Goal: Task Accomplishment & Management: Use online tool/utility

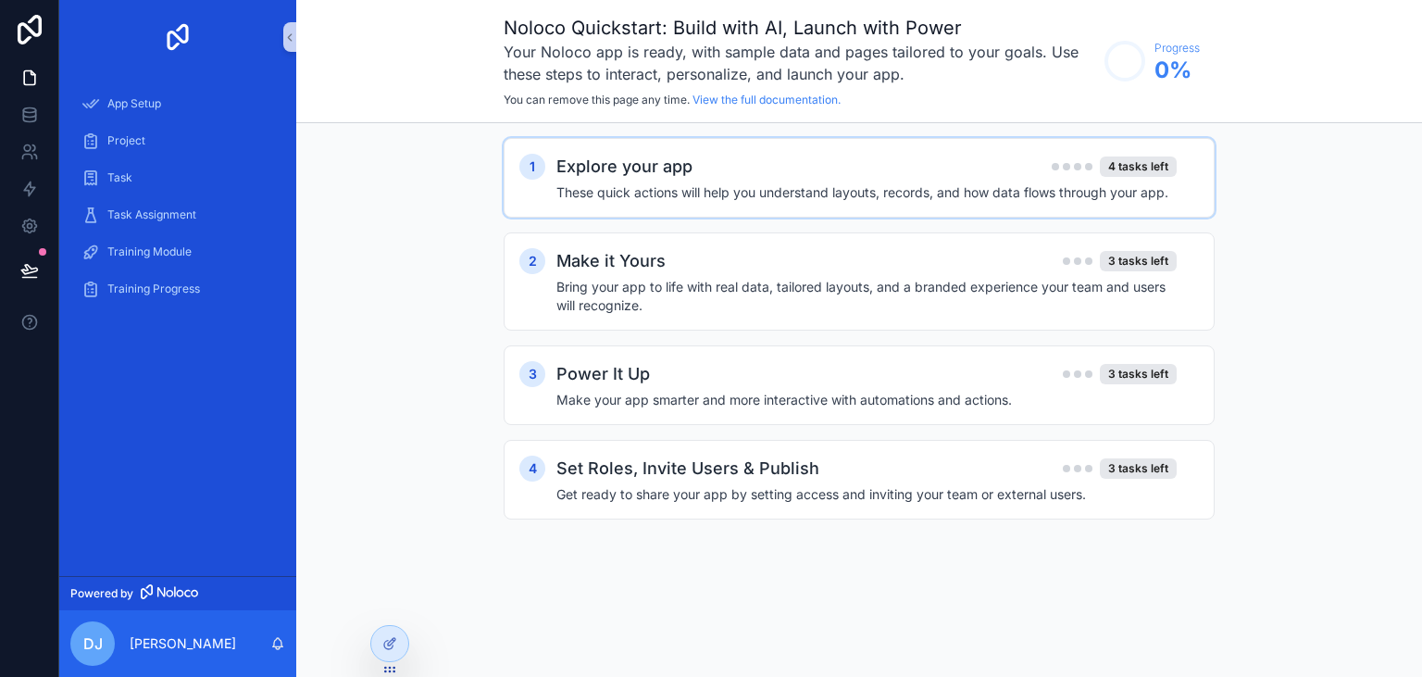
click at [772, 176] on div "Explore your app 4 tasks left" at bounding box center [867, 167] width 620 height 26
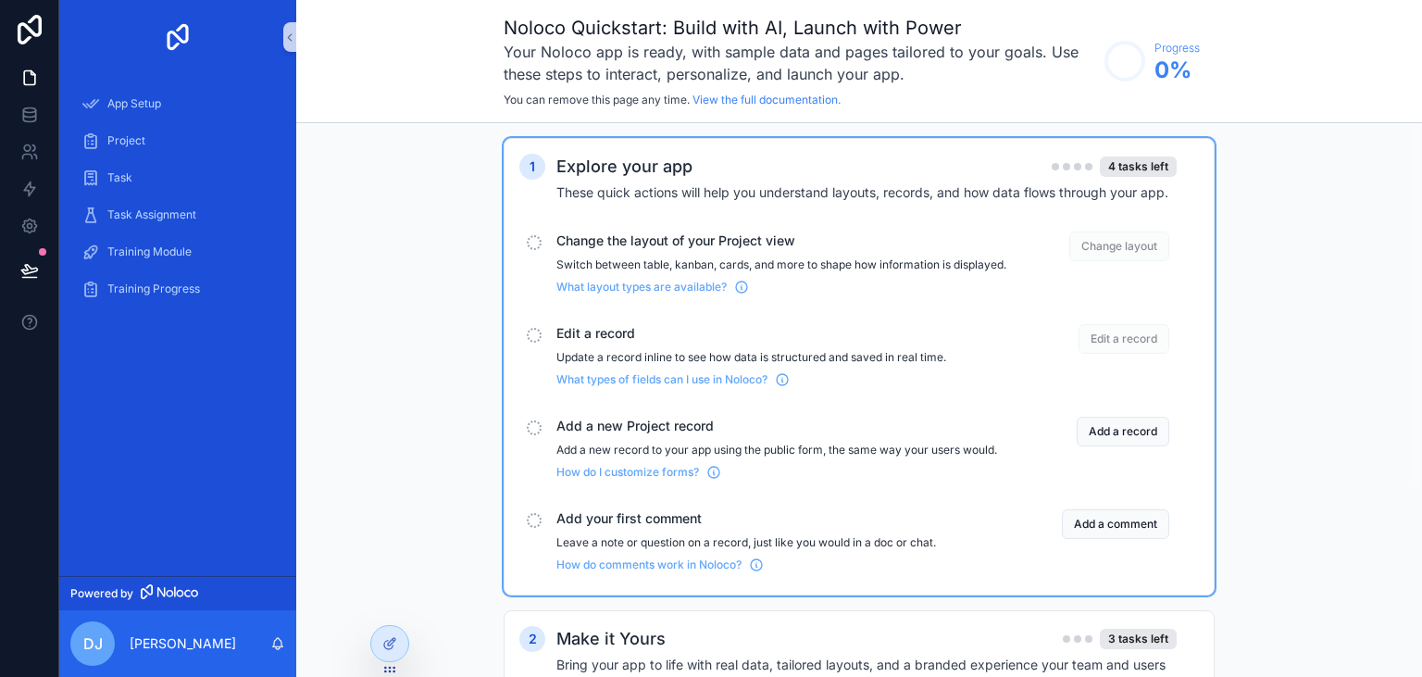
click at [650, 246] on span "Change the layout of your Project view" at bounding box center [782, 241] width 450 height 19
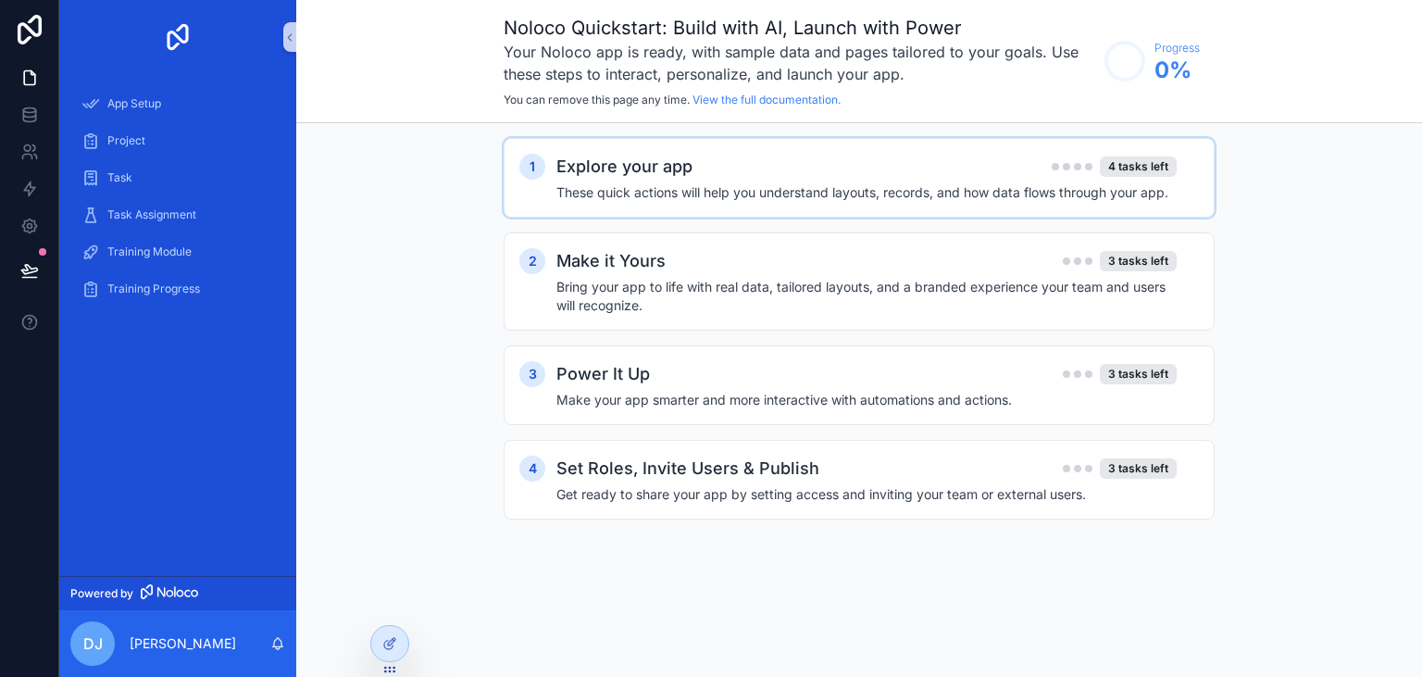
click at [696, 198] on h4 "These quick actions will help you understand layouts, records, and how data flo…" at bounding box center [867, 192] width 620 height 19
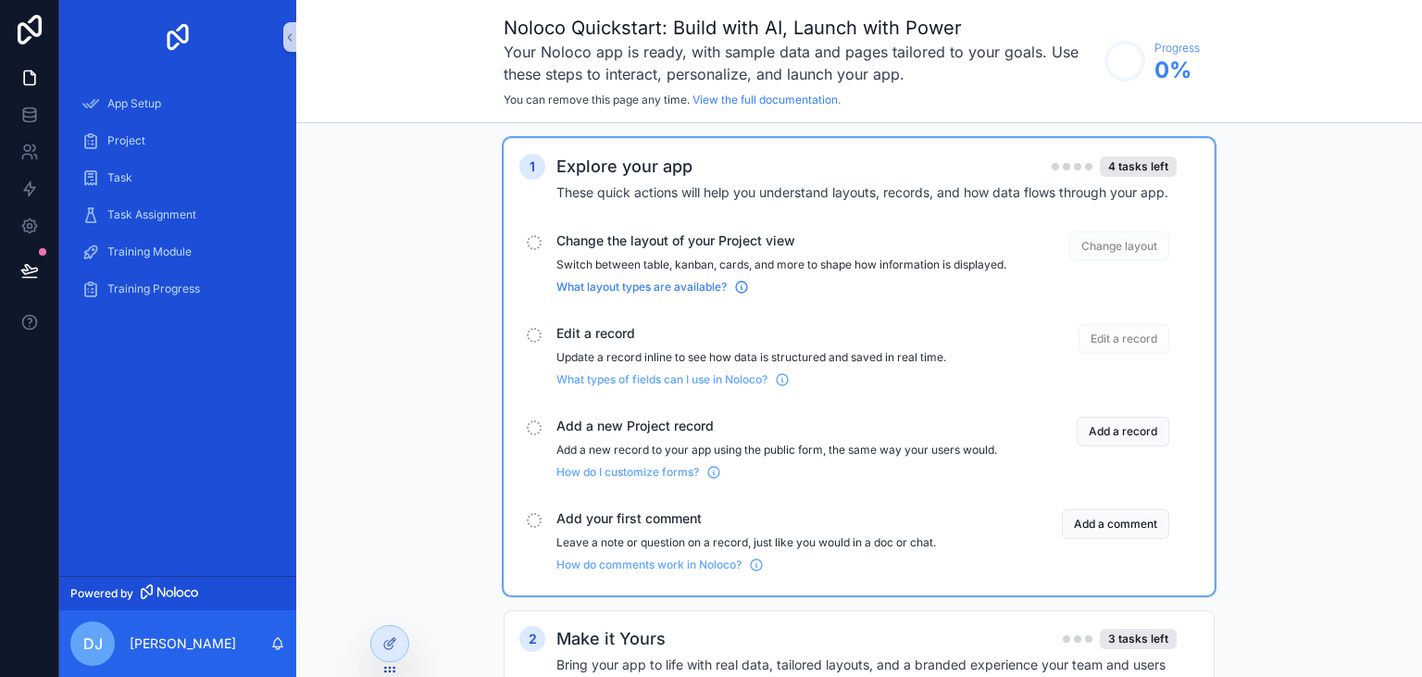
click at [595, 294] on span "What layout types are available?" at bounding box center [642, 287] width 170 height 15
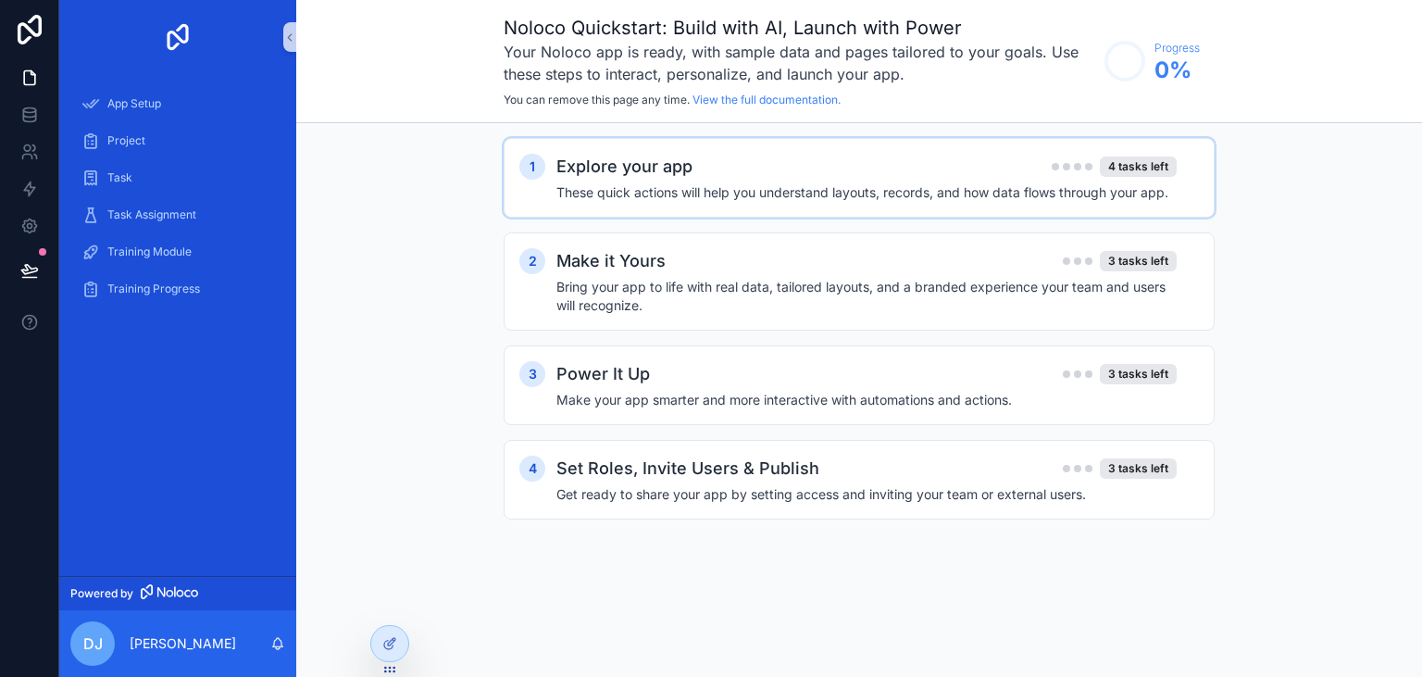
click at [653, 169] on h2 "Explore your app" at bounding box center [625, 167] width 136 height 26
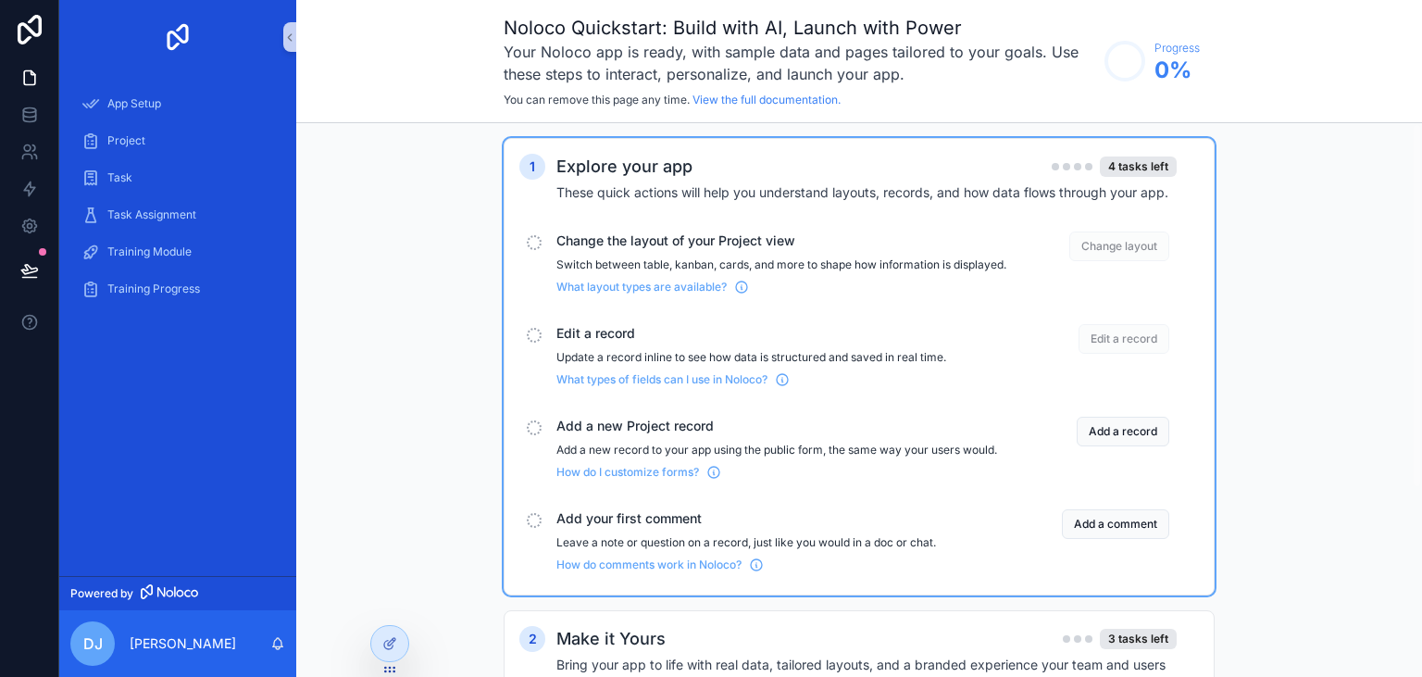
click at [588, 246] on span "Change the layout of your Project view" at bounding box center [782, 241] width 450 height 19
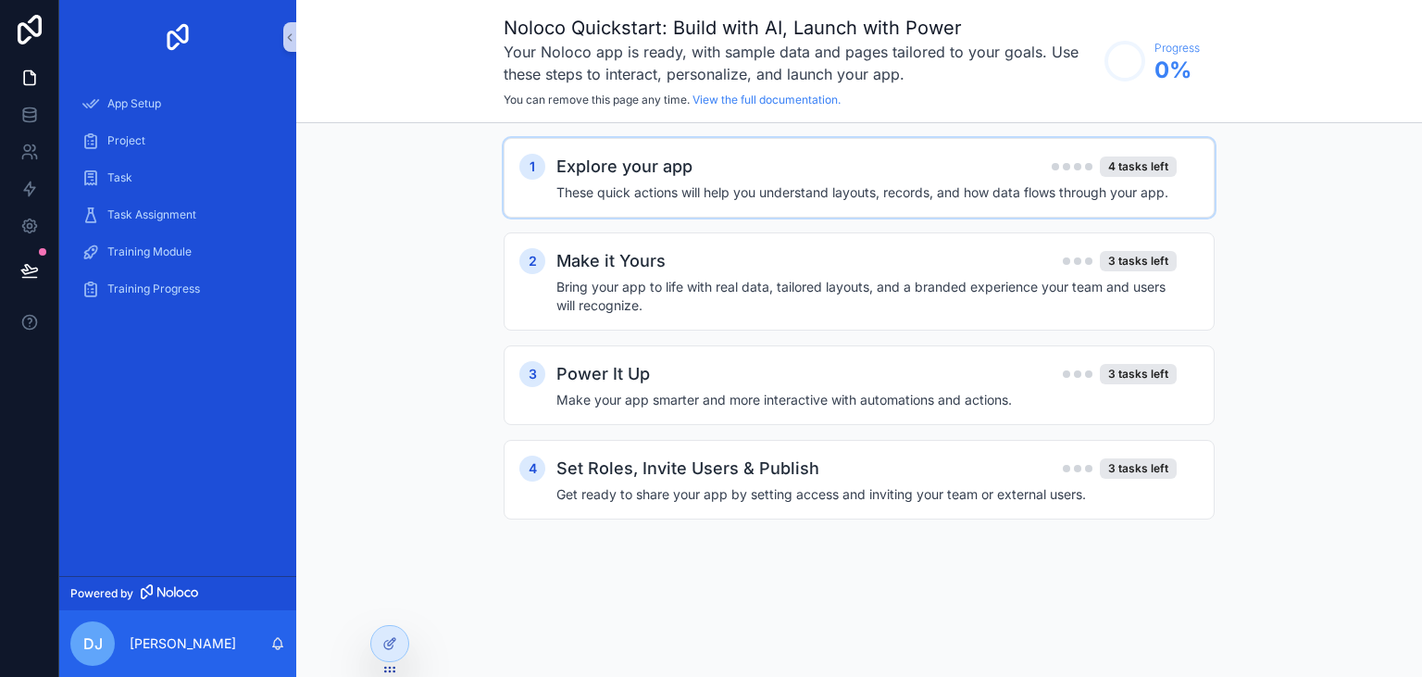
click at [615, 174] on h2 "Explore your app" at bounding box center [625, 167] width 136 height 26
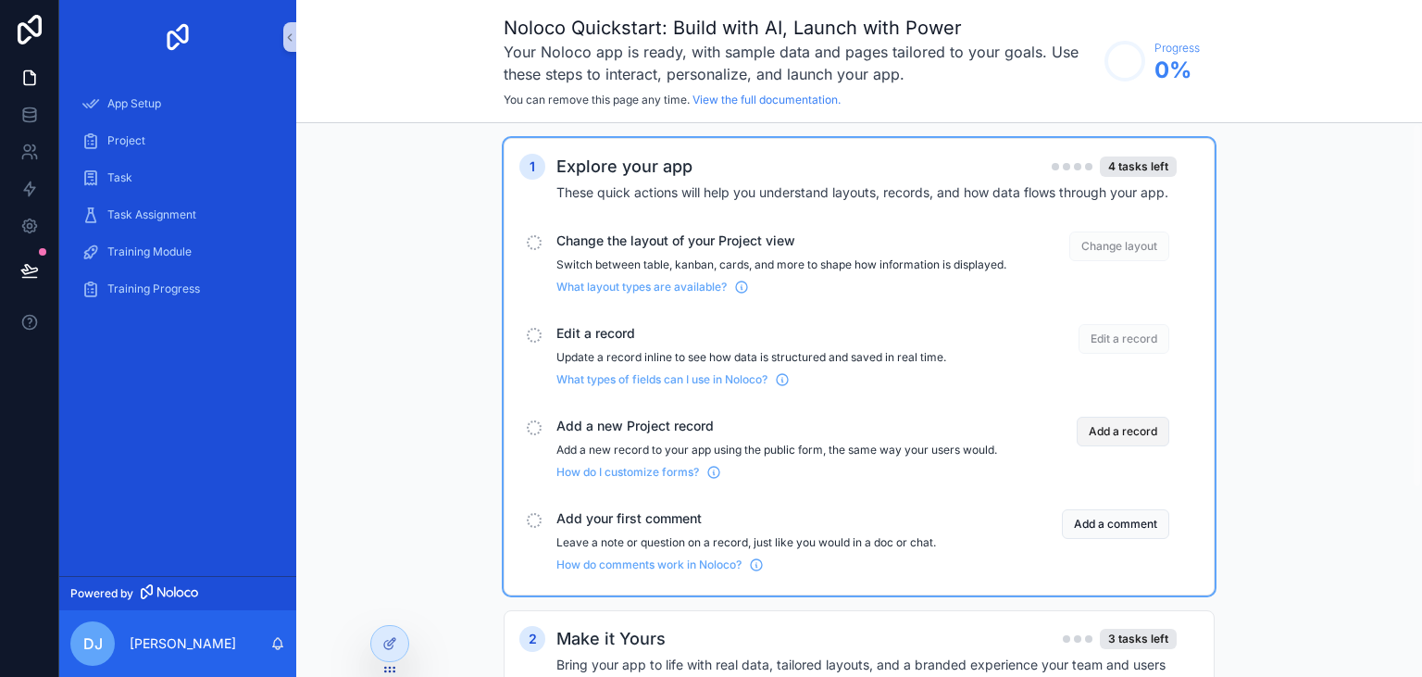
click at [1113, 432] on button "Add a record" at bounding box center [1123, 432] width 93 height 30
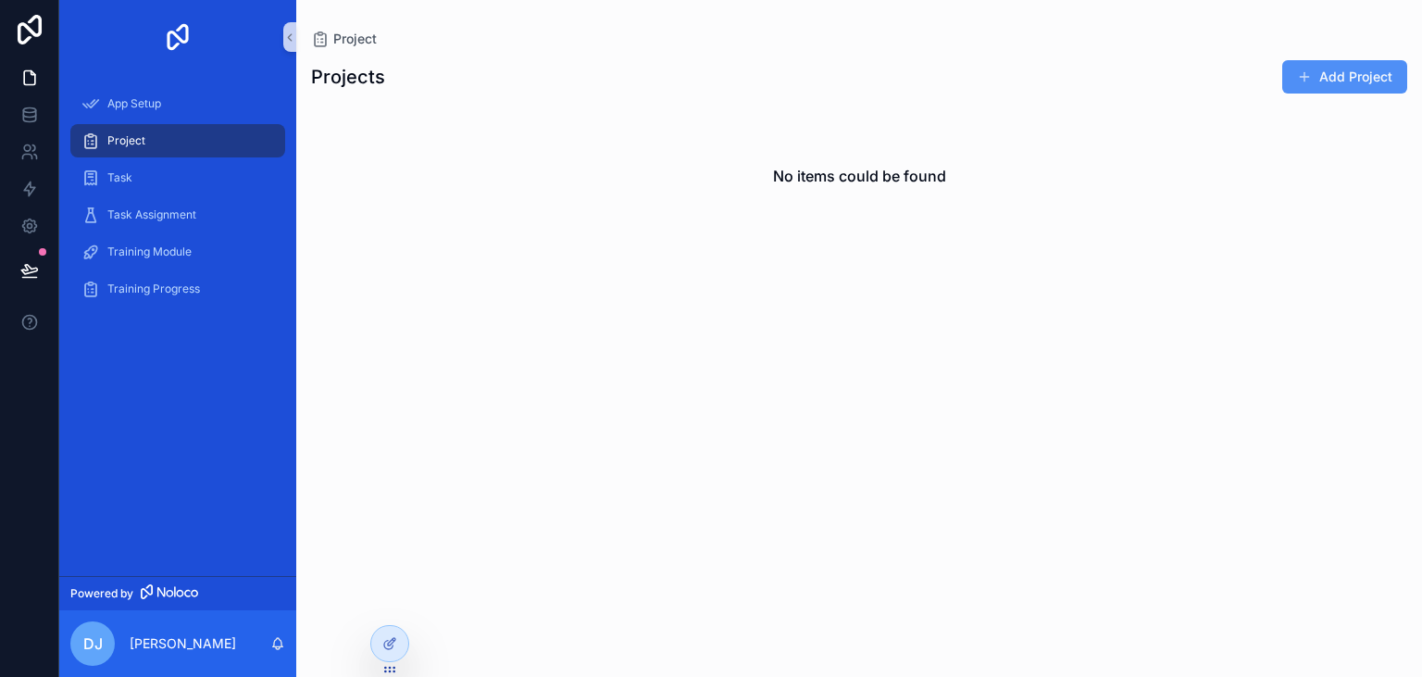
click at [1329, 74] on button "Add Project" at bounding box center [1345, 76] width 125 height 33
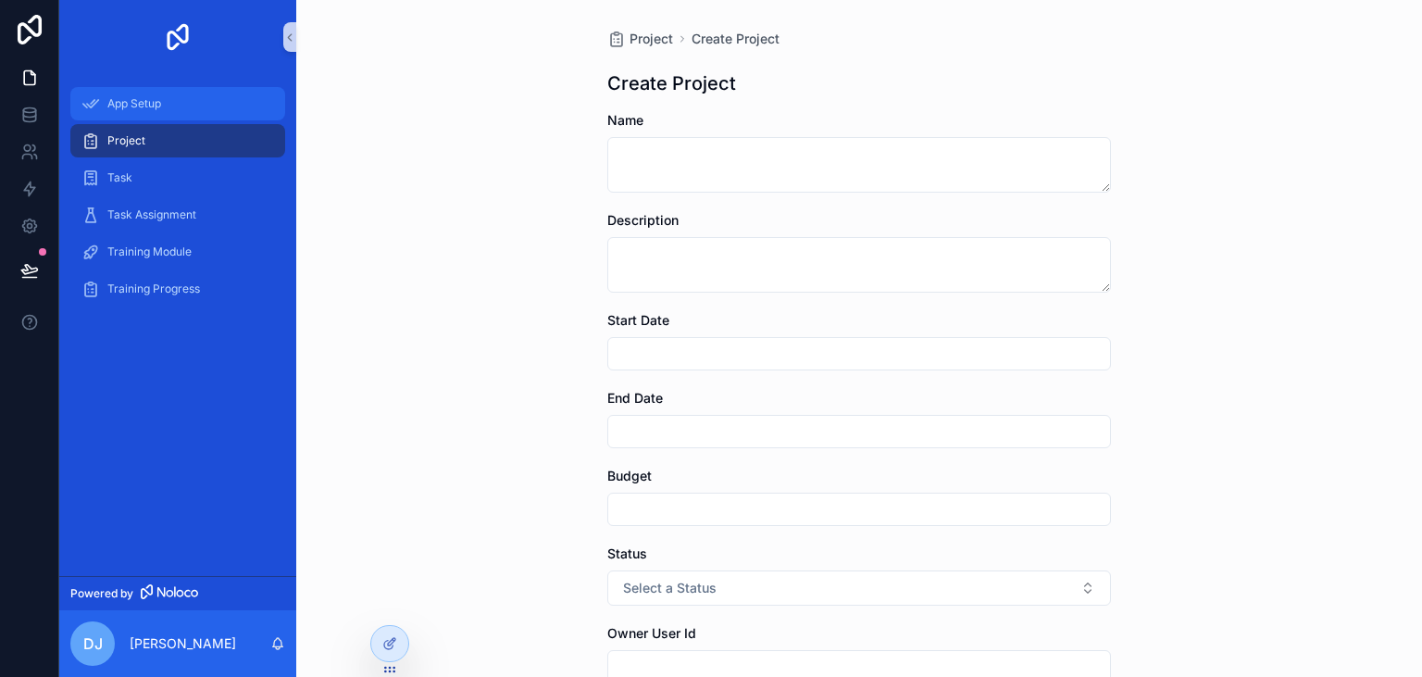
click at [131, 109] on span "App Setup" at bounding box center [134, 103] width 54 height 15
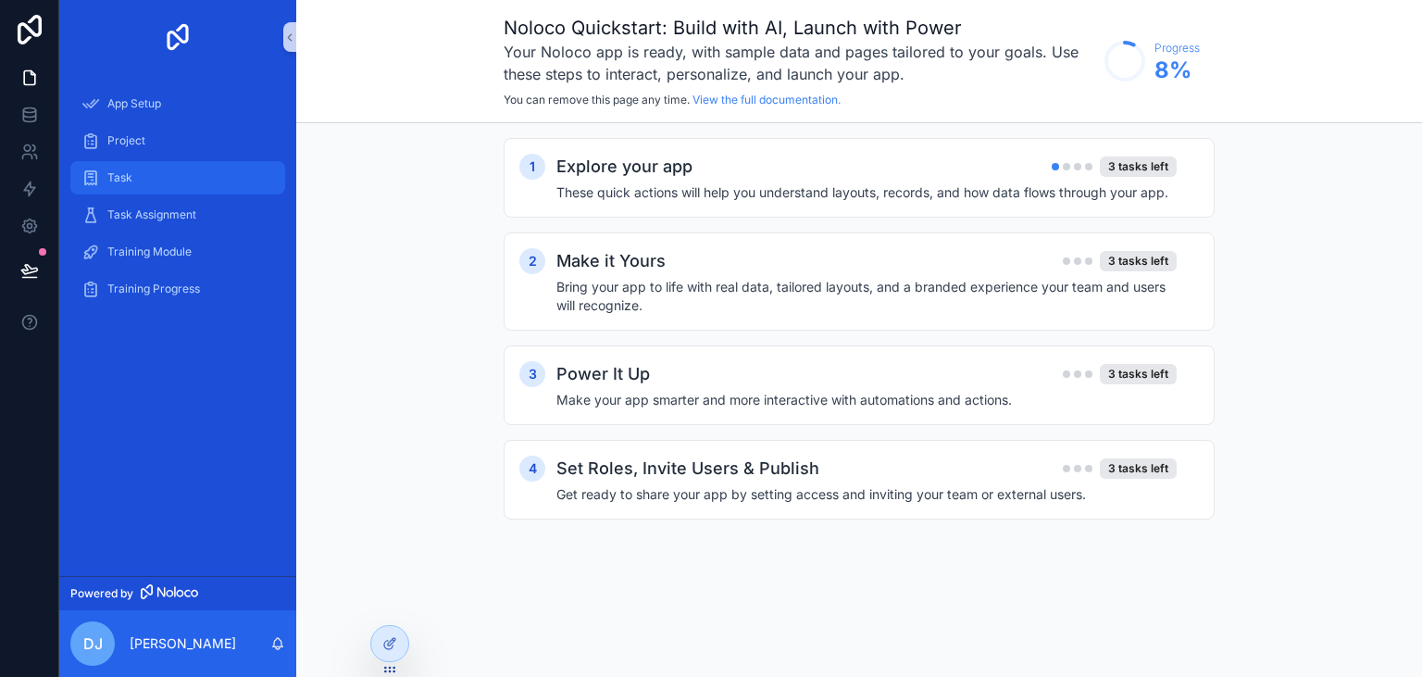
click at [117, 184] on span "Task" at bounding box center [119, 177] width 25 height 15
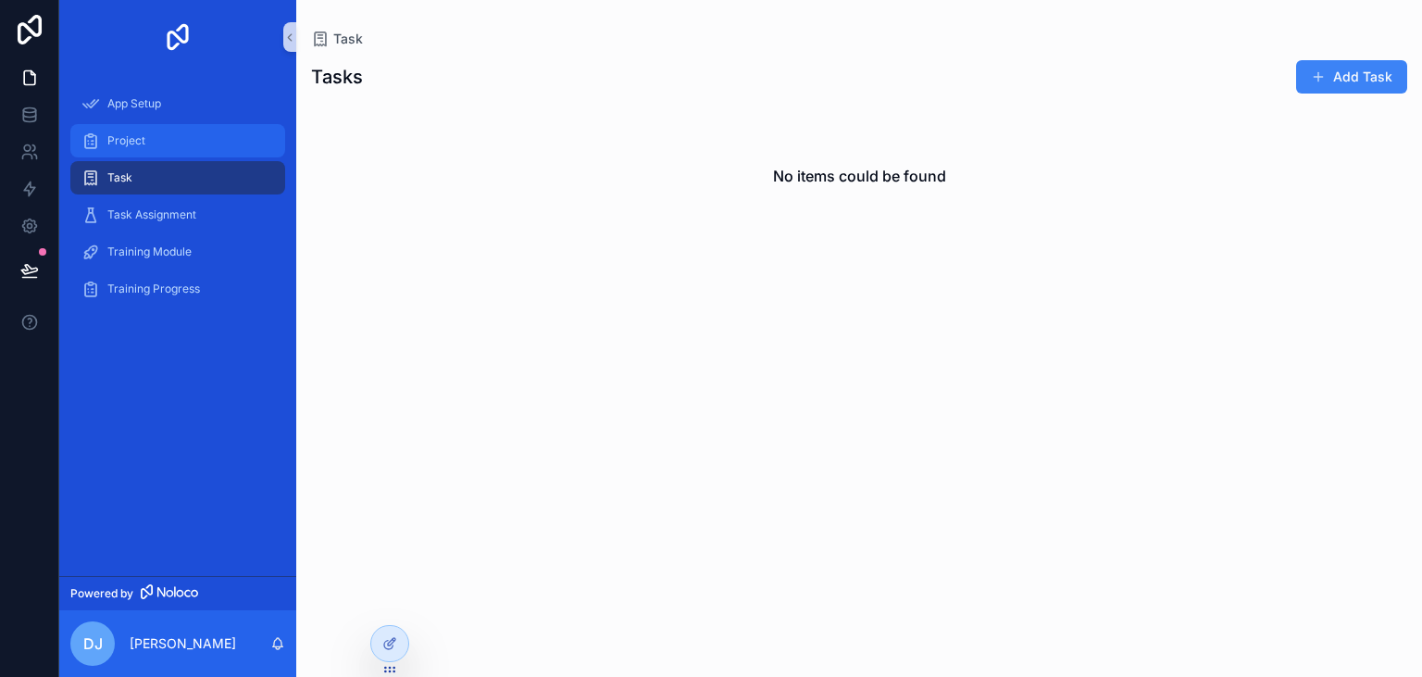
click at [125, 150] on div "Project" at bounding box center [177, 141] width 193 height 30
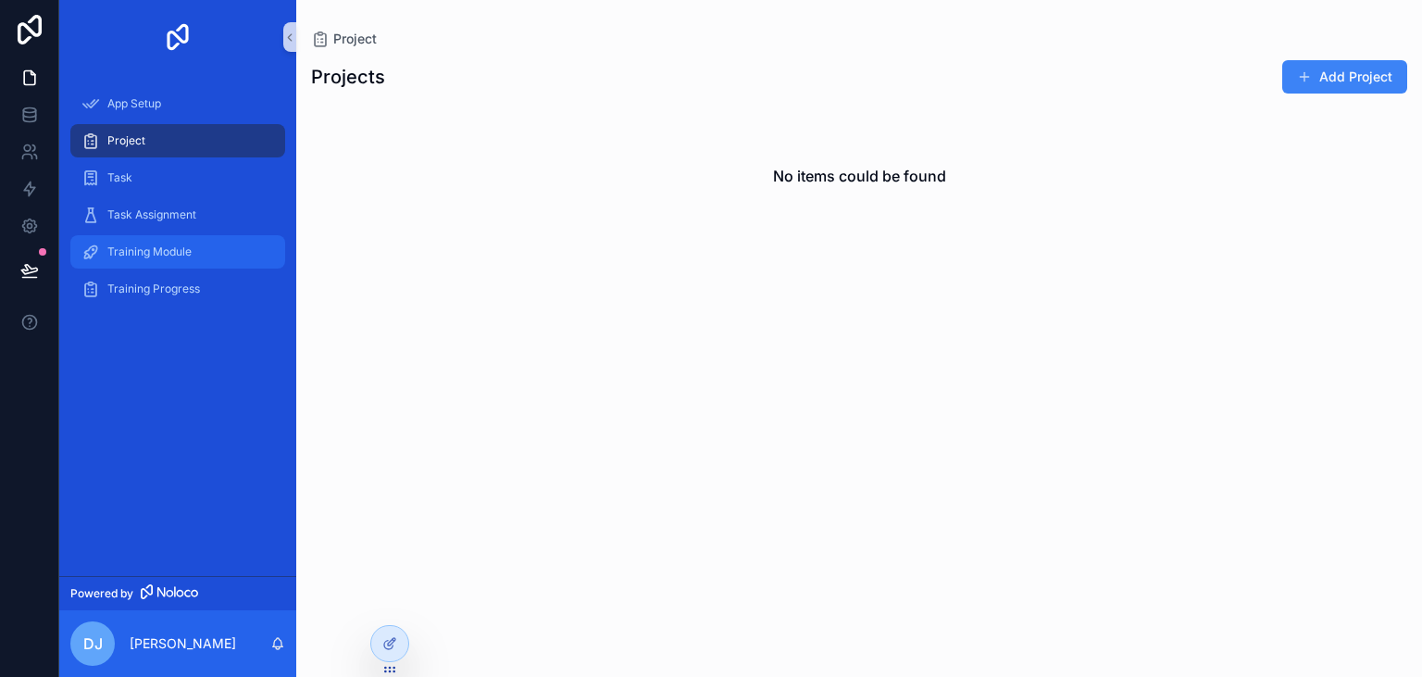
click at [184, 254] on span "Training Module" at bounding box center [149, 251] width 84 height 15
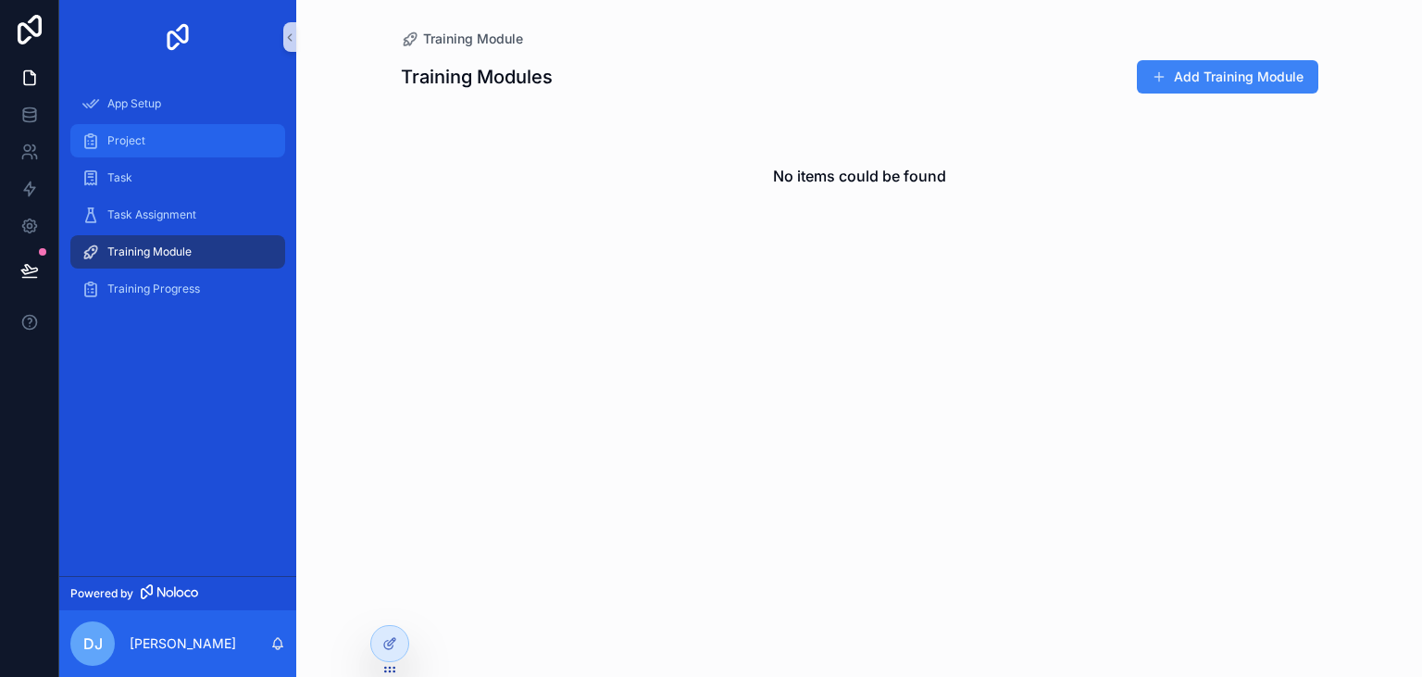
click at [144, 137] on span "Project" at bounding box center [126, 140] width 38 height 15
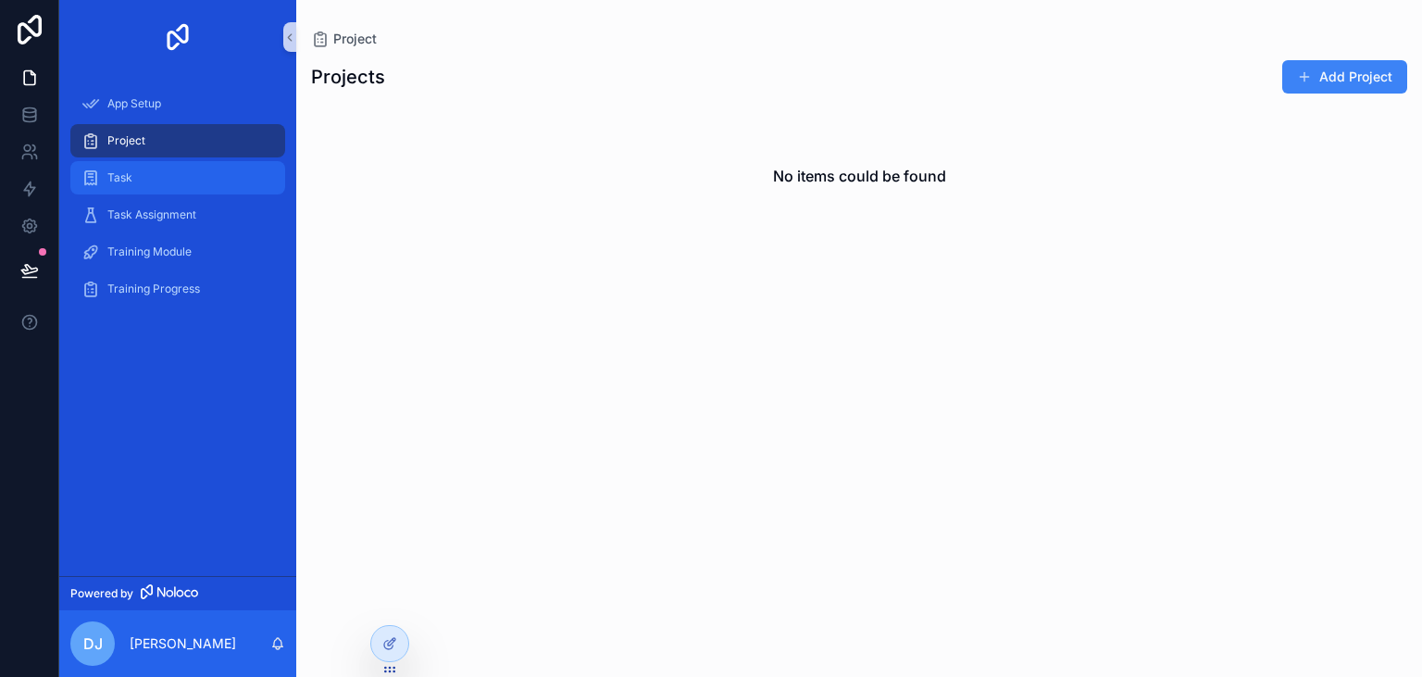
click at [135, 169] on div "Task" at bounding box center [177, 178] width 193 height 30
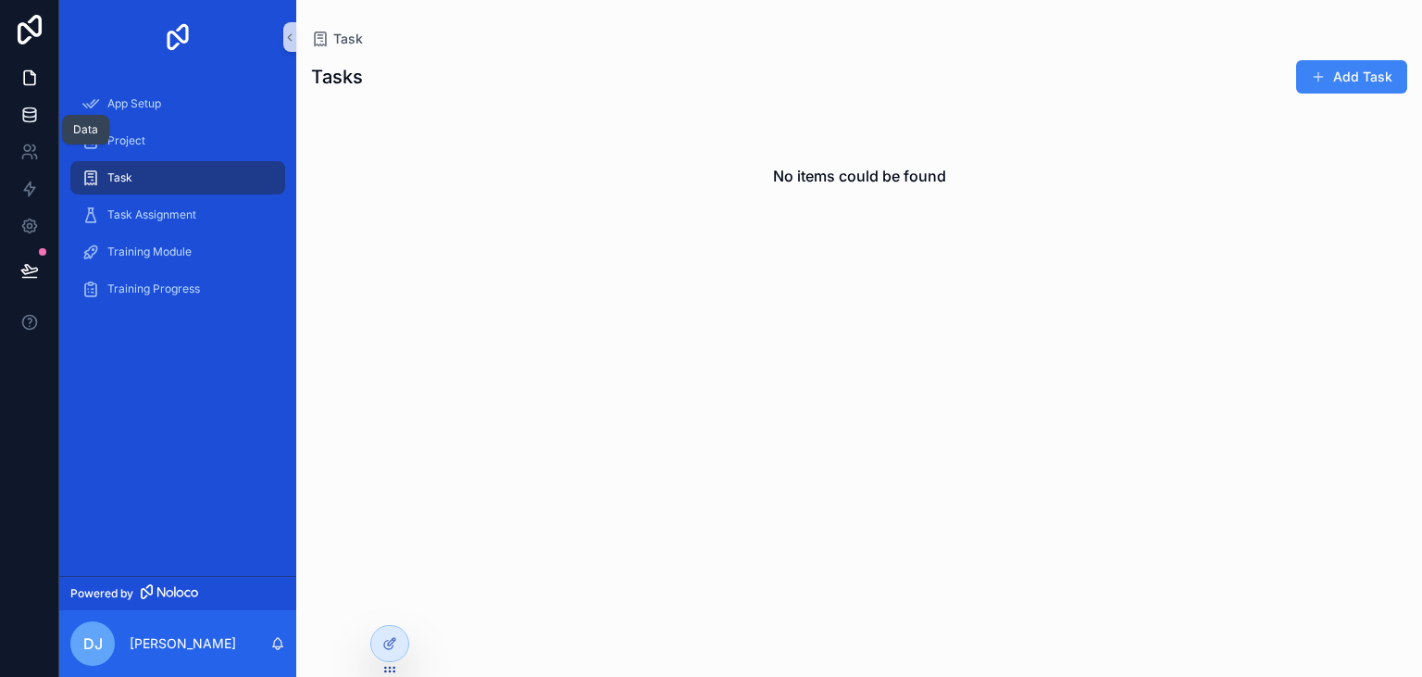
click at [31, 108] on icon at bounding box center [29, 110] width 12 height 5
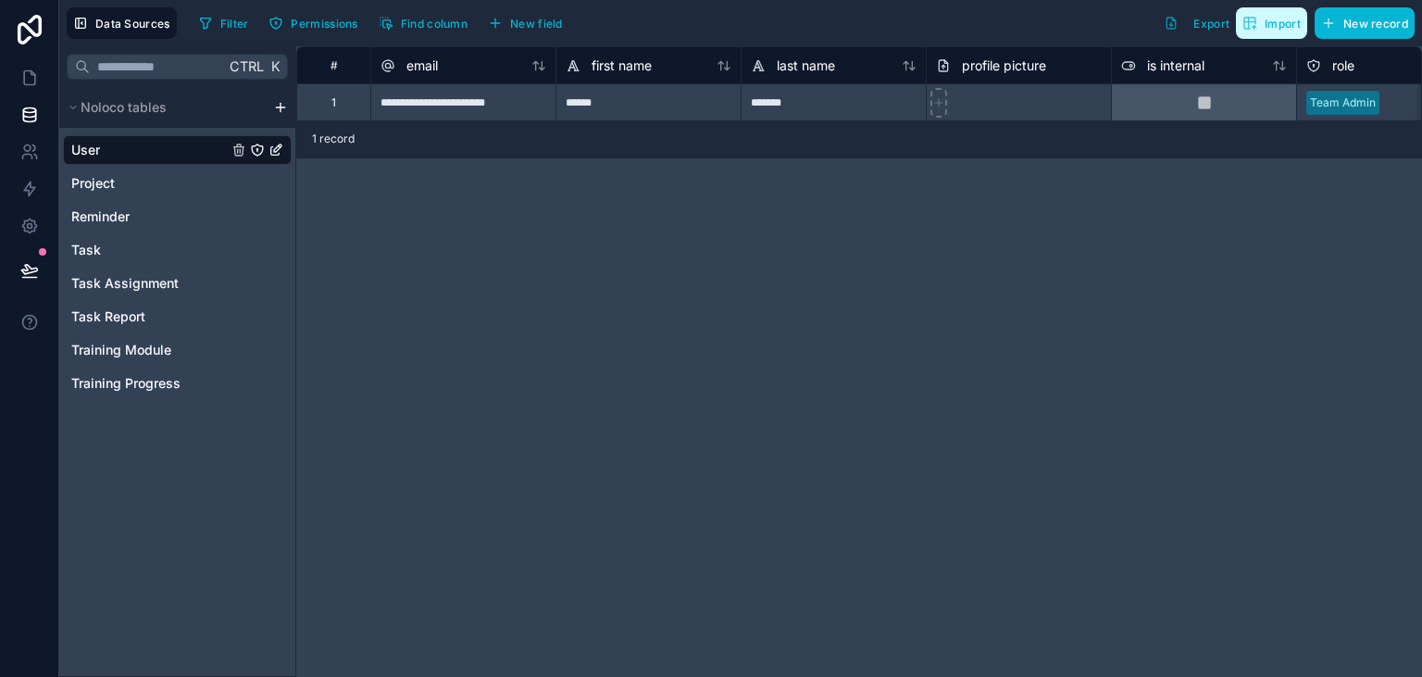
click at [1261, 28] on span "Import" at bounding box center [1272, 23] width 58 height 15
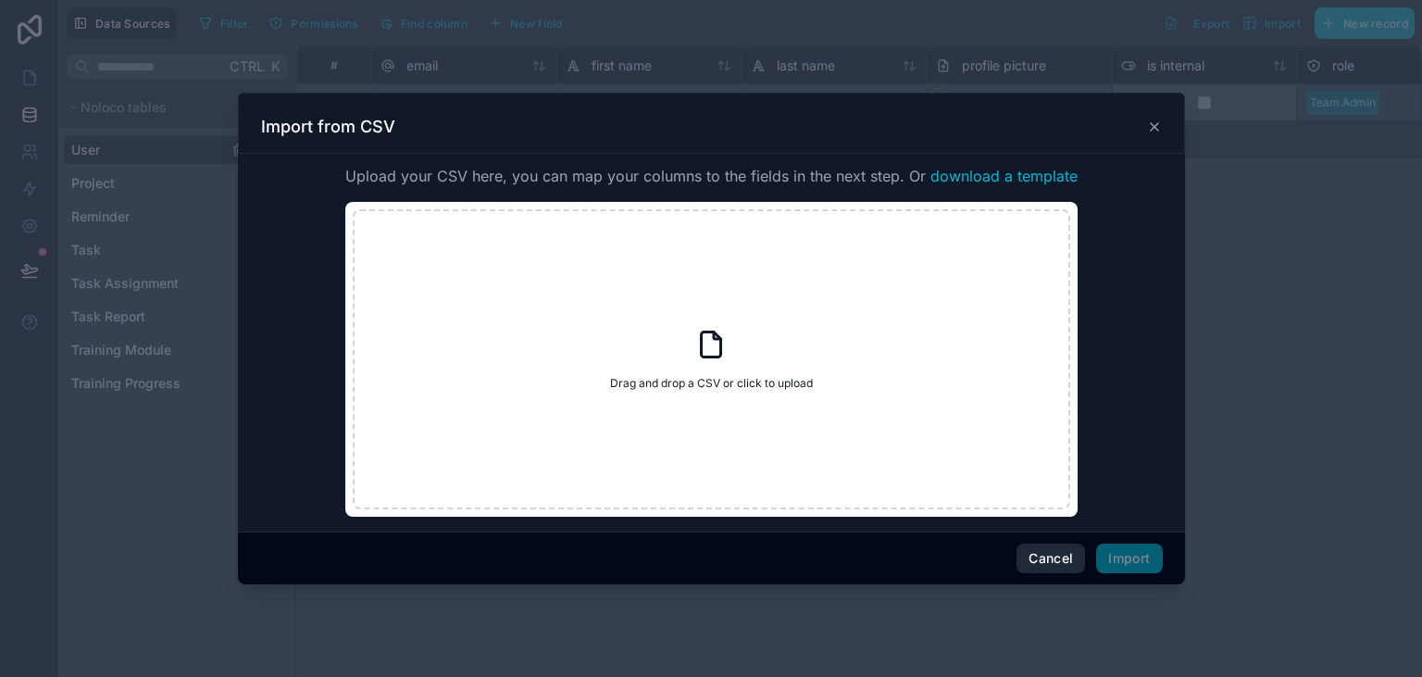
click at [1062, 552] on button "Cancel" at bounding box center [1051, 559] width 69 height 30
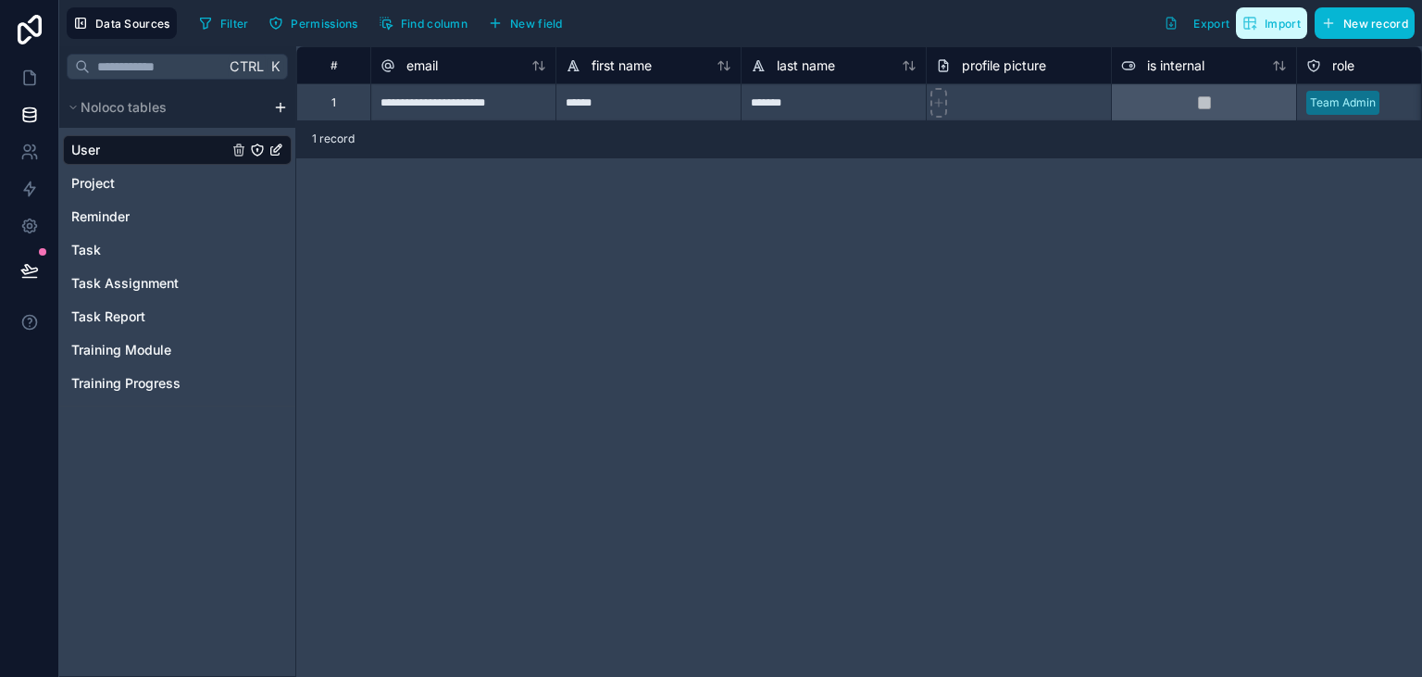
click at [1272, 35] on button "Import" at bounding box center [1271, 22] width 71 height 31
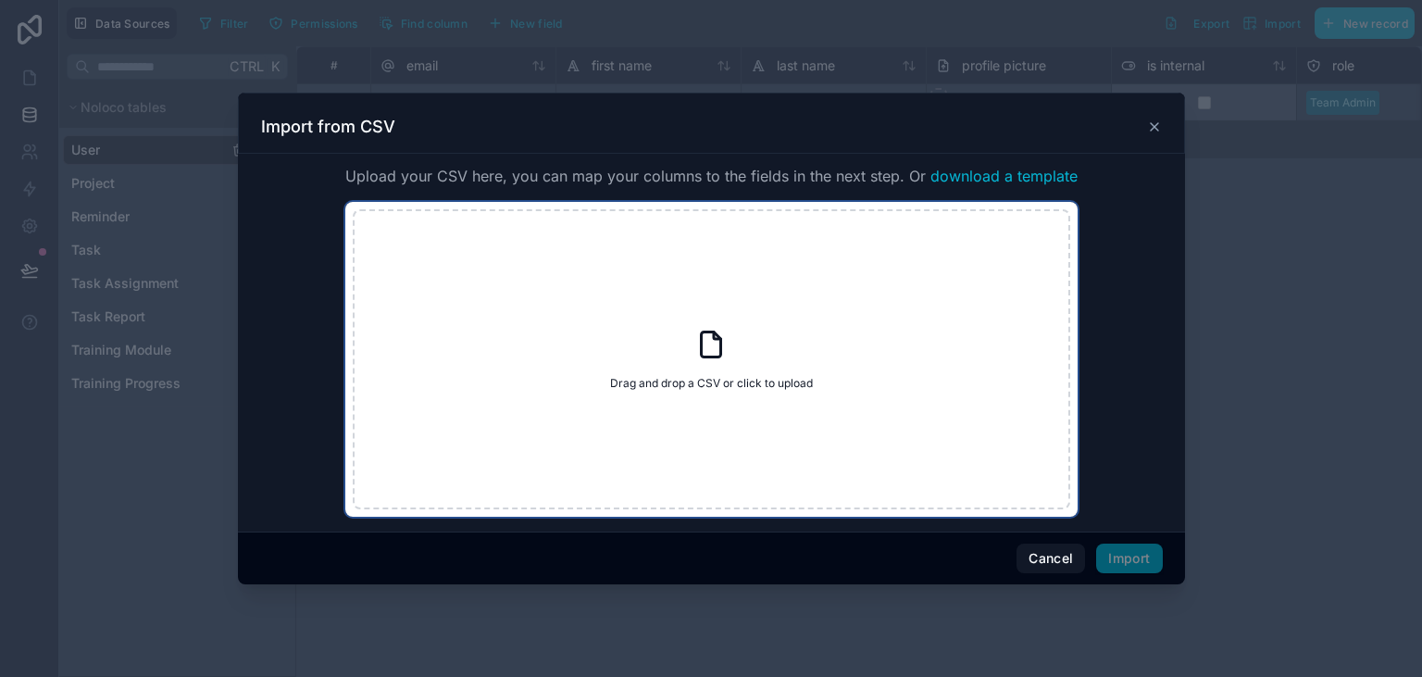
click at [706, 355] on icon at bounding box center [711, 344] width 33 height 33
type input "**********"
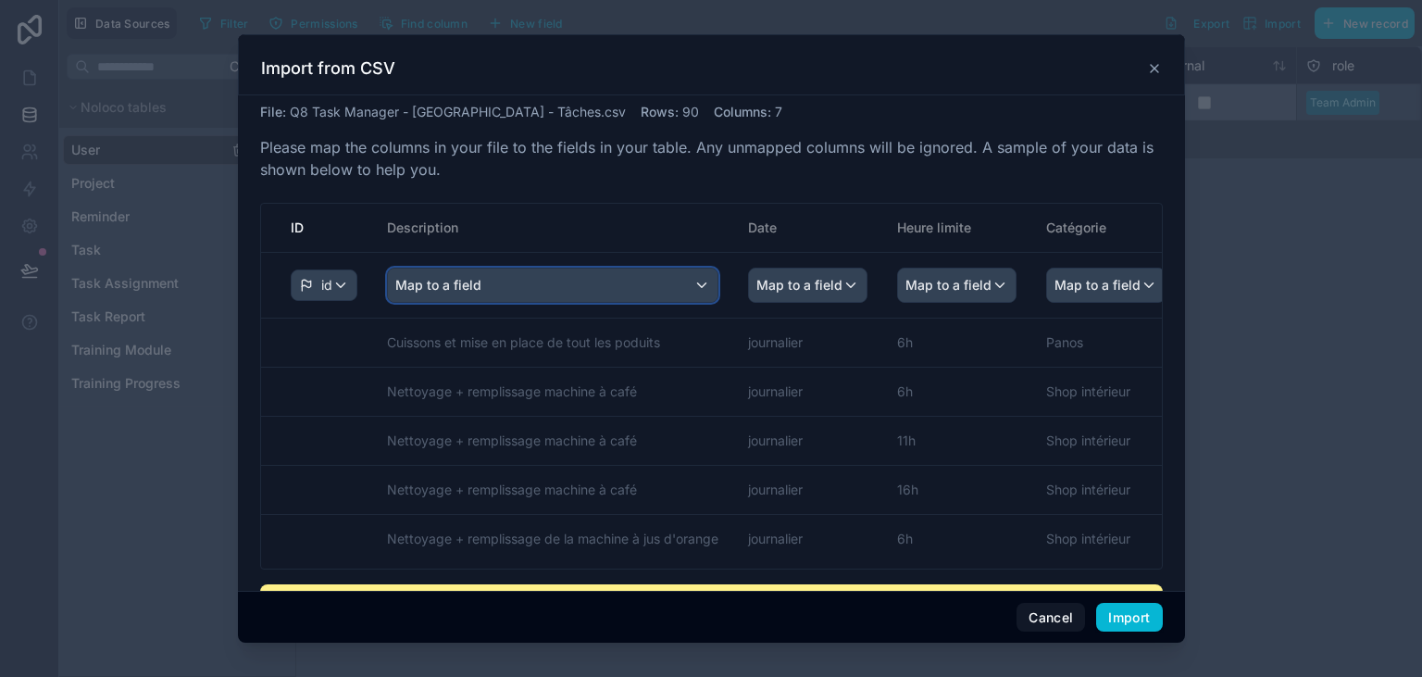
click at [482, 294] on div "Map to a field" at bounding box center [553, 285] width 330 height 33
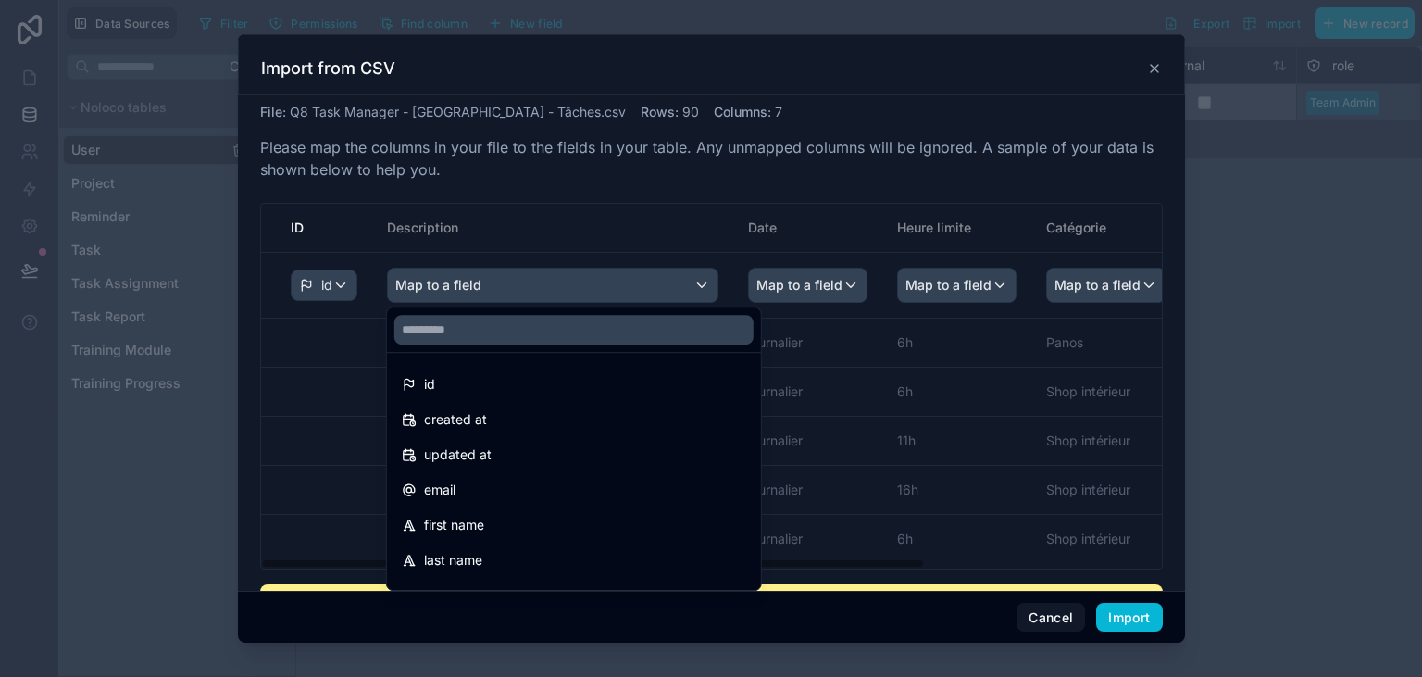
click at [595, 283] on div "scrollable content" at bounding box center [711, 338] width 947 height 609
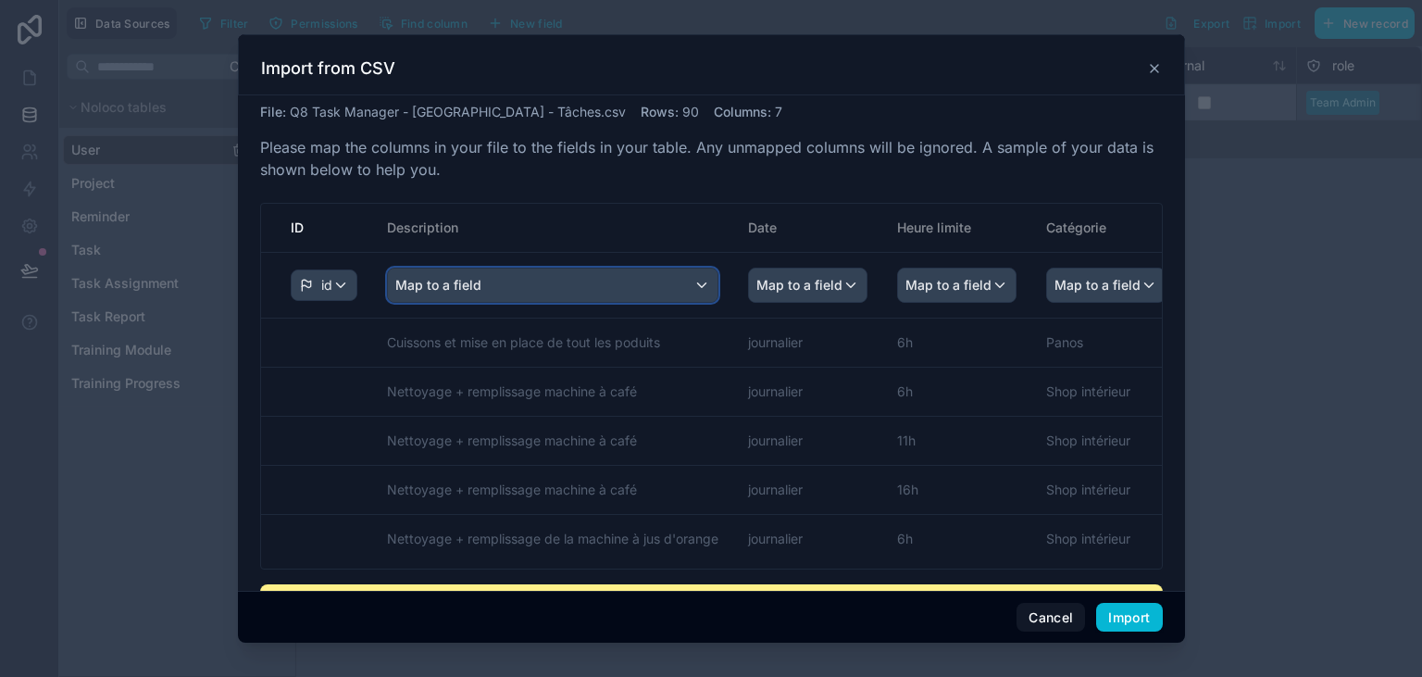
click at [595, 283] on div "Map to a field" at bounding box center [553, 285] width 330 height 33
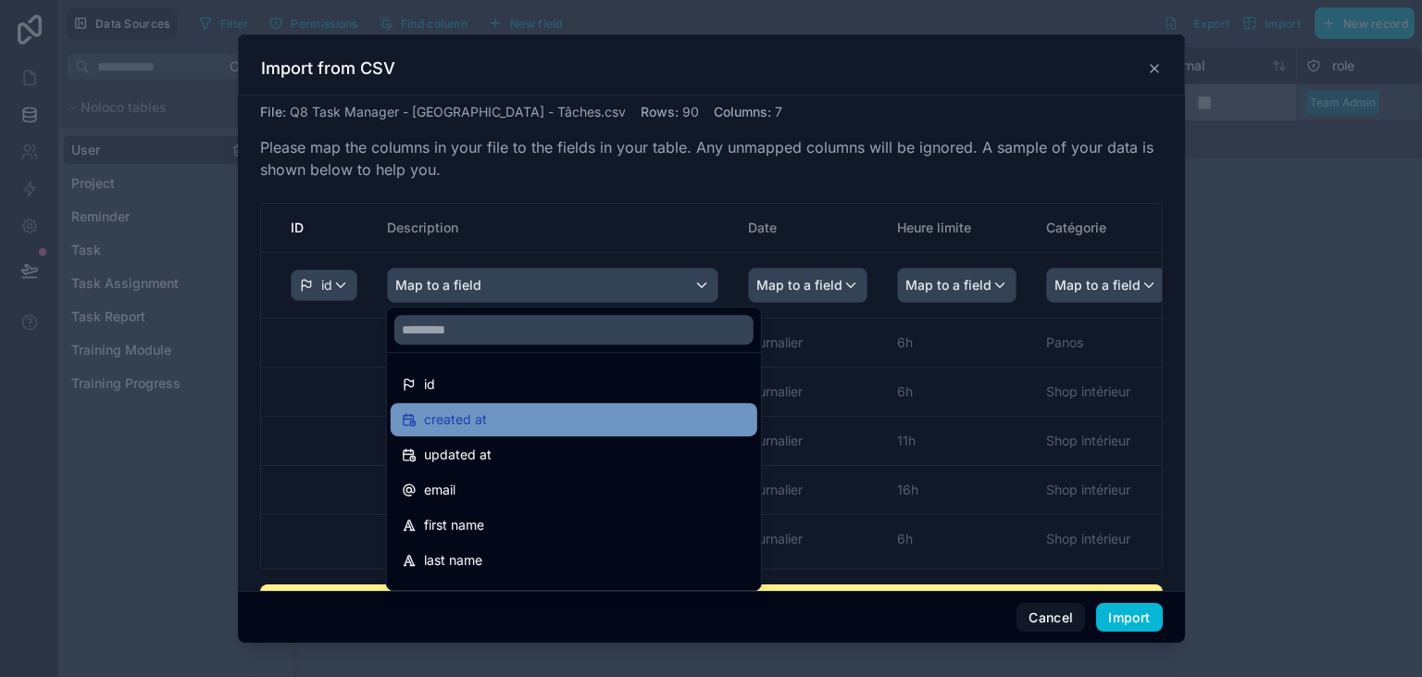
click at [529, 419] on div "created at" at bounding box center [574, 419] width 344 height 22
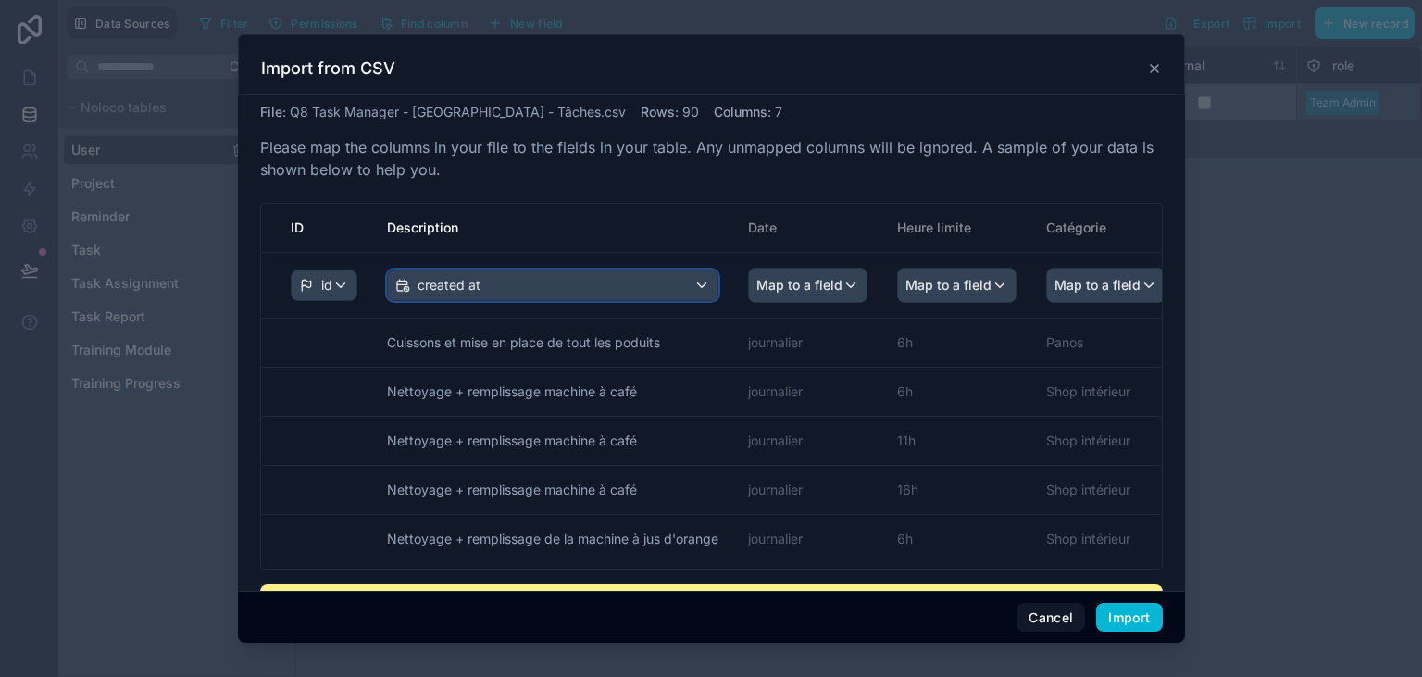
click at [588, 297] on div "created at" at bounding box center [553, 285] width 330 height 30
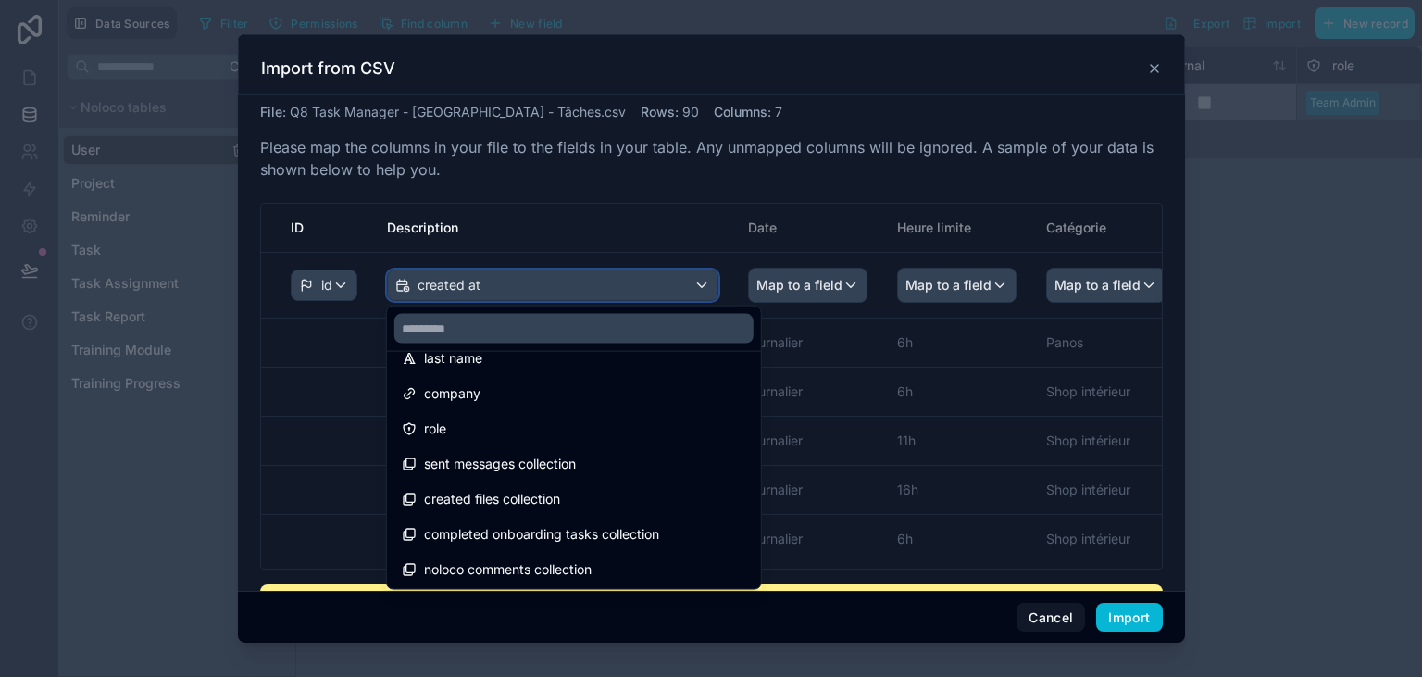
scroll to position [237, 0]
click at [619, 290] on div "scrollable content" at bounding box center [711, 338] width 947 height 609
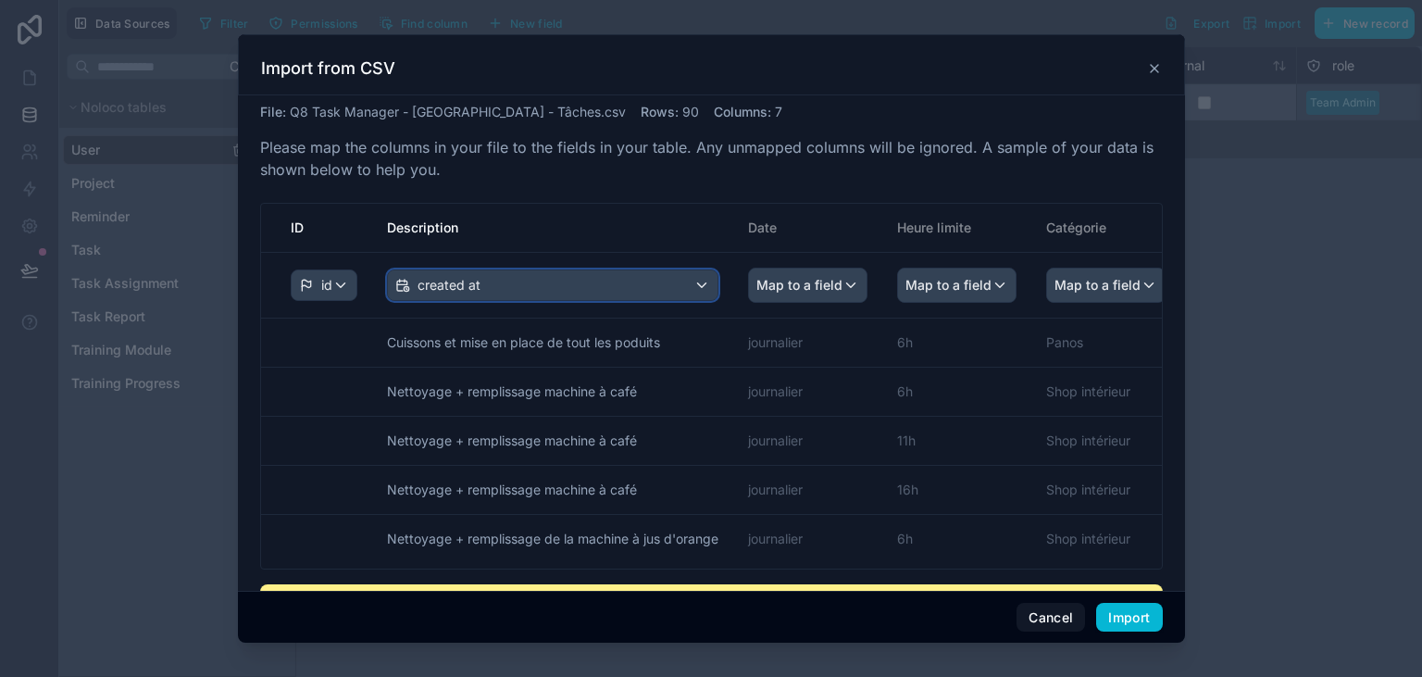
click at [619, 290] on div "created at" at bounding box center [553, 285] width 330 height 30
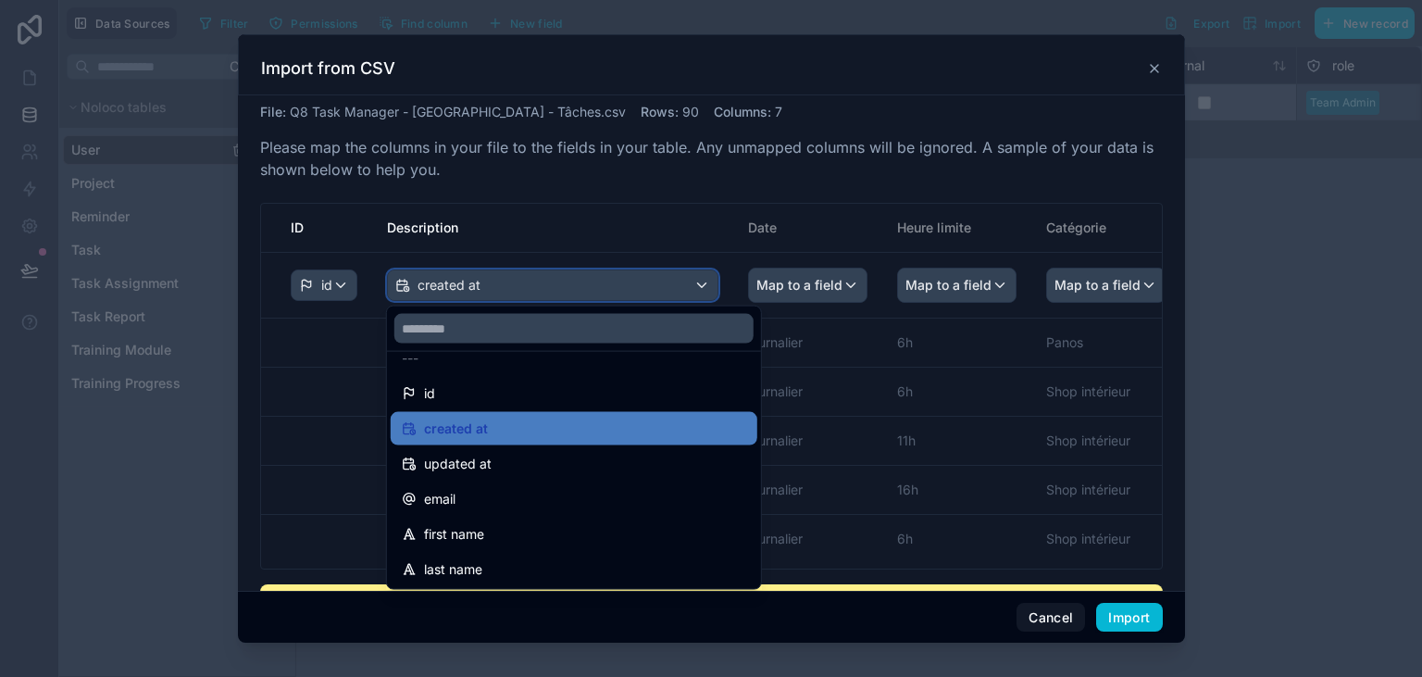
scroll to position [0, 0]
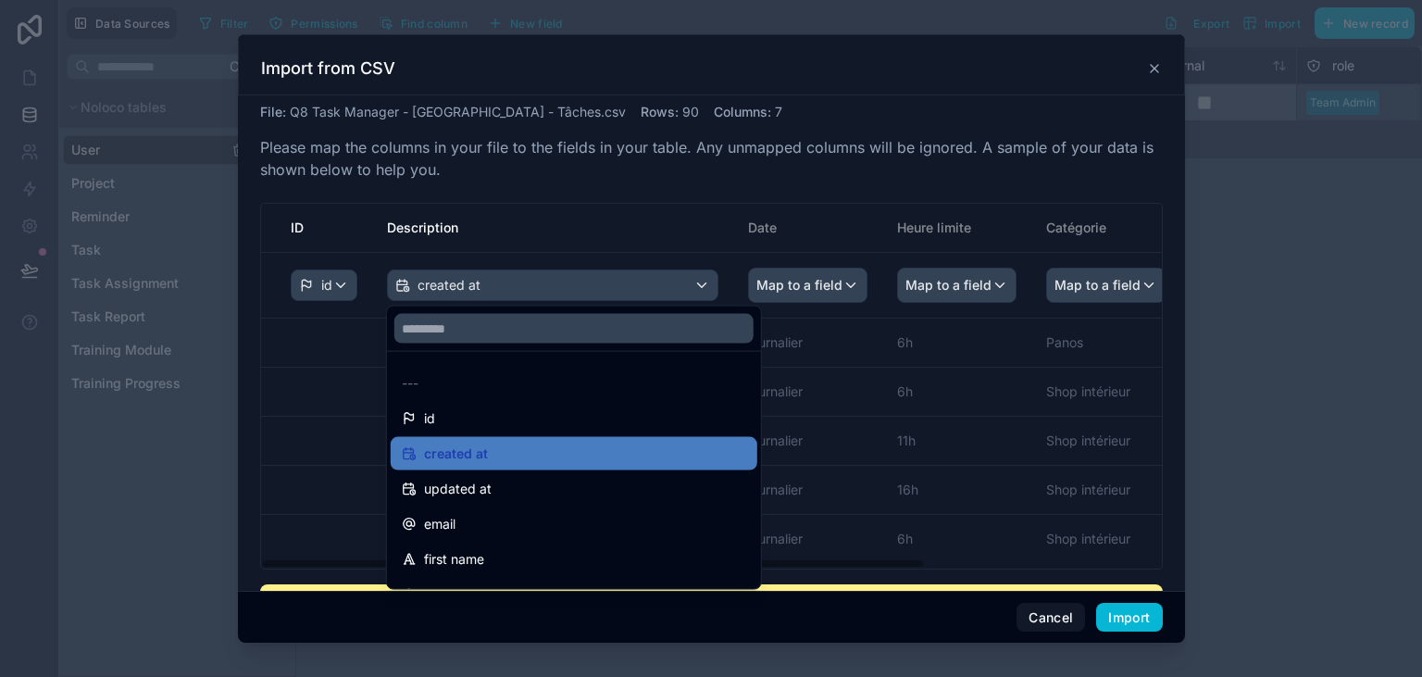
click at [706, 283] on div "scrollable content" at bounding box center [711, 338] width 947 height 609
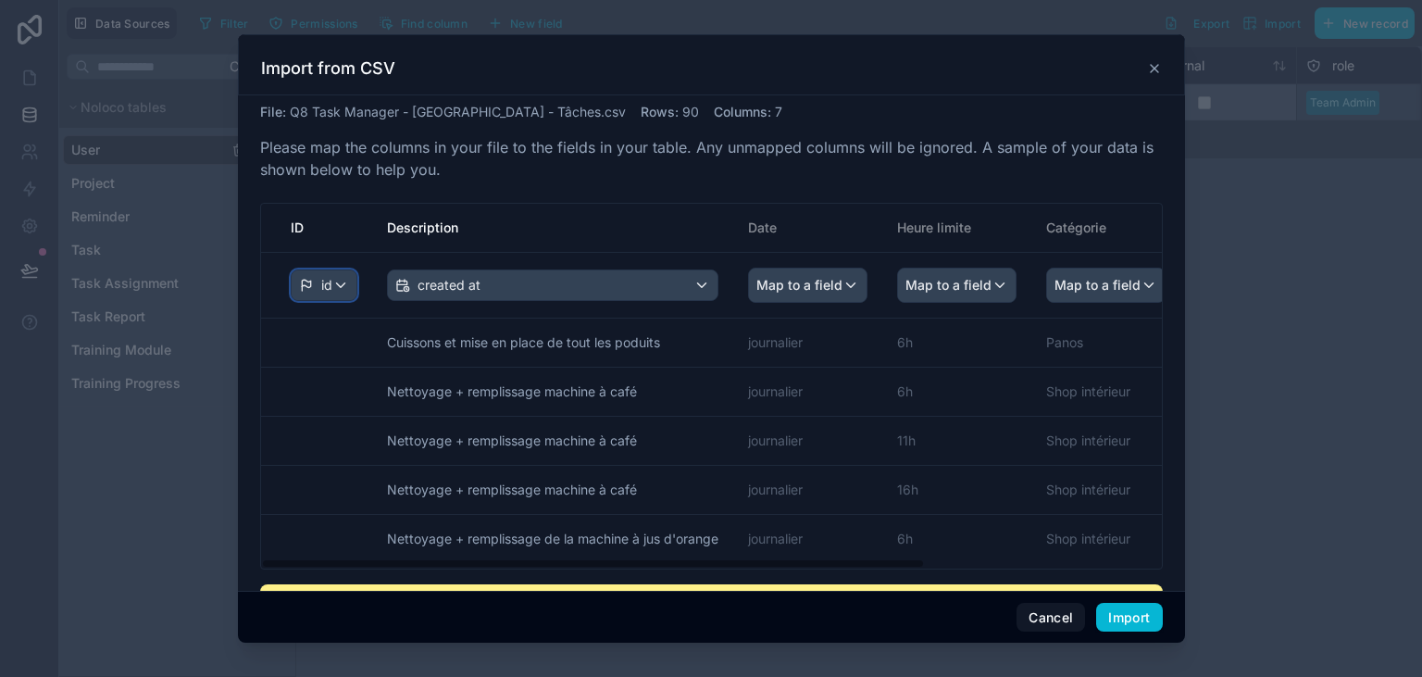
click at [343, 294] on div "id" at bounding box center [324, 285] width 65 height 30
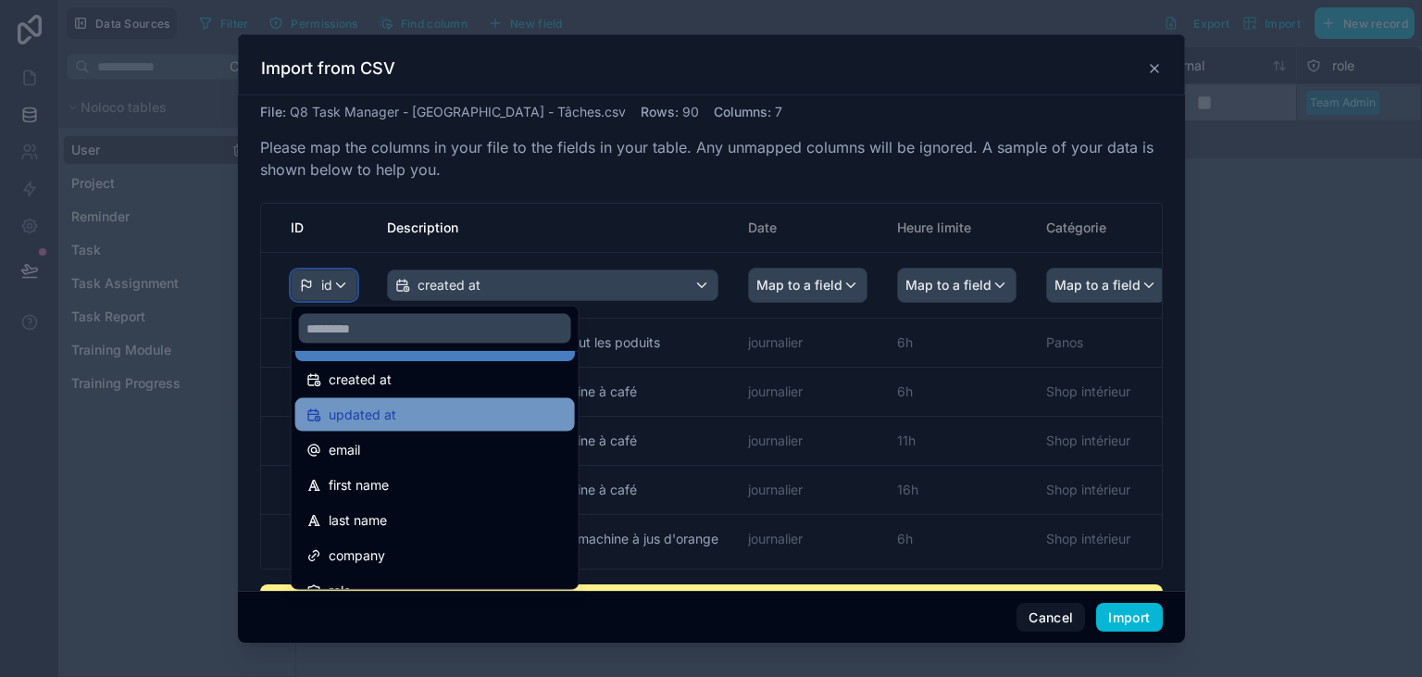
scroll to position [65, 0]
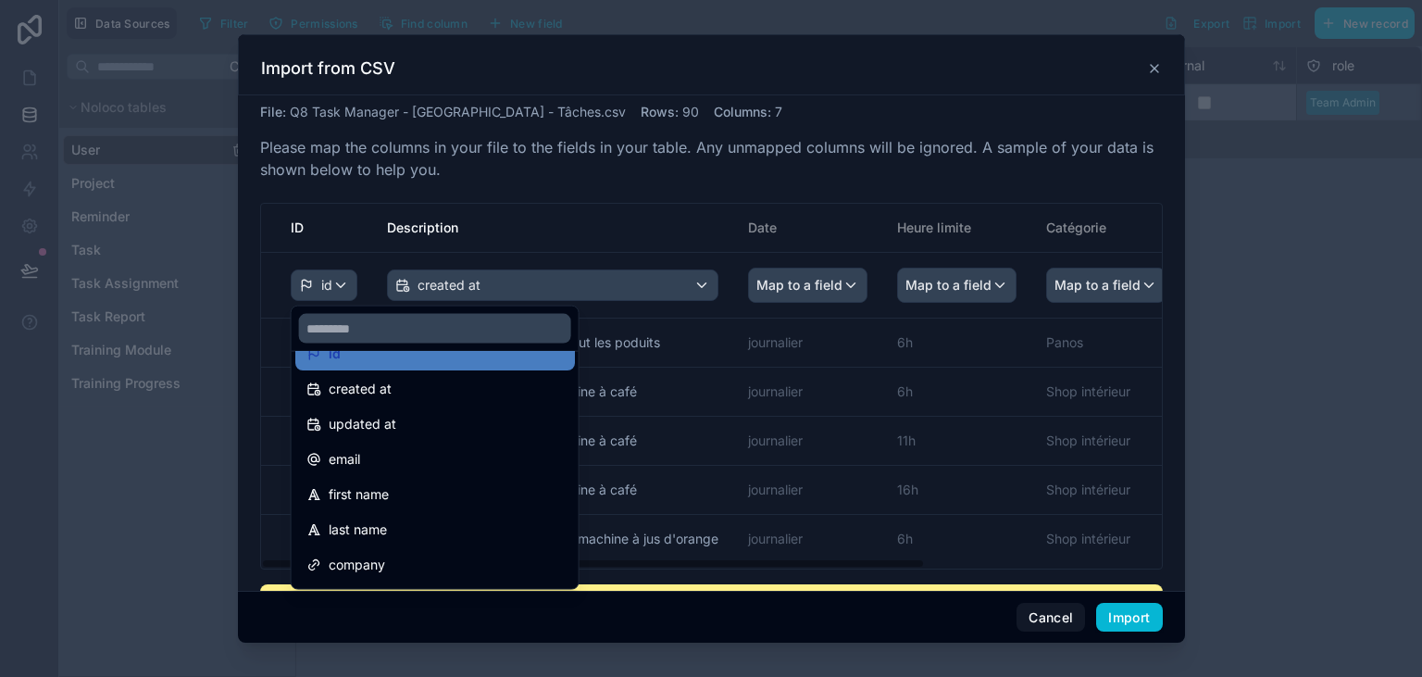
click at [528, 291] on div "scrollable content" at bounding box center [711, 338] width 947 height 609
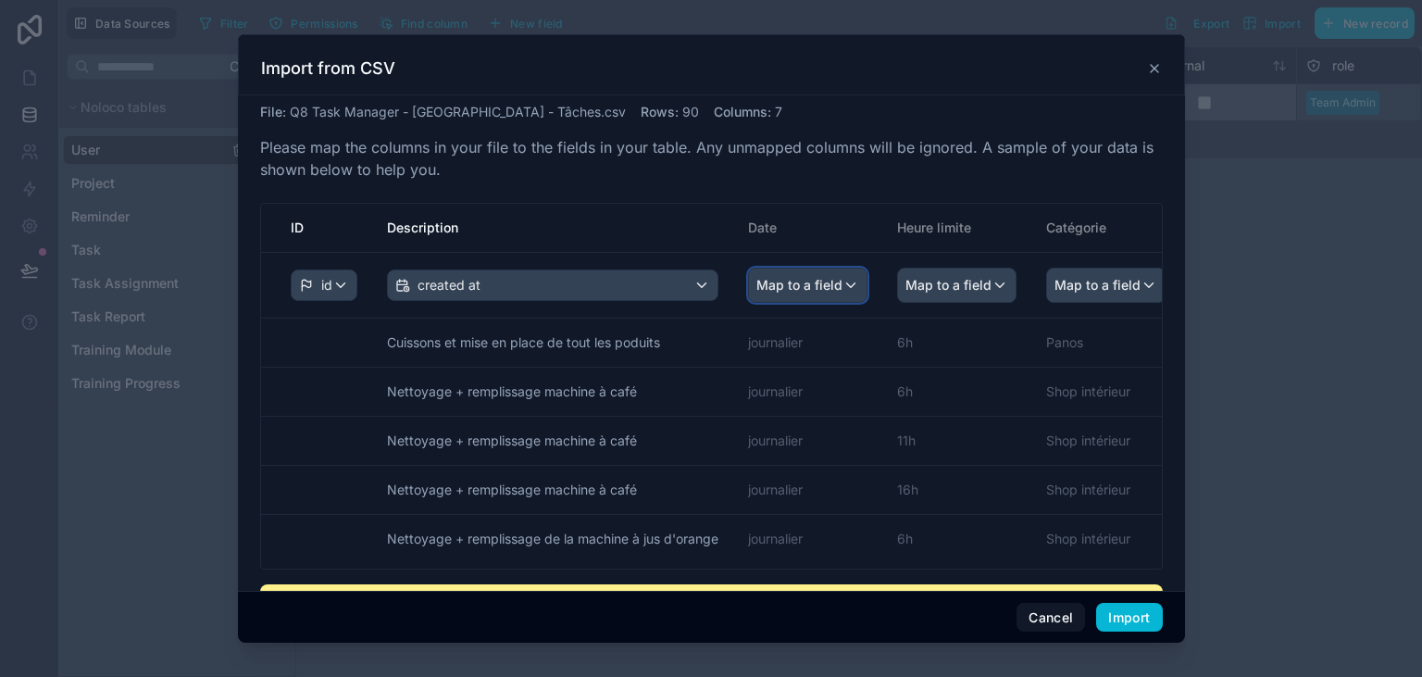
click at [819, 285] on span "Map to a field" at bounding box center [800, 285] width 86 height 33
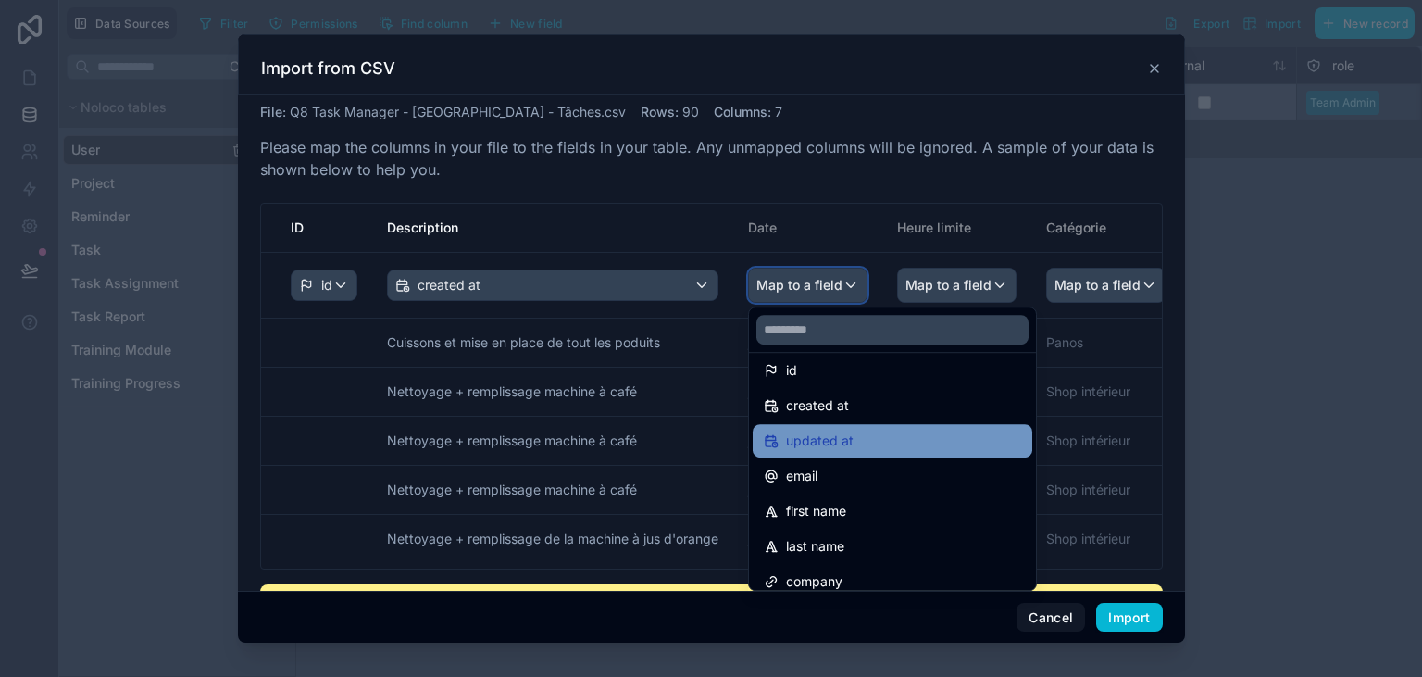
scroll to position [0, 0]
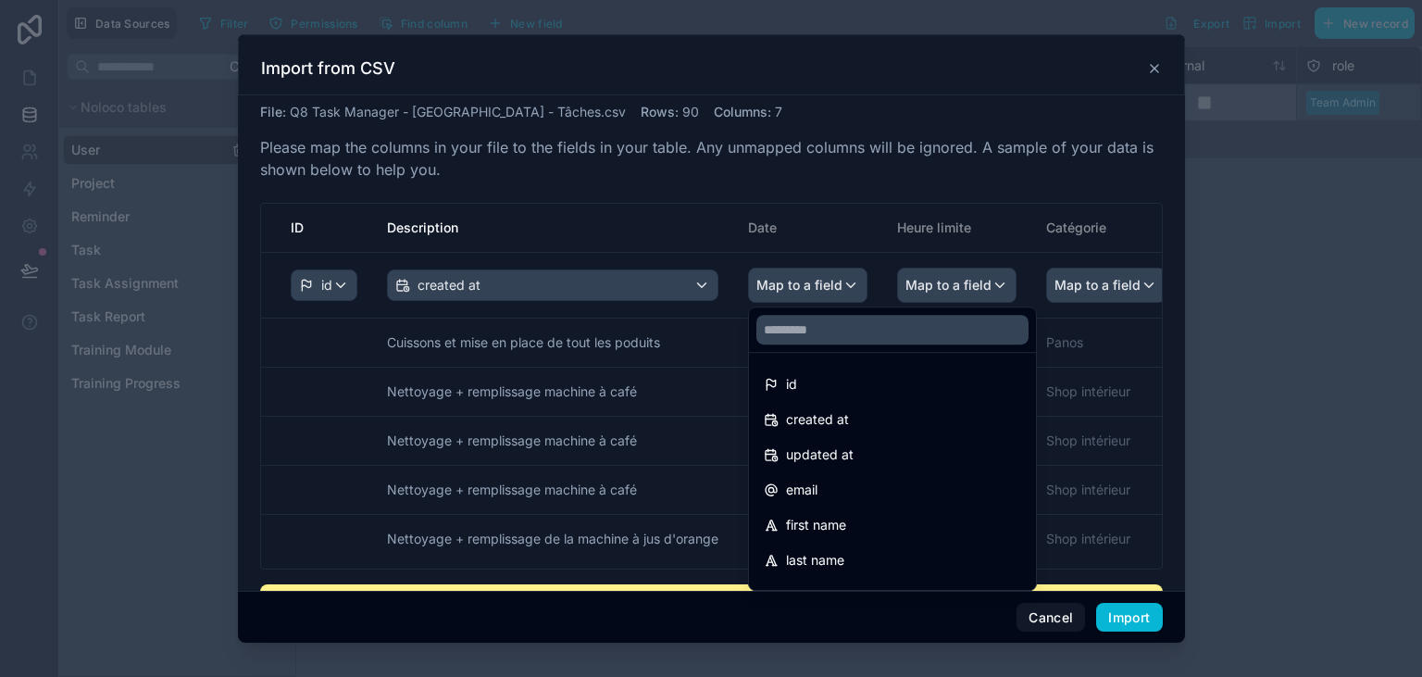
click at [683, 187] on div "scrollable content" at bounding box center [711, 338] width 947 height 609
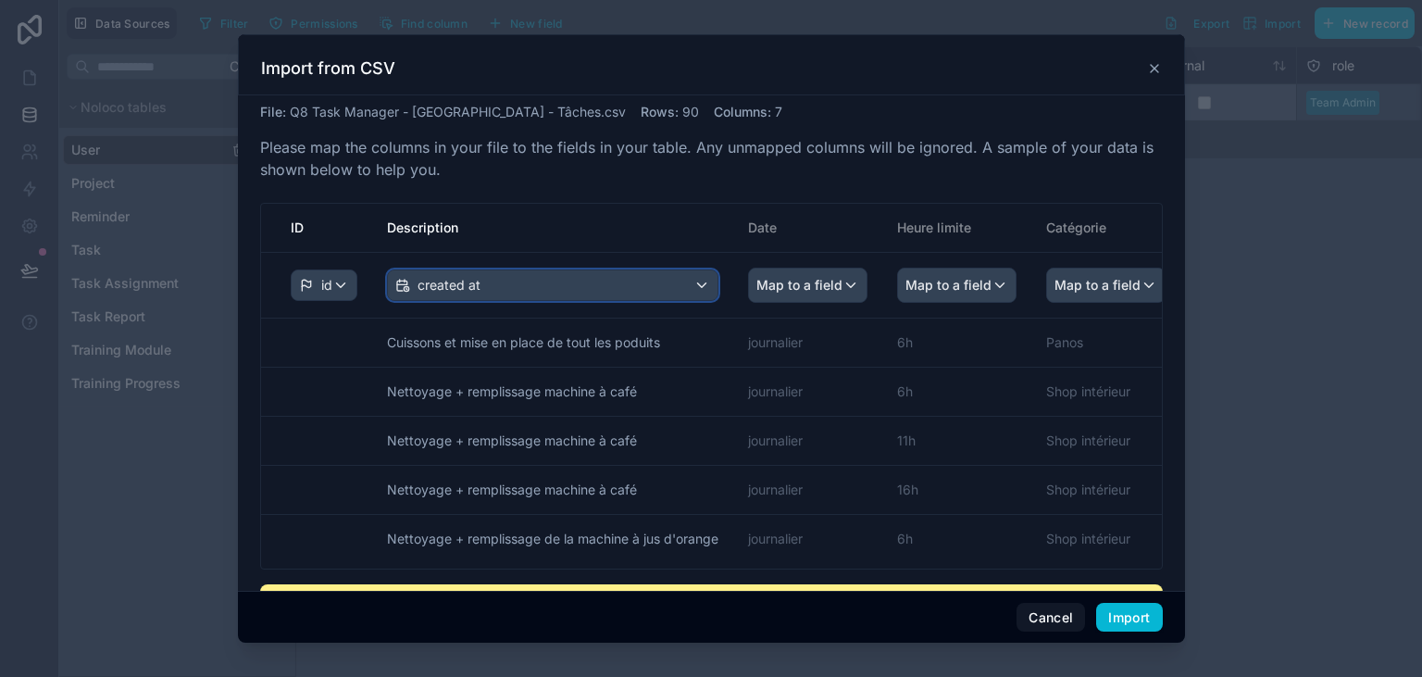
click at [596, 289] on div "created at" at bounding box center [553, 285] width 330 height 30
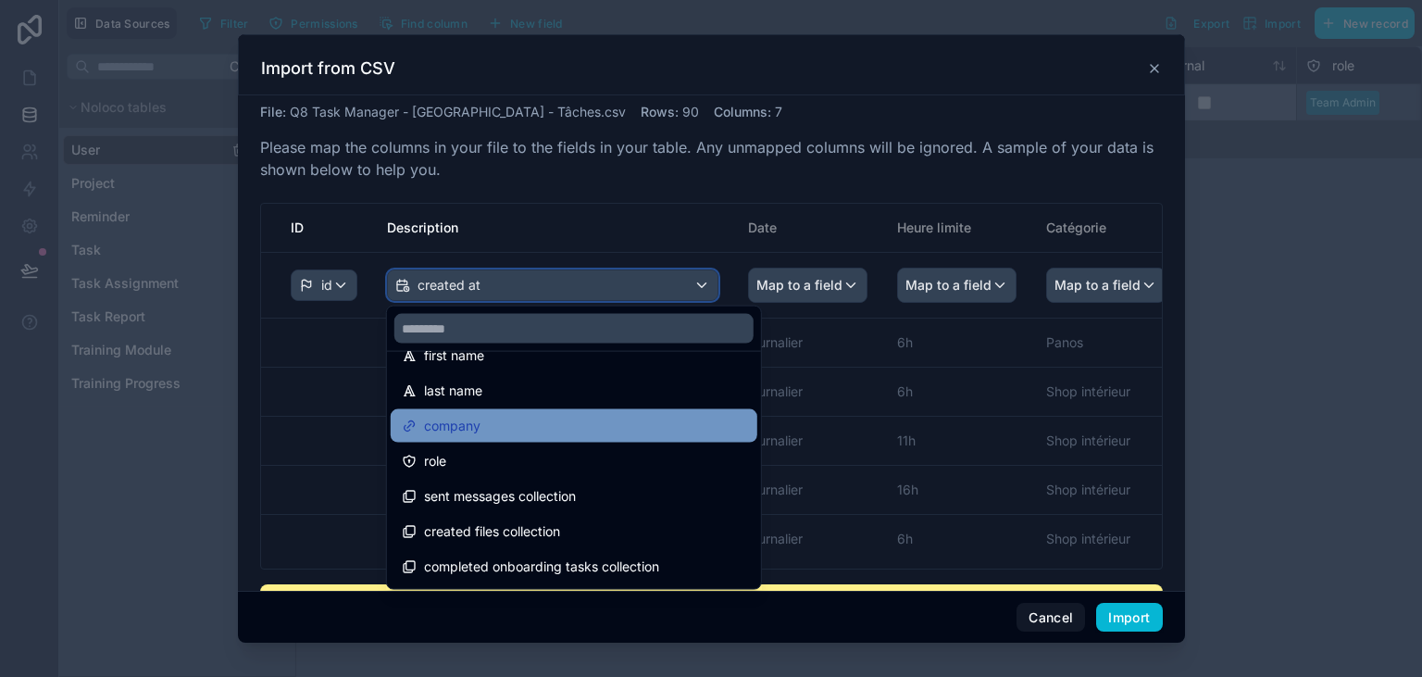
scroll to position [203, 0]
click at [582, 432] on div "company" at bounding box center [574, 427] width 344 height 22
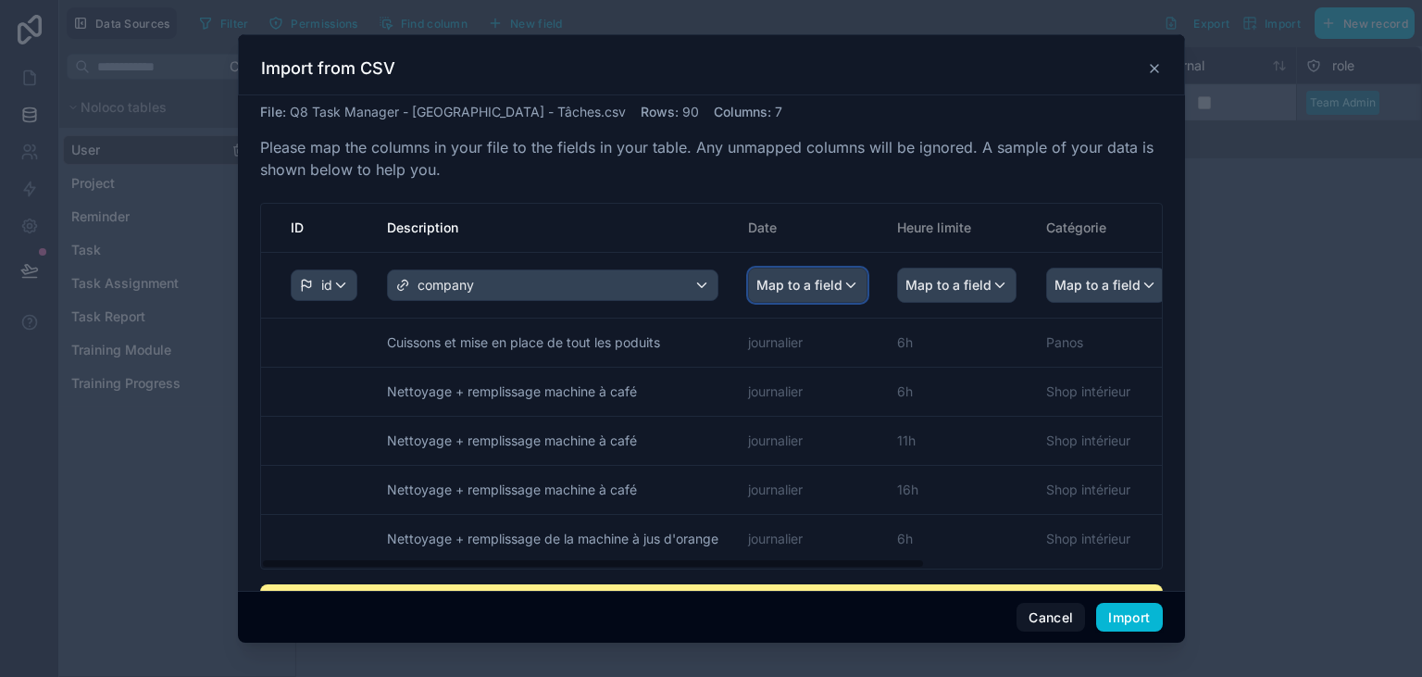
click at [811, 294] on span "Map to a field" at bounding box center [800, 285] width 86 height 33
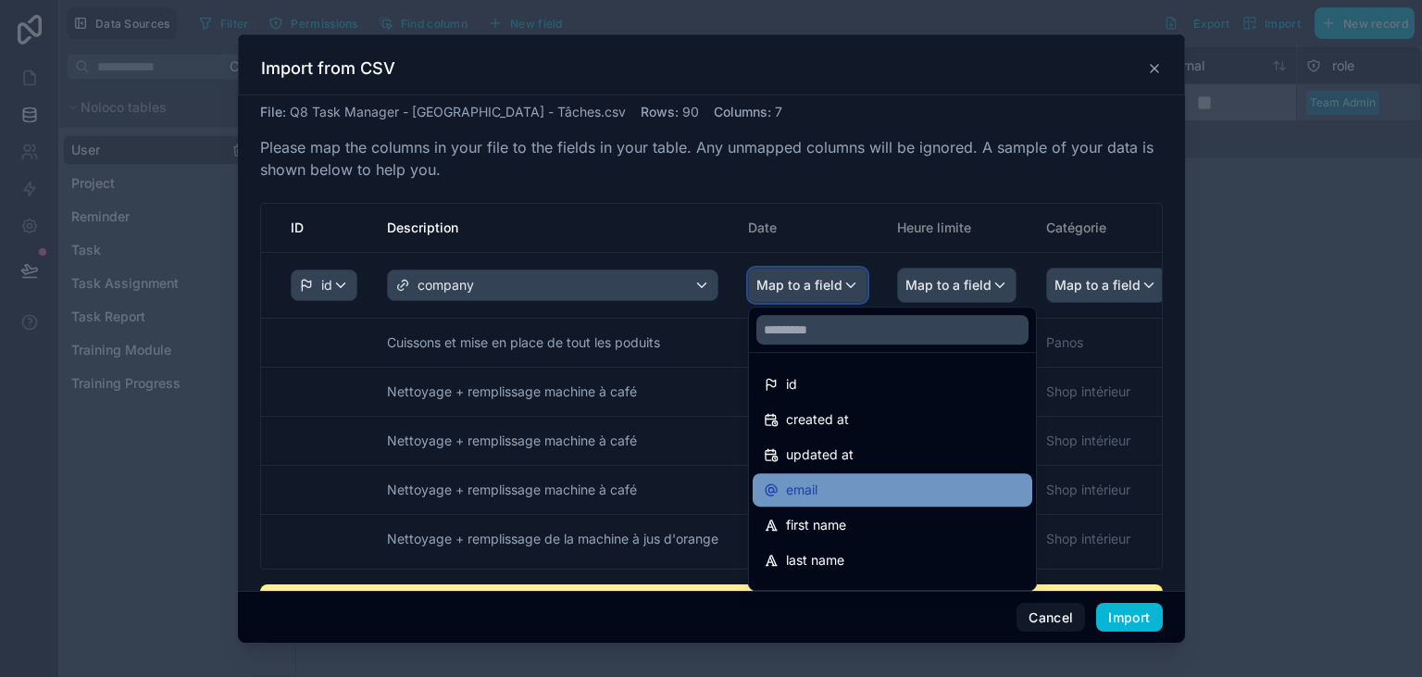
scroll to position [86, 0]
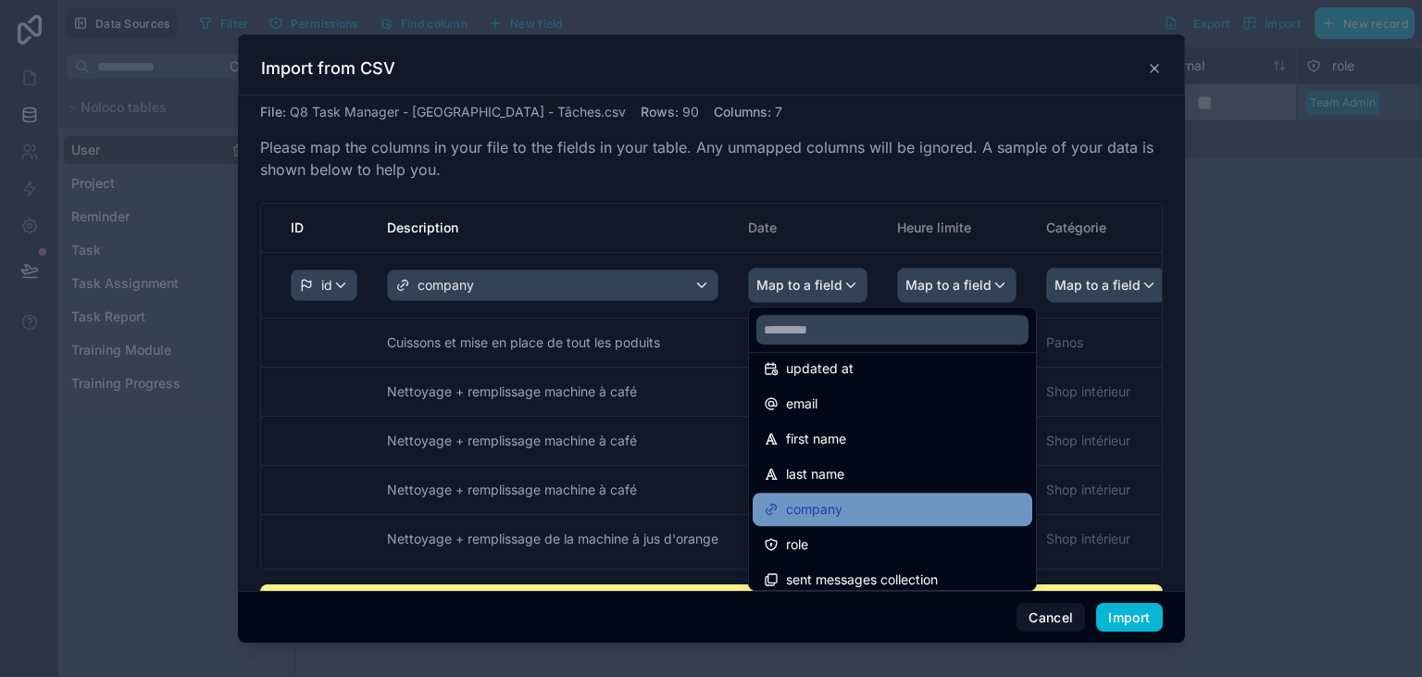
click at [831, 501] on span "company" at bounding box center [814, 509] width 56 height 22
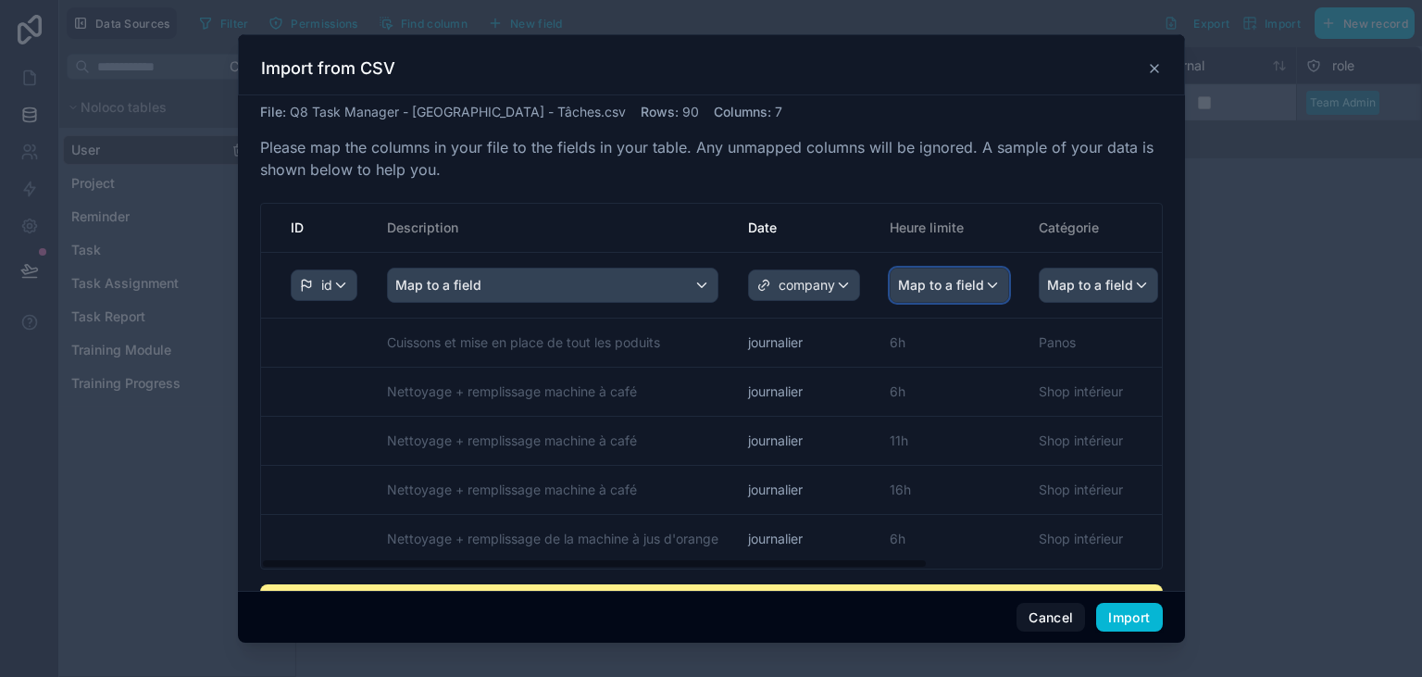
click at [976, 282] on span "Map to a field" at bounding box center [941, 285] width 86 height 33
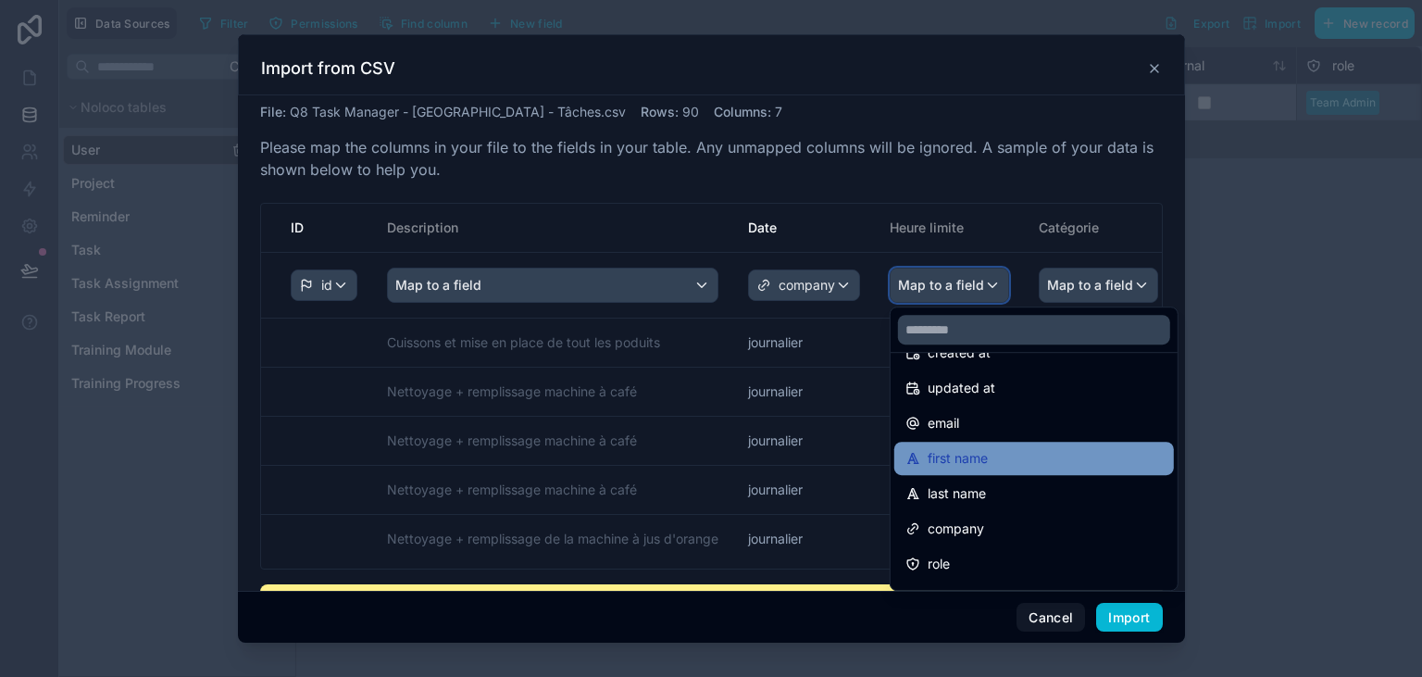
scroll to position [75, 0]
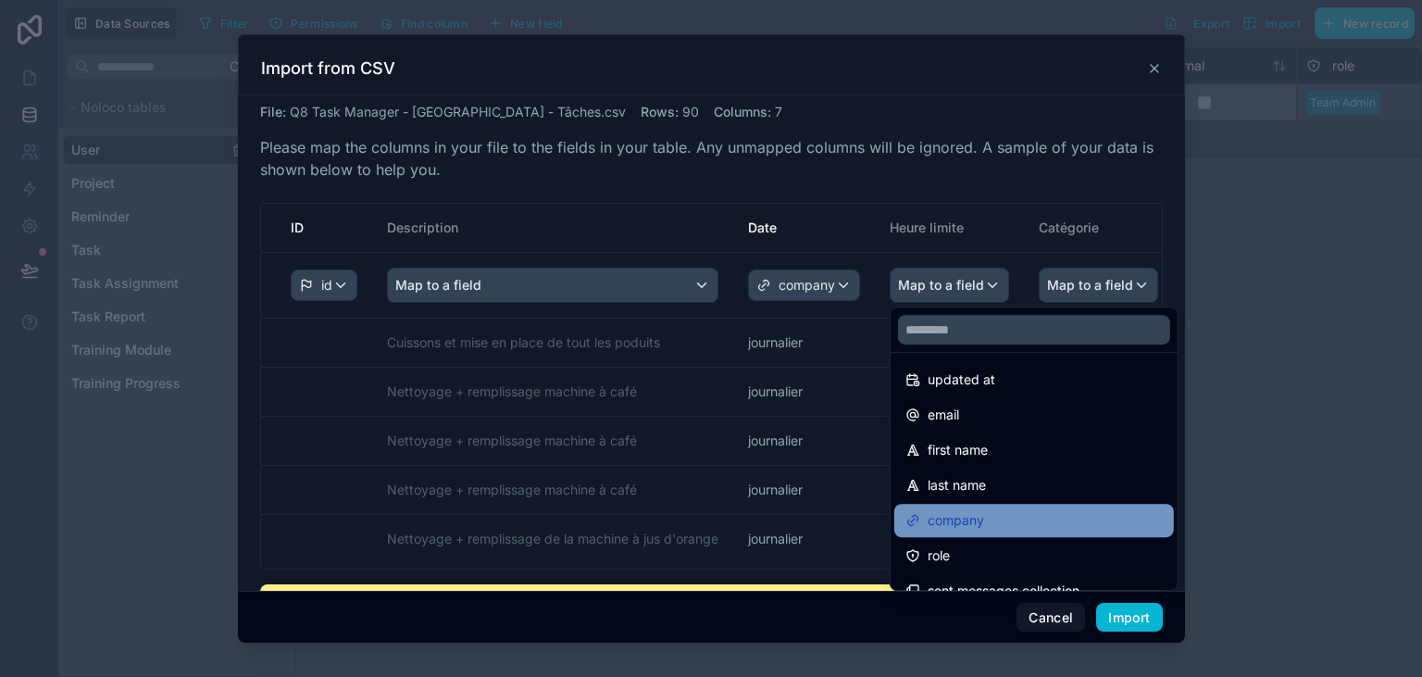
click at [968, 514] on span "company" at bounding box center [956, 520] width 56 height 22
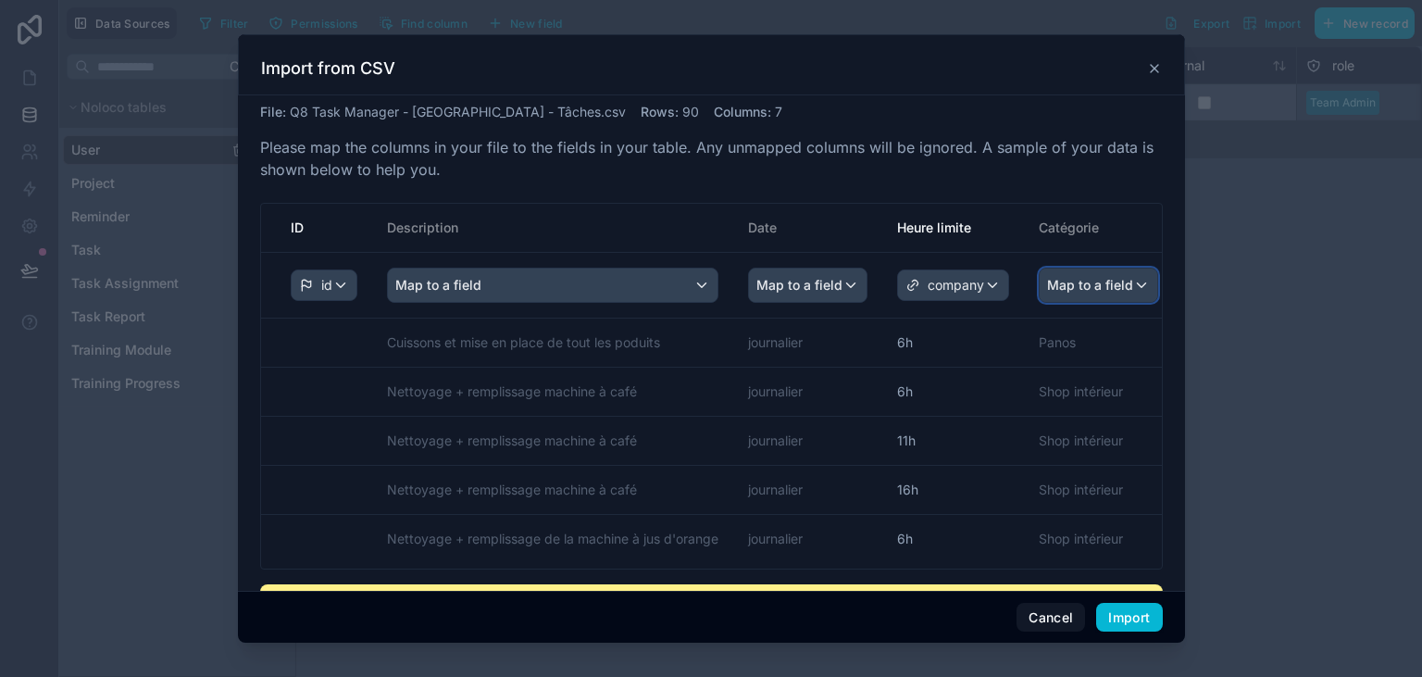
click at [1092, 287] on span "Map to a field" at bounding box center [1090, 285] width 86 height 33
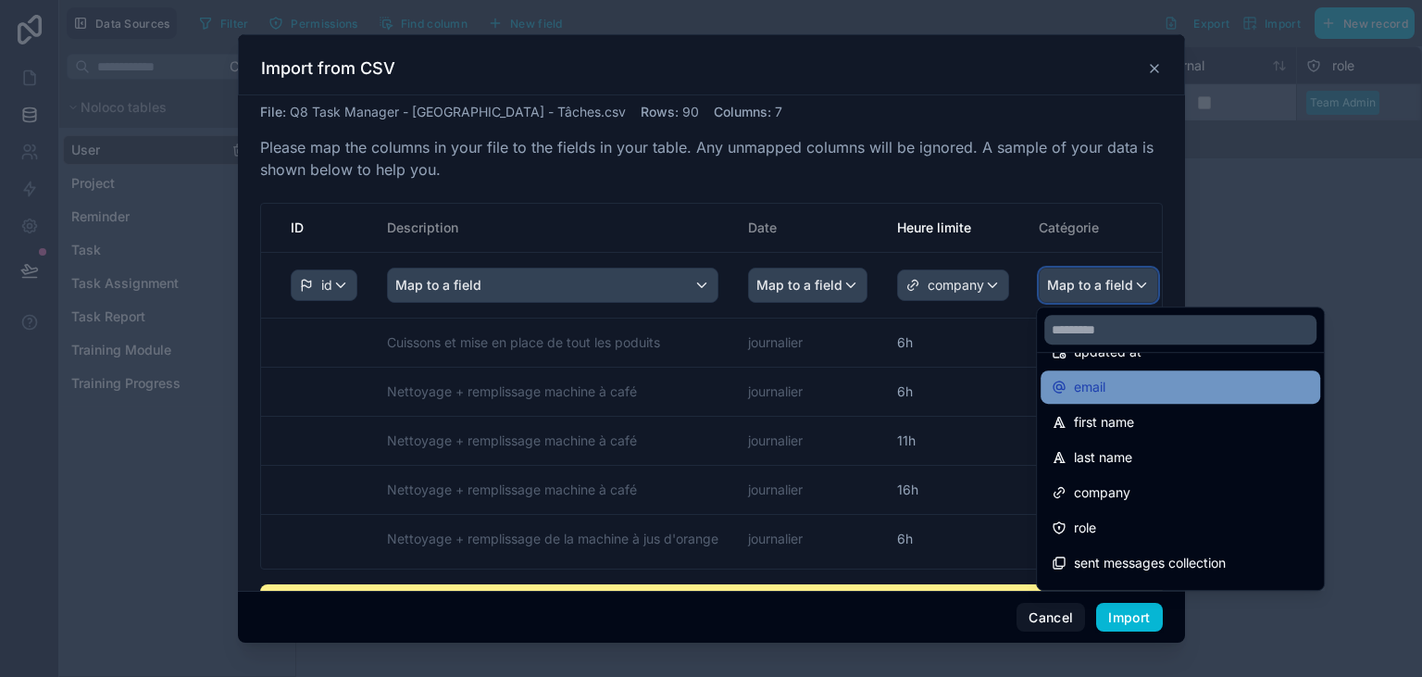
scroll to position [105, 0]
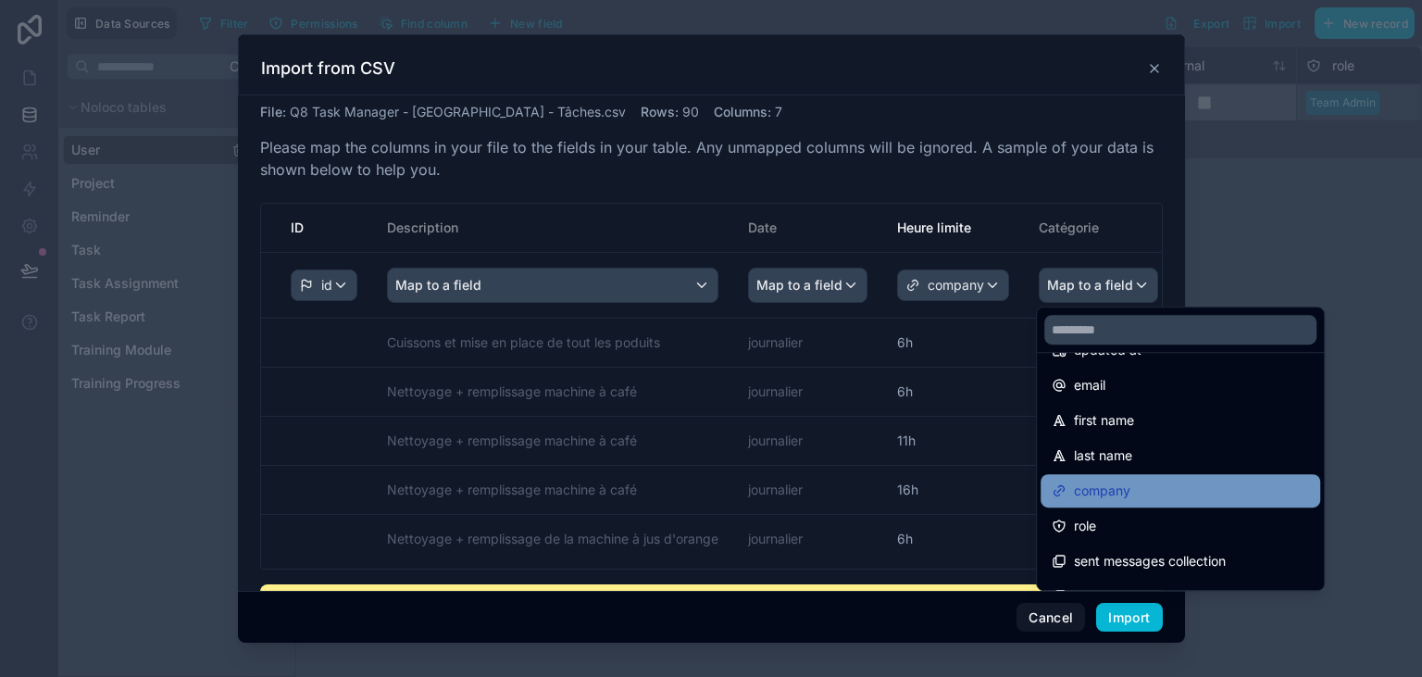
click at [1103, 487] on span "company" at bounding box center [1102, 491] width 56 height 22
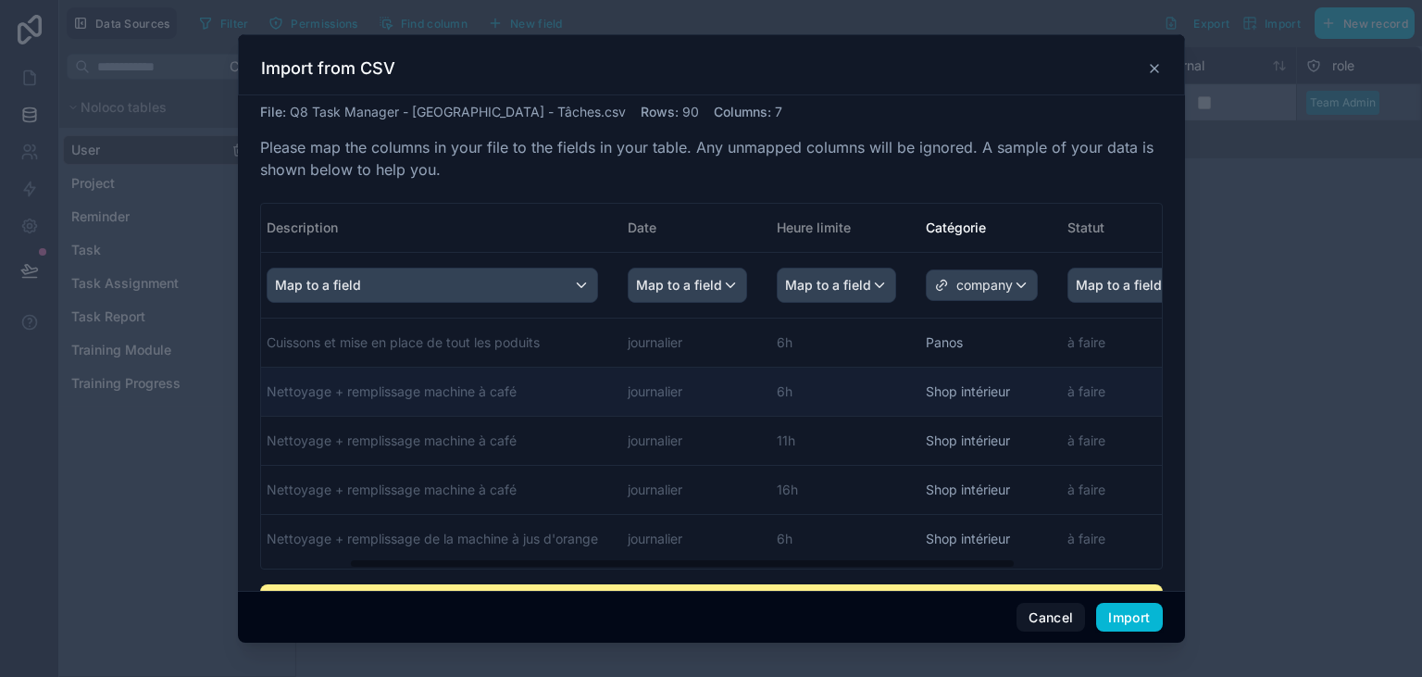
scroll to position [0, 0]
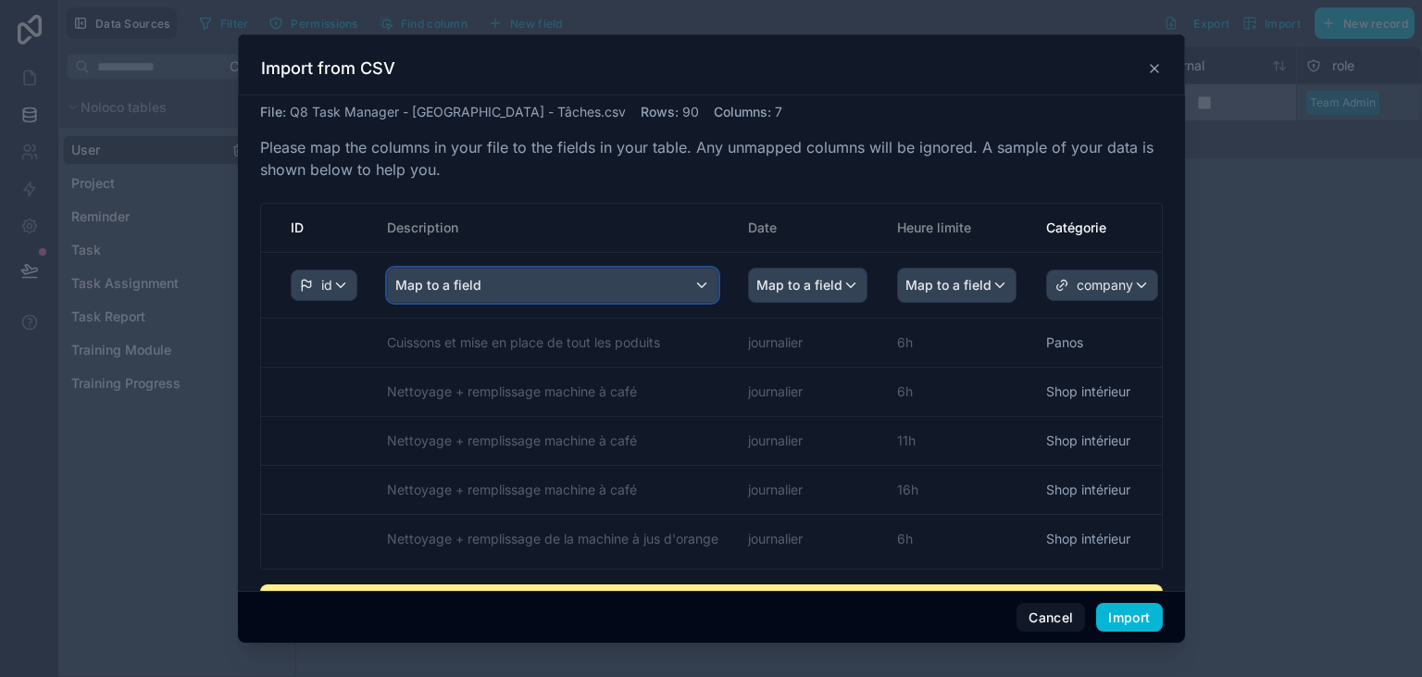
click at [634, 294] on div "Map to a field" at bounding box center [553, 285] width 330 height 33
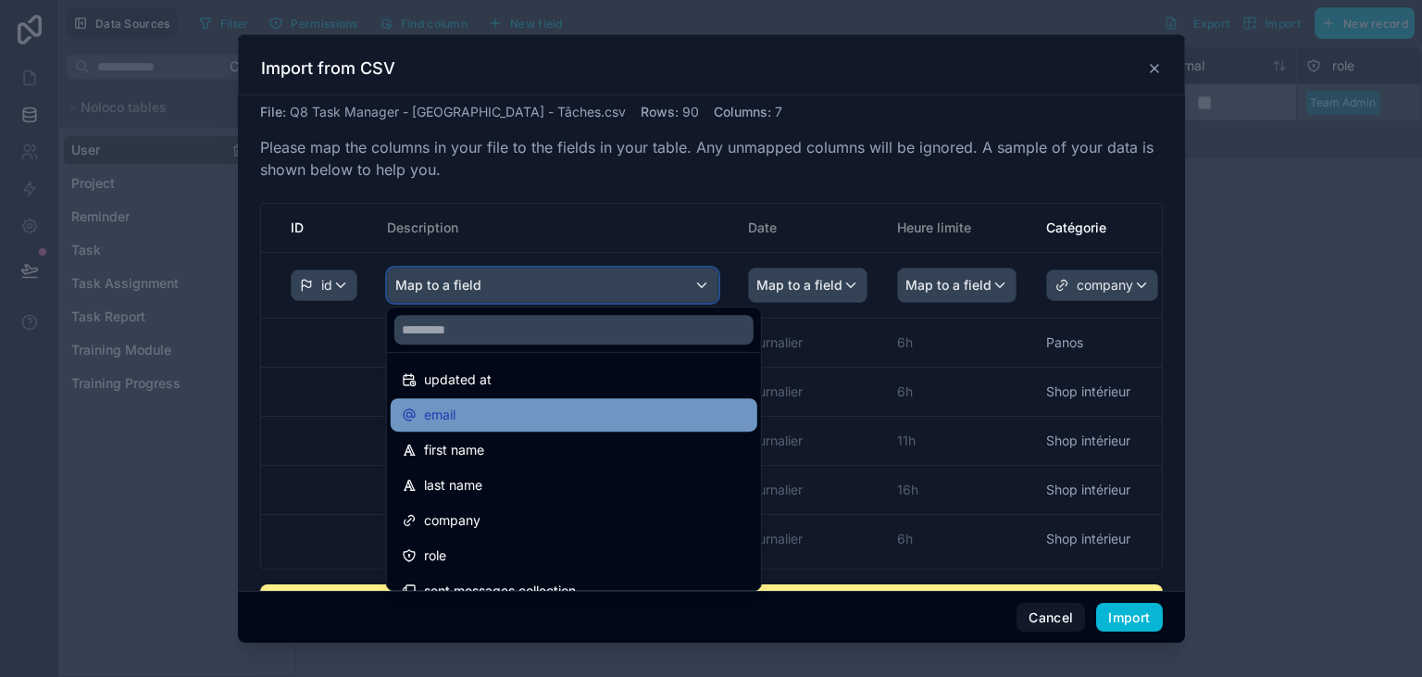
scroll to position [77, 0]
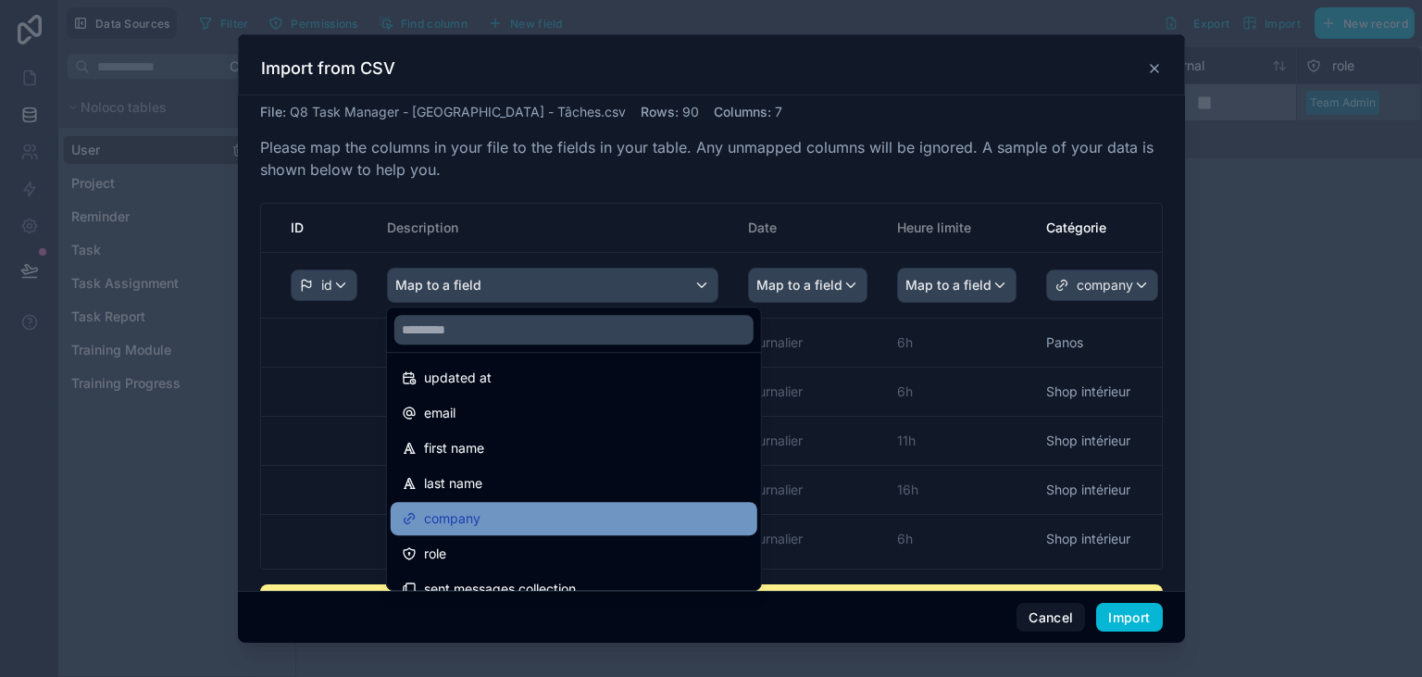
click at [568, 507] on div "company" at bounding box center [574, 518] width 367 height 33
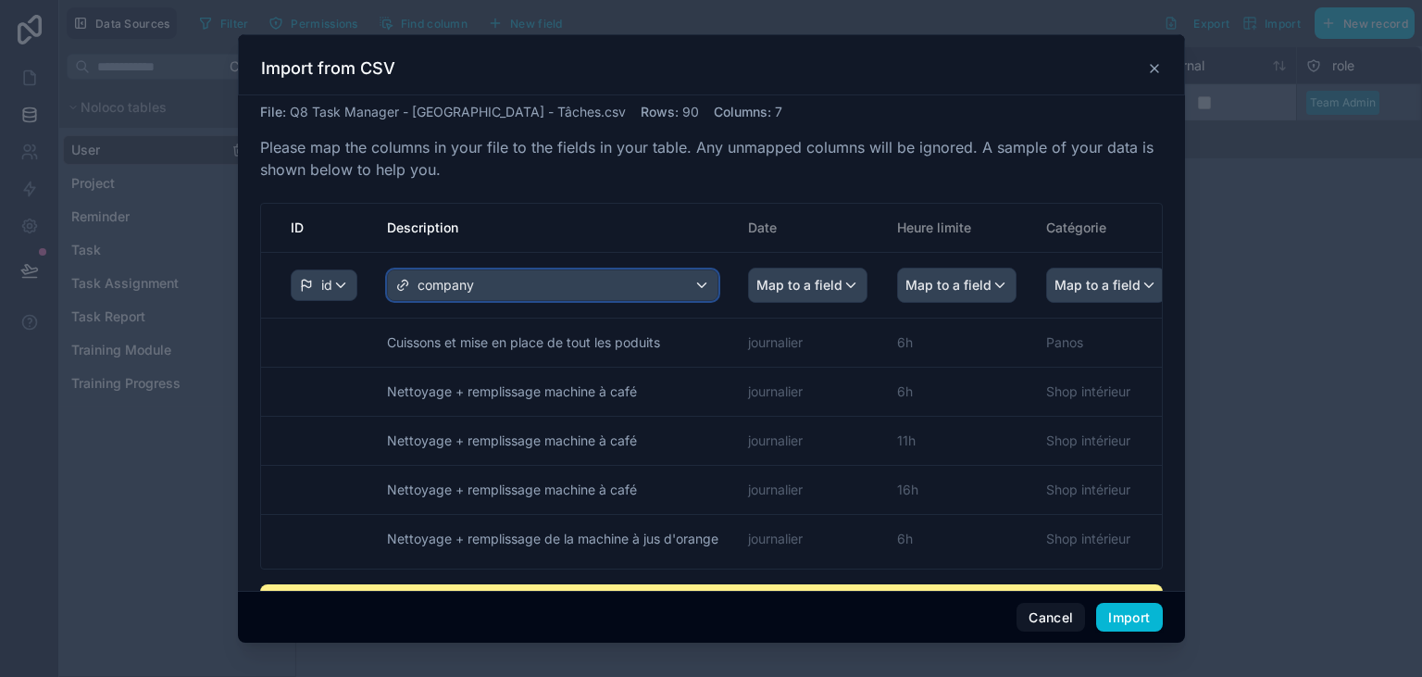
click at [595, 279] on div "company" at bounding box center [553, 285] width 330 height 30
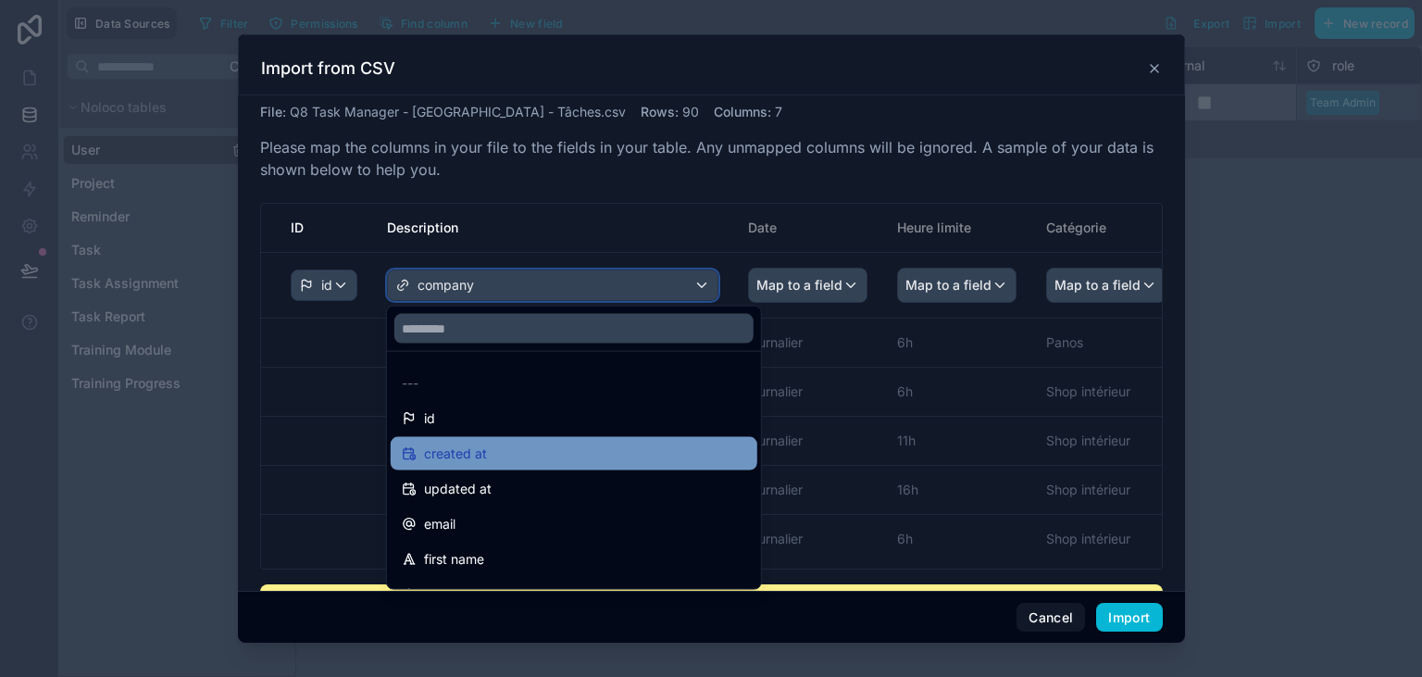
scroll to position [24, 0]
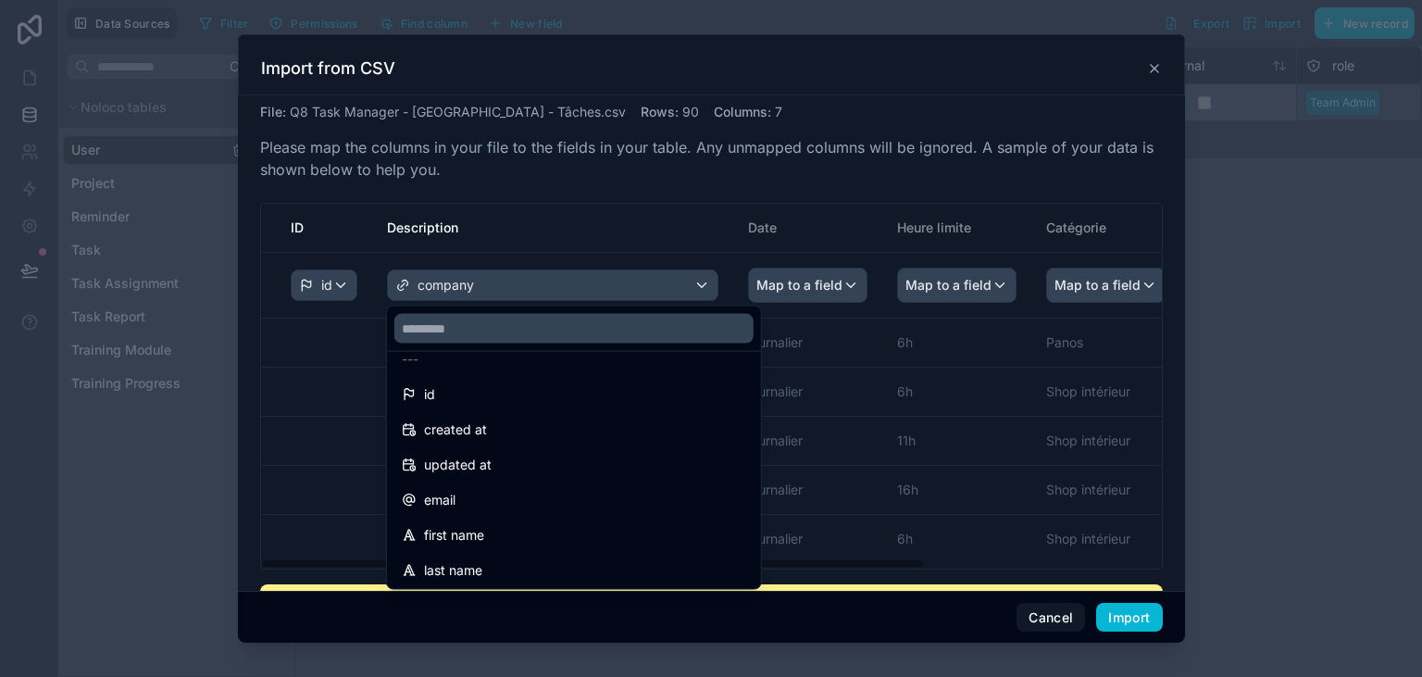
click at [1049, 628] on div "scrollable content" at bounding box center [711, 338] width 947 height 609
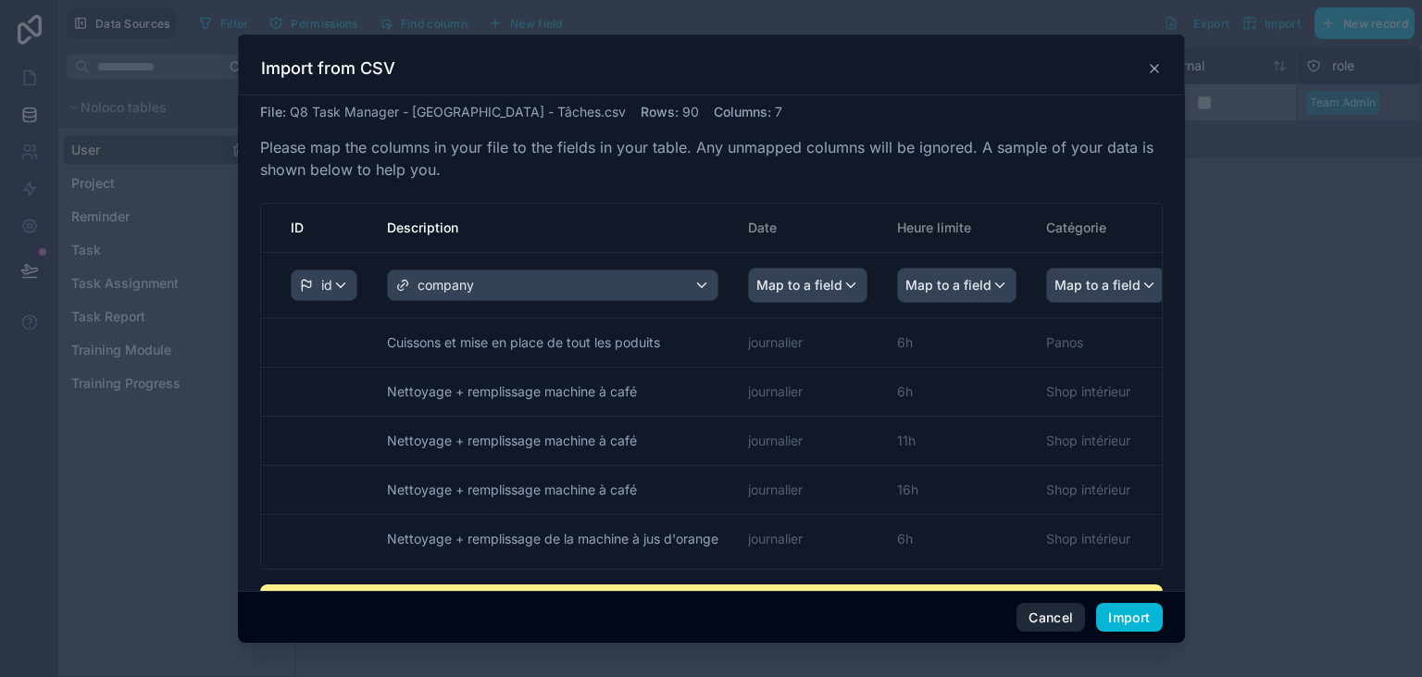
click at [1047, 621] on button "Cancel" at bounding box center [1051, 618] width 69 height 30
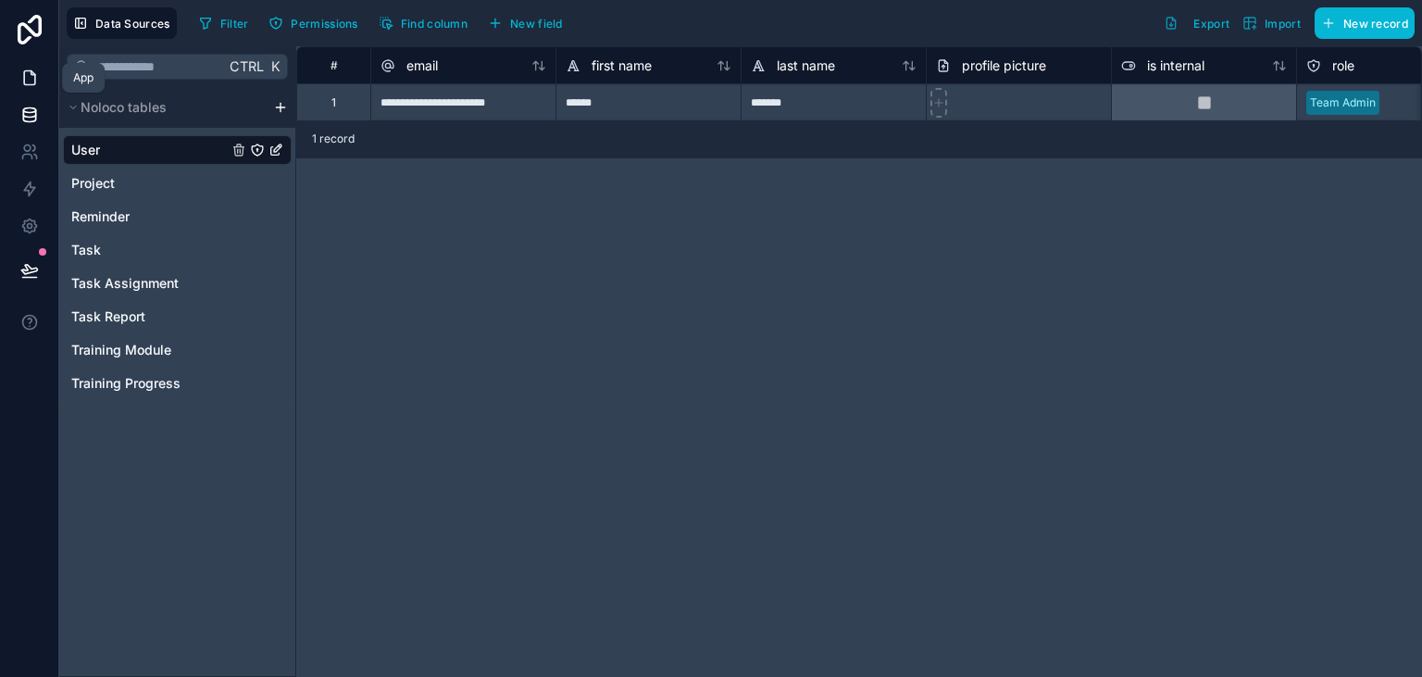
click at [32, 86] on icon at bounding box center [29, 78] width 19 height 19
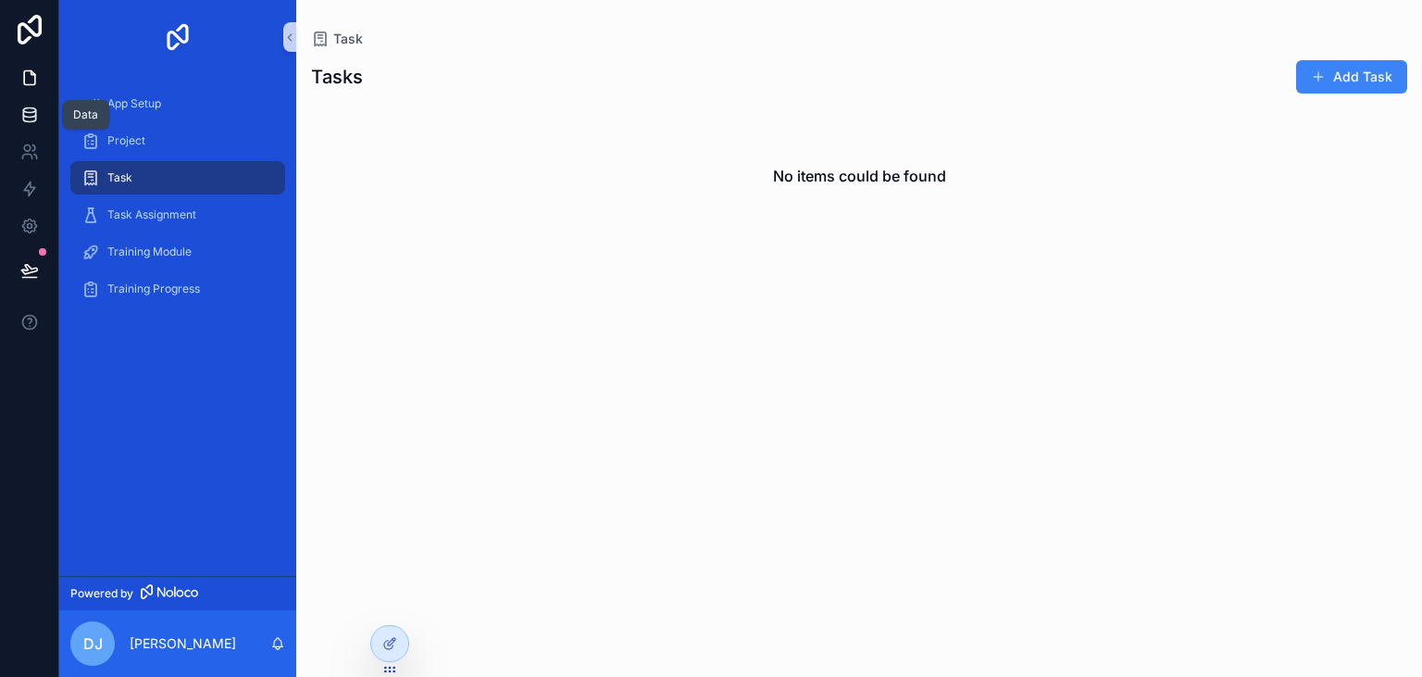
click at [31, 115] on icon at bounding box center [29, 115] width 19 height 19
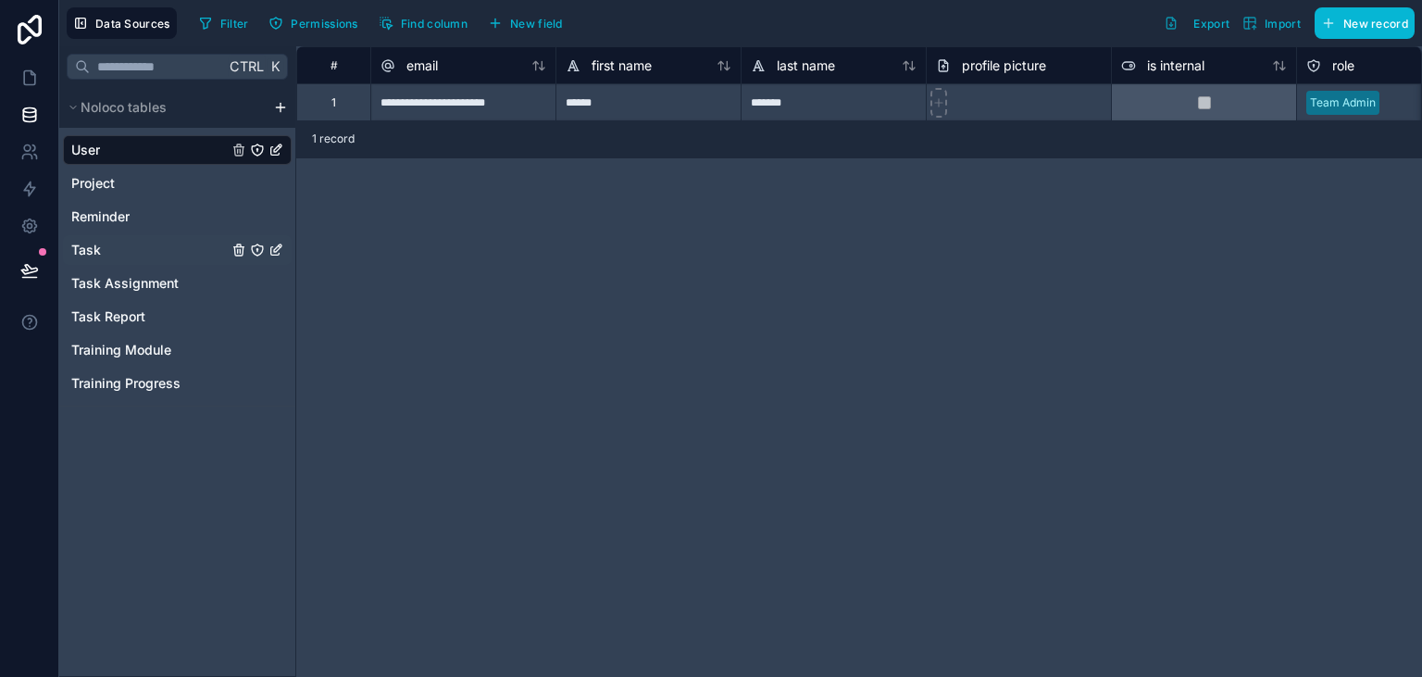
click at [124, 253] on div "Task" at bounding box center [177, 250] width 229 height 30
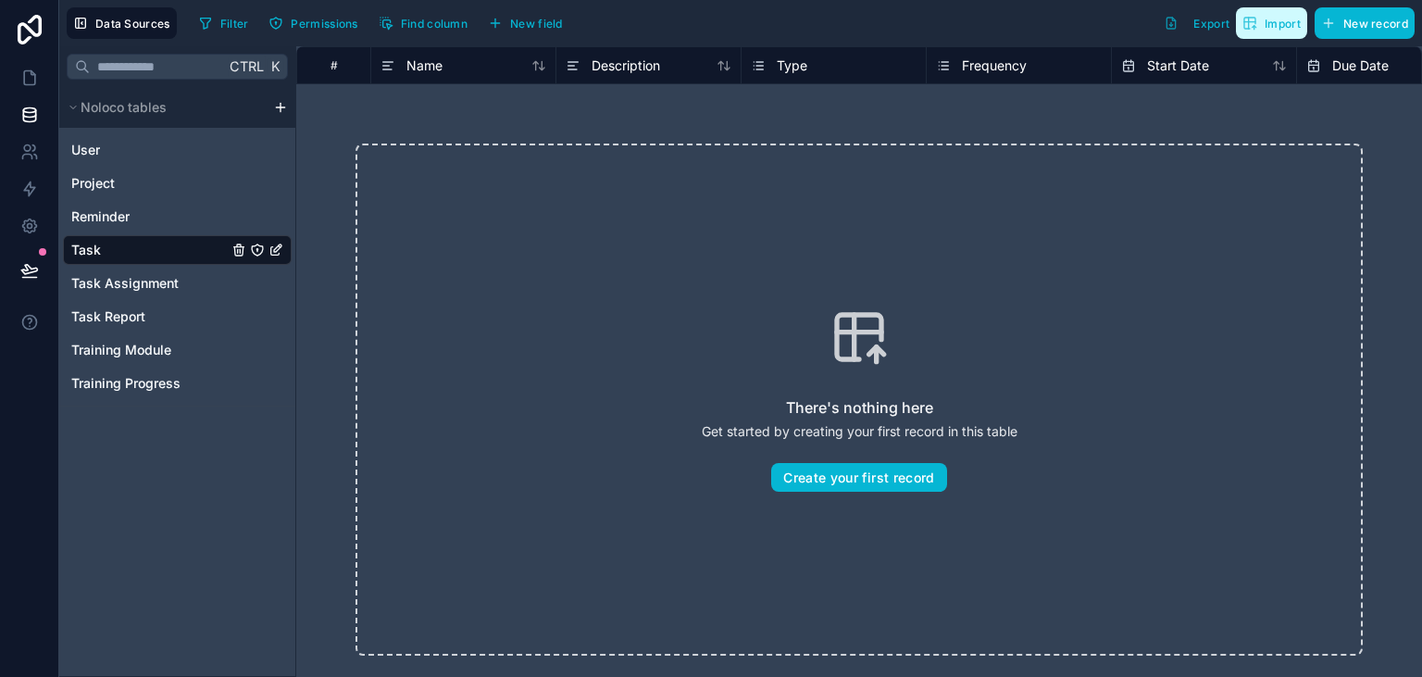
click at [1283, 28] on span "Import" at bounding box center [1283, 24] width 36 height 14
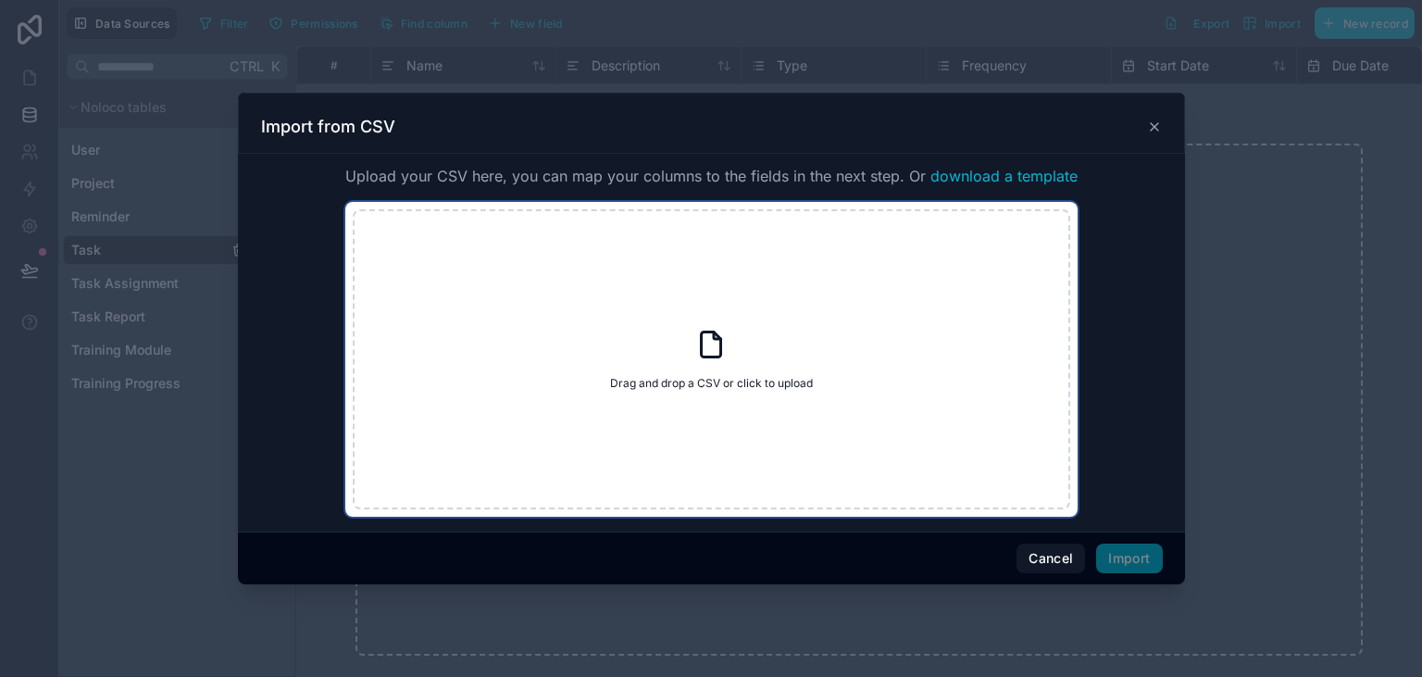
click at [722, 328] on div "Drag and drop a CSV or click to upload Drag and drop a CSV or click to upload" at bounding box center [712, 359] width 718 height 300
type input "**********"
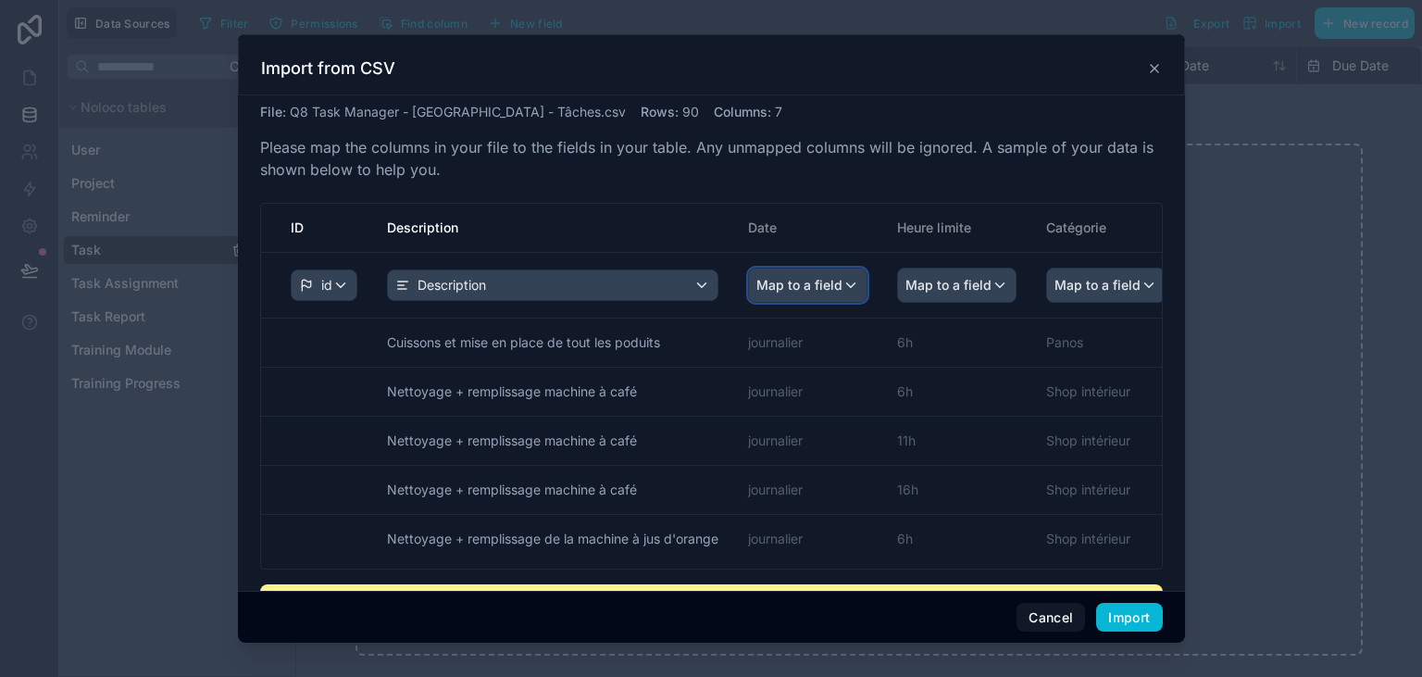
click at [806, 291] on span "Map to a field" at bounding box center [800, 285] width 86 height 33
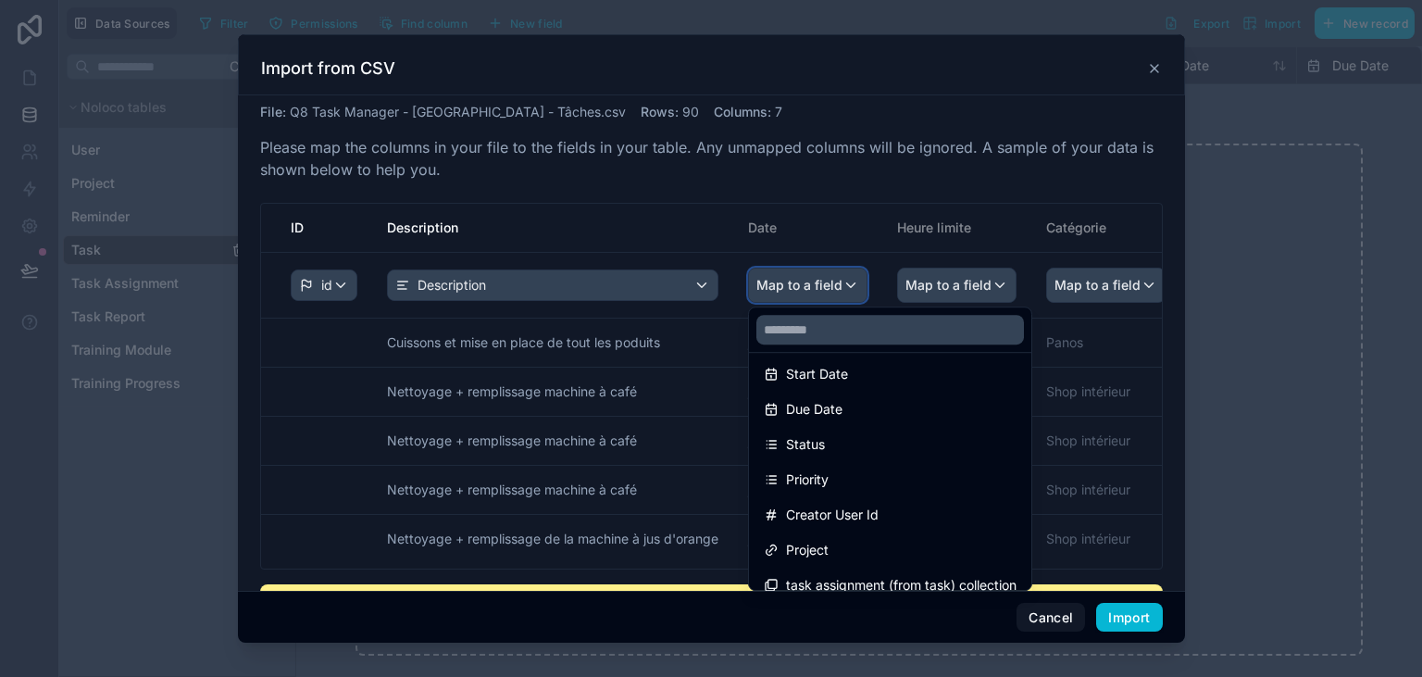
scroll to position [15, 0]
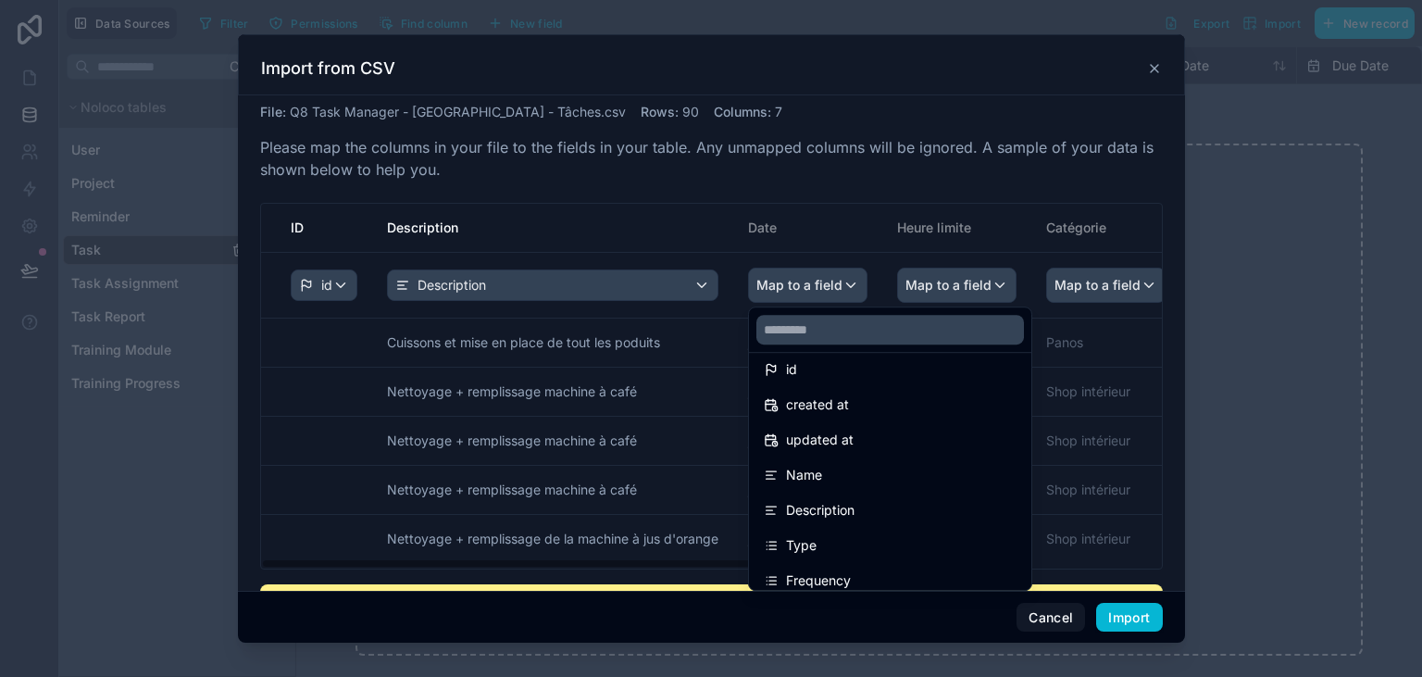
click at [854, 281] on div "scrollable content" at bounding box center [711, 338] width 947 height 609
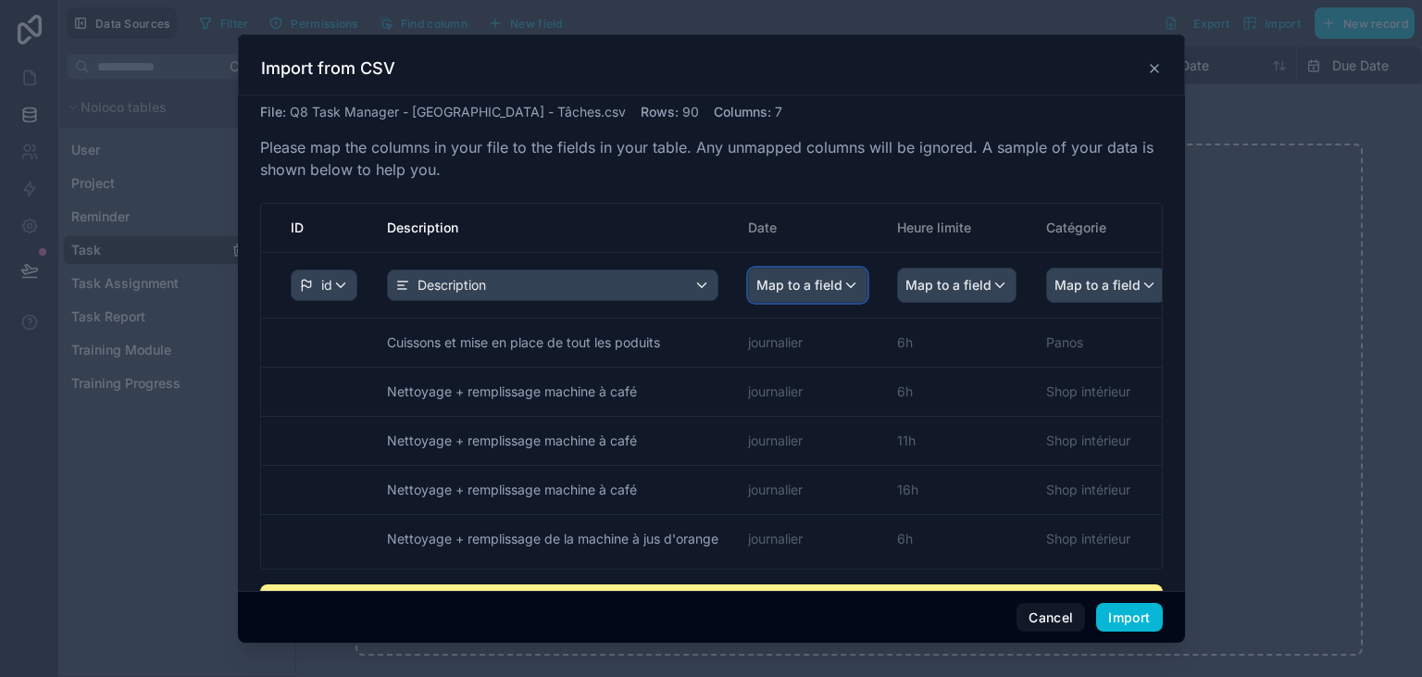
click at [854, 281] on div "Map to a field" at bounding box center [808, 285] width 118 height 33
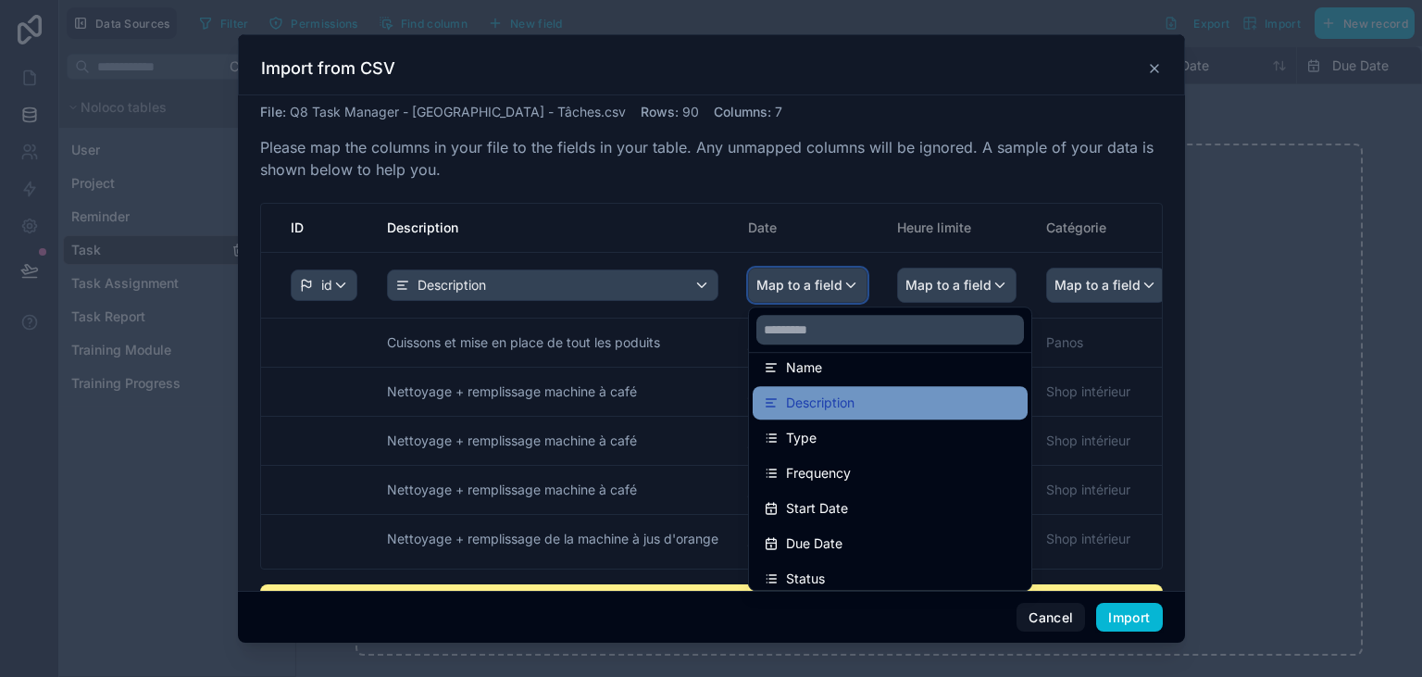
scroll to position [126, 0]
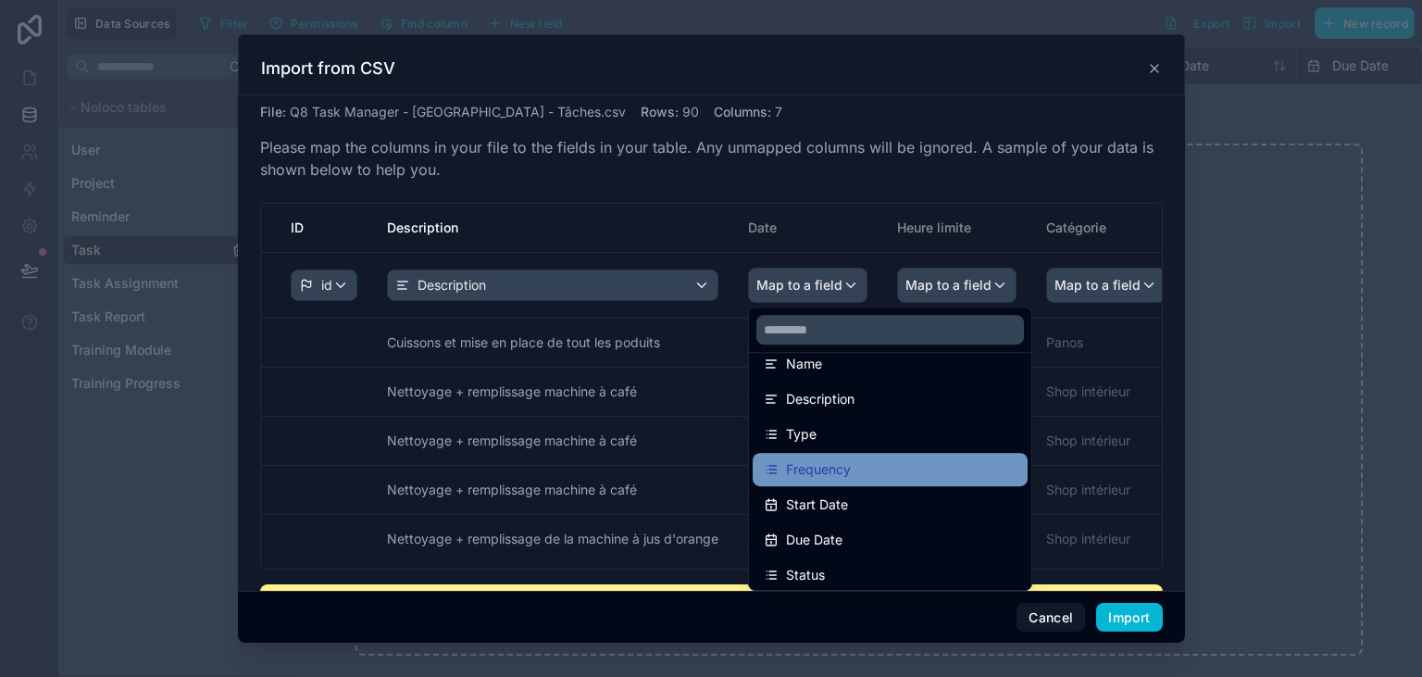
click at [906, 463] on div "Frequency" at bounding box center [890, 469] width 253 height 22
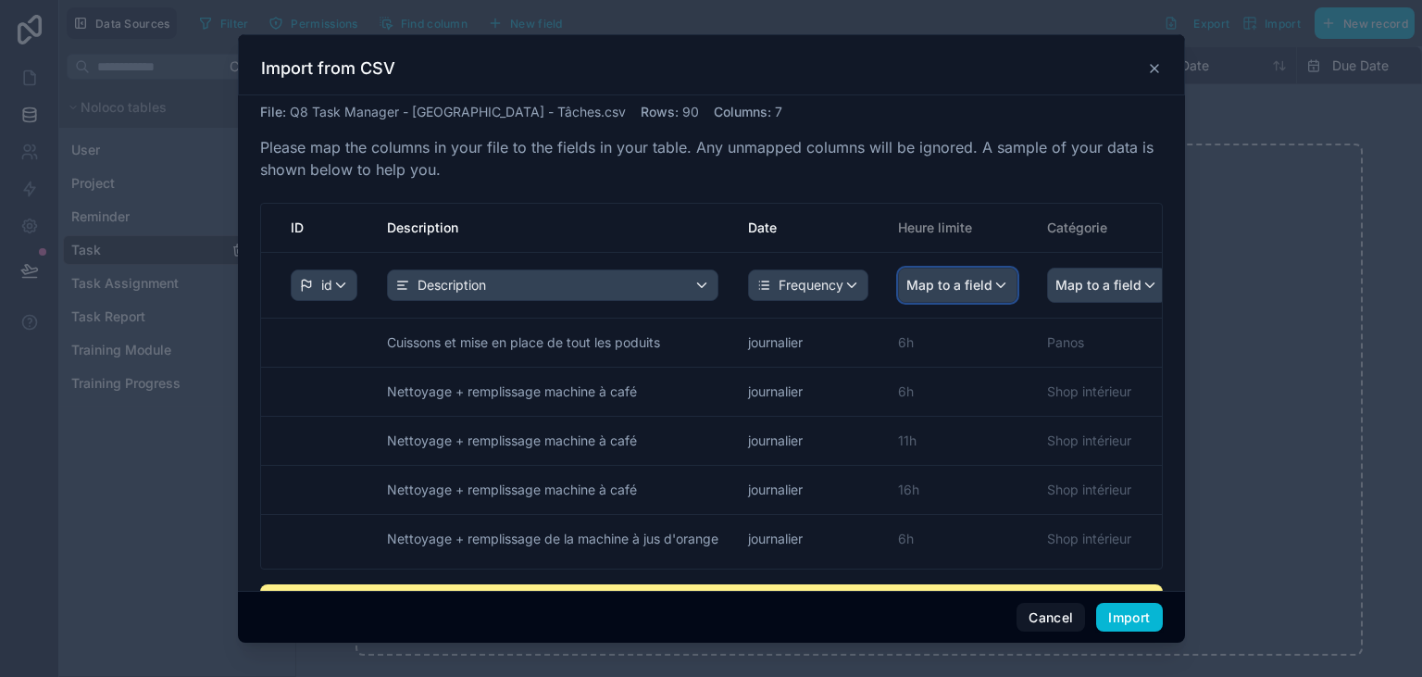
click at [972, 291] on span "Map to a field" at bounding box center [950, 285] width 86 height 33
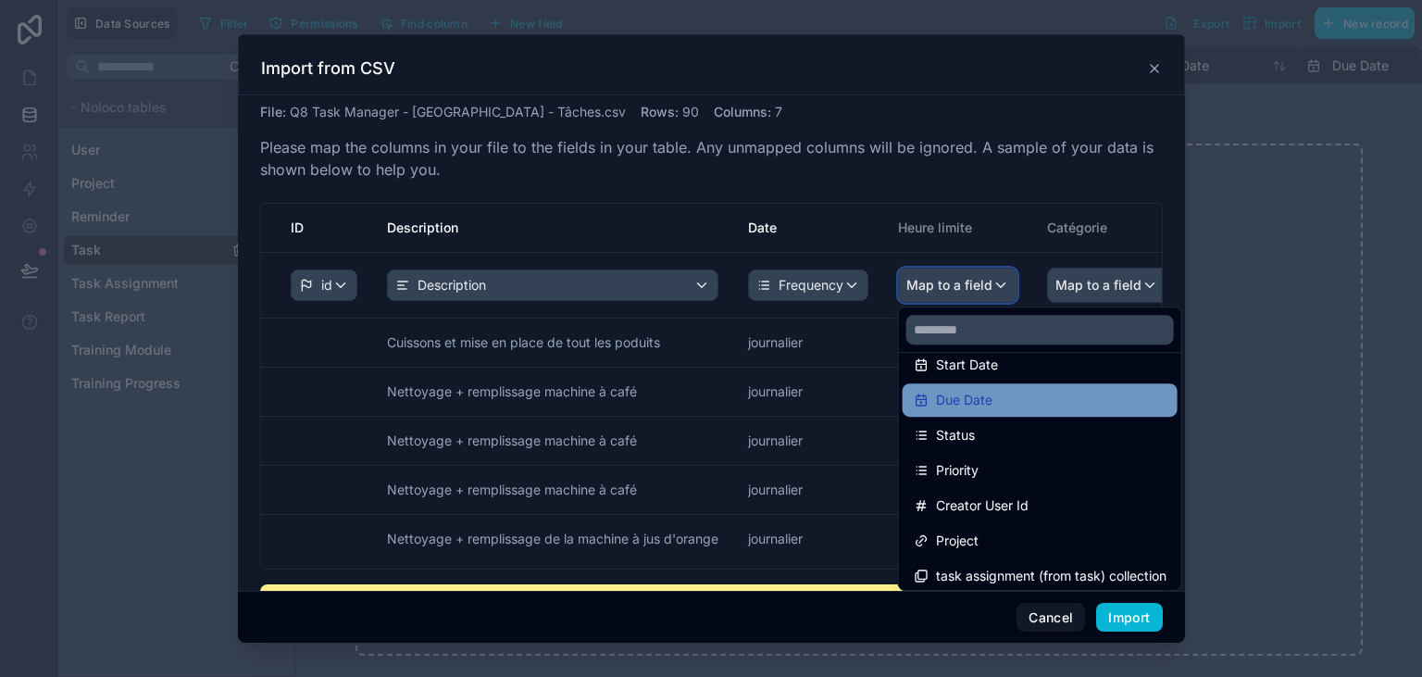
scroll to position [264, 0]
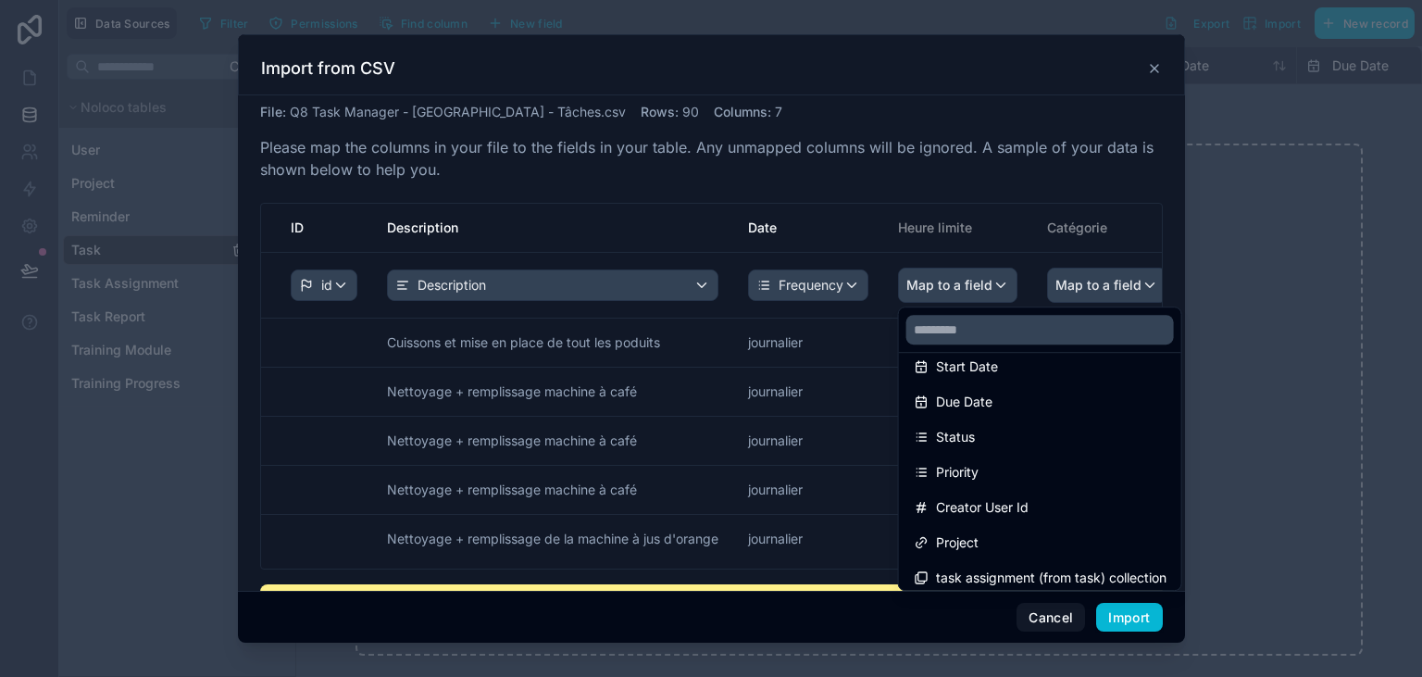
click at [1005, 282] on div "scrollable content" at bounding box center [711, 338] width 947 height 609
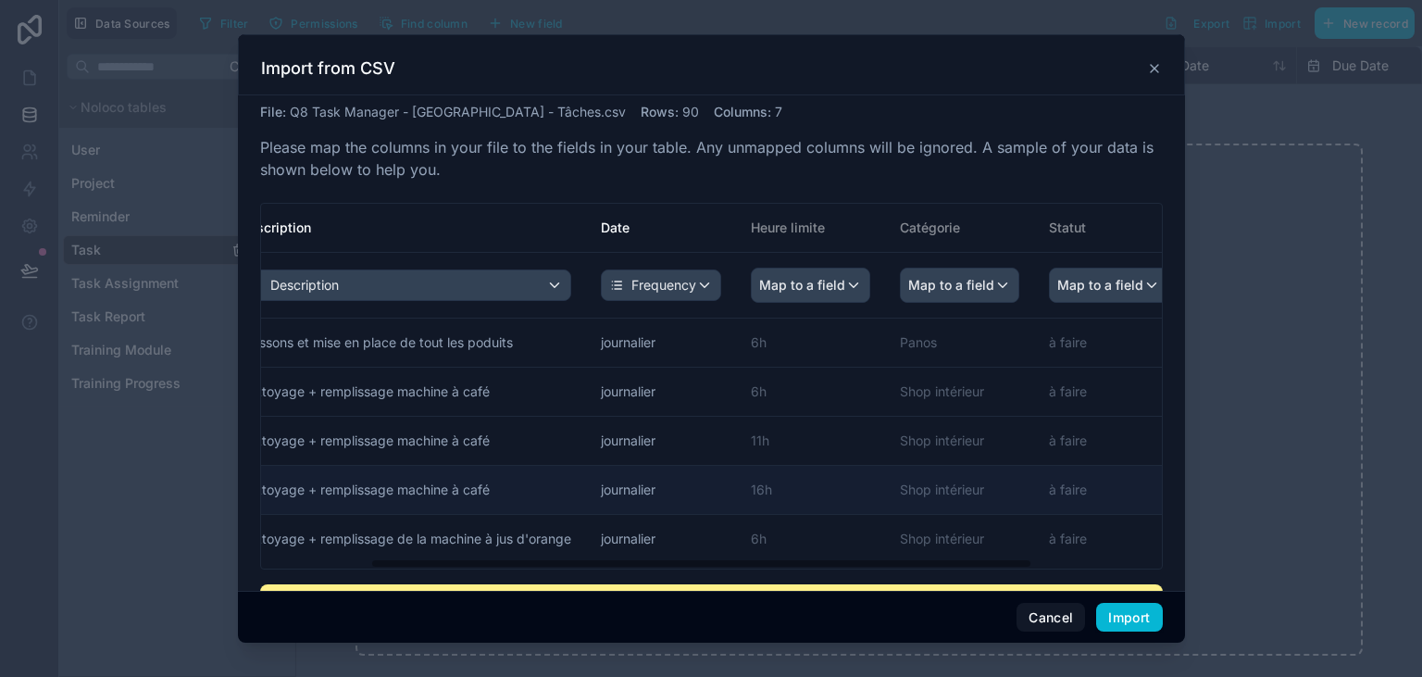
scroll to position [0, 148]
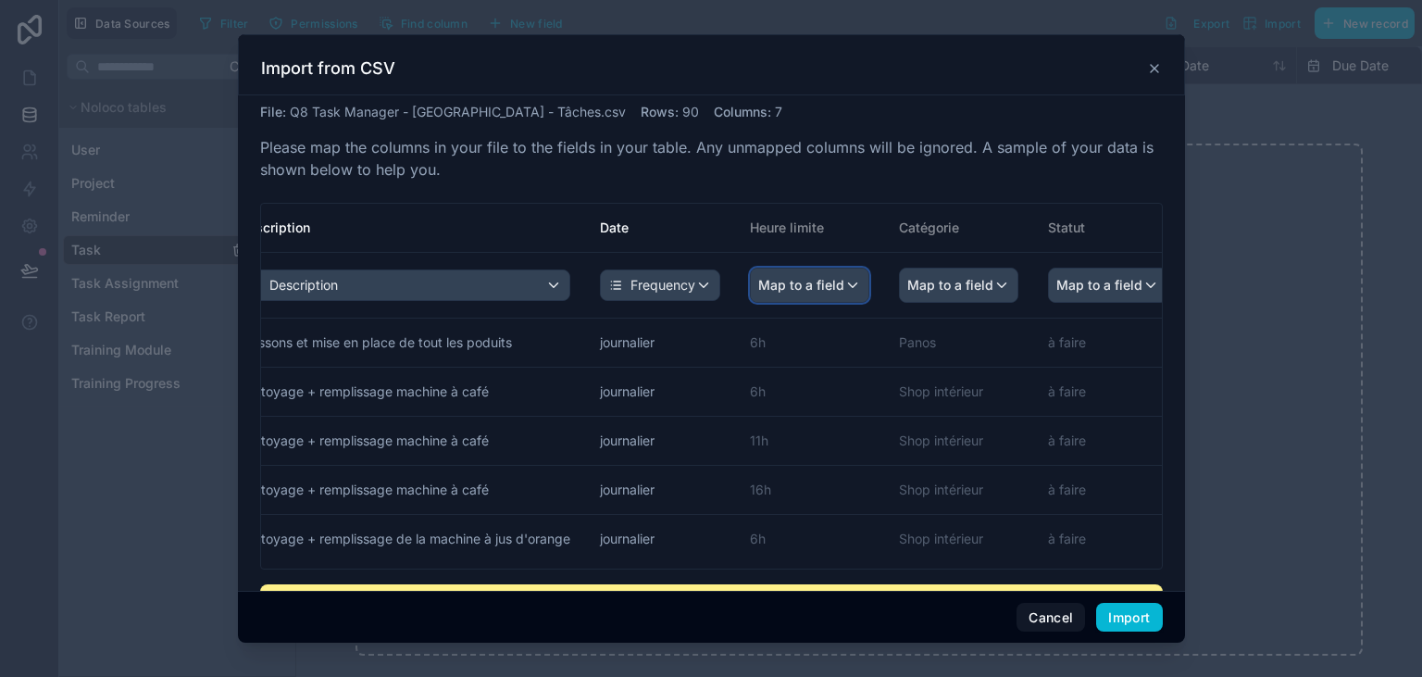
click at [856, 287] on div "Map to a field" at bounding box center [810, 285] width 118 height 33
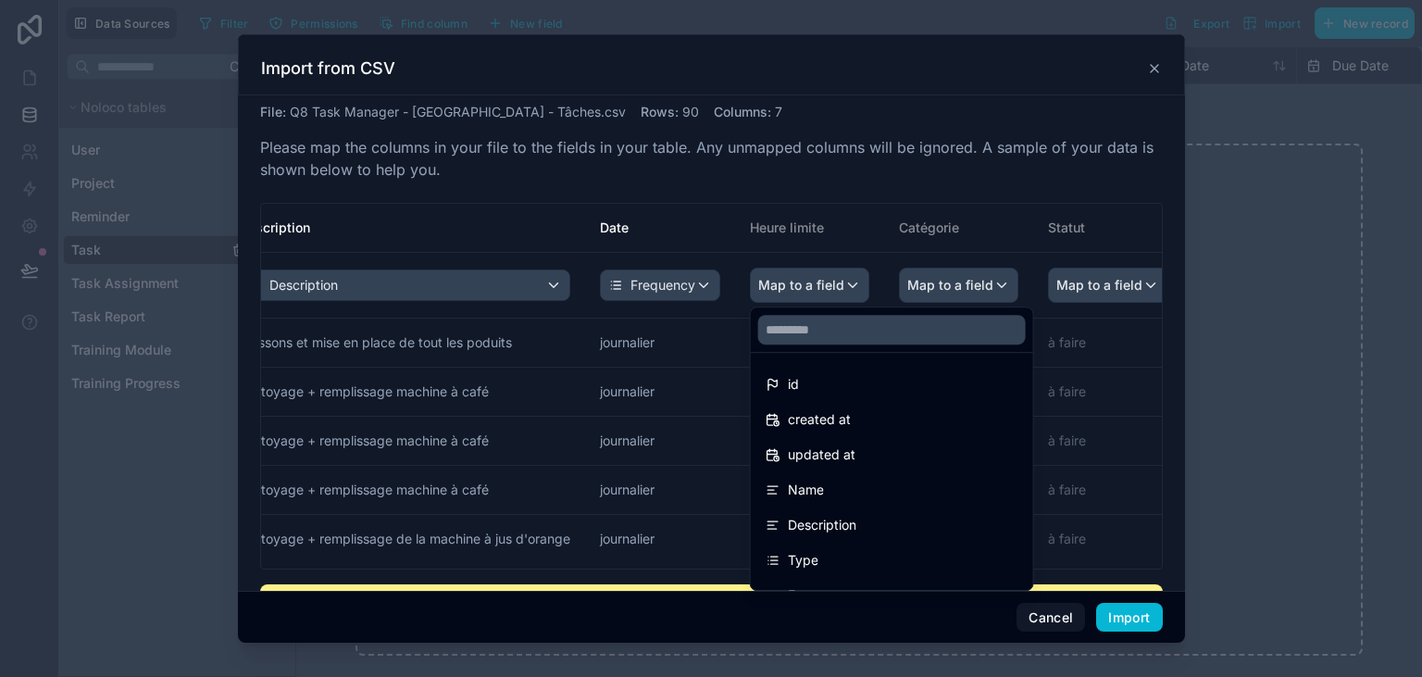
click at [856, 287] on div "scrollable content" at bounding box center [711, 338] width 947 height 609
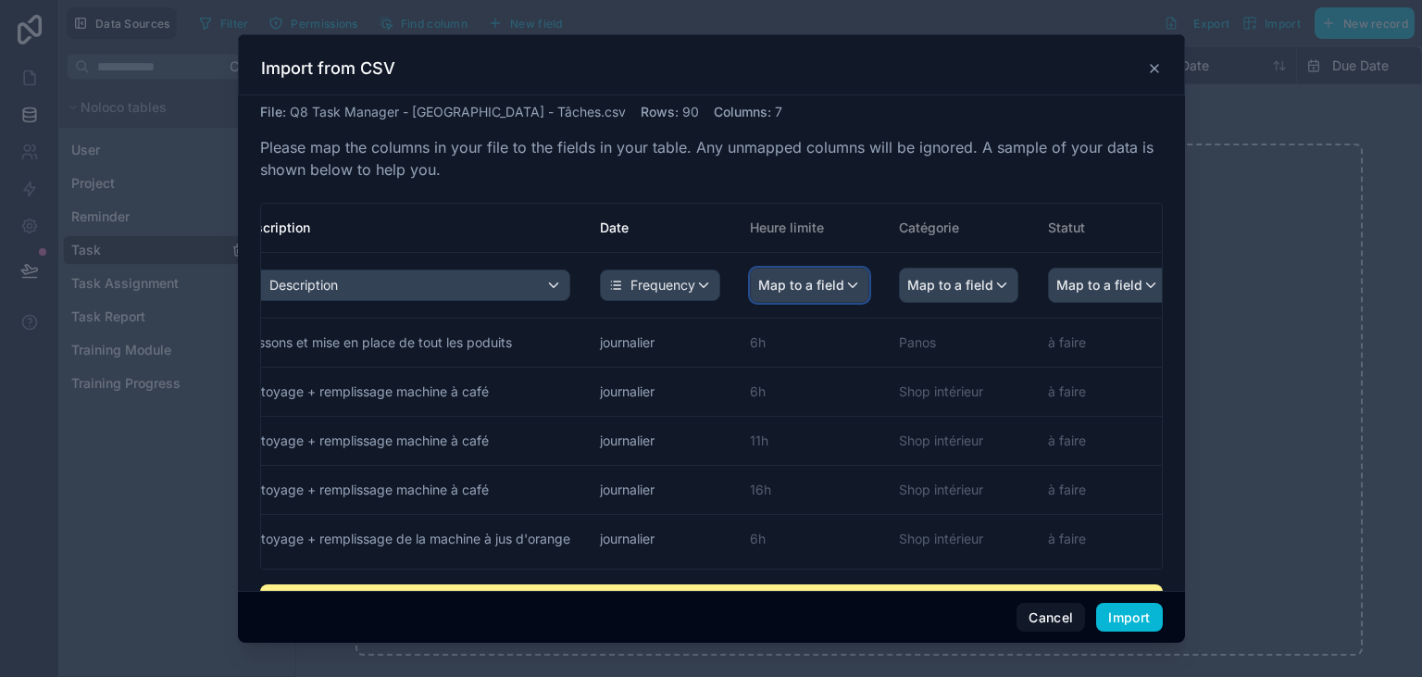
click at [856, 287] on div "Map to a field" at bounding box center [810, 285] width 118 height 33
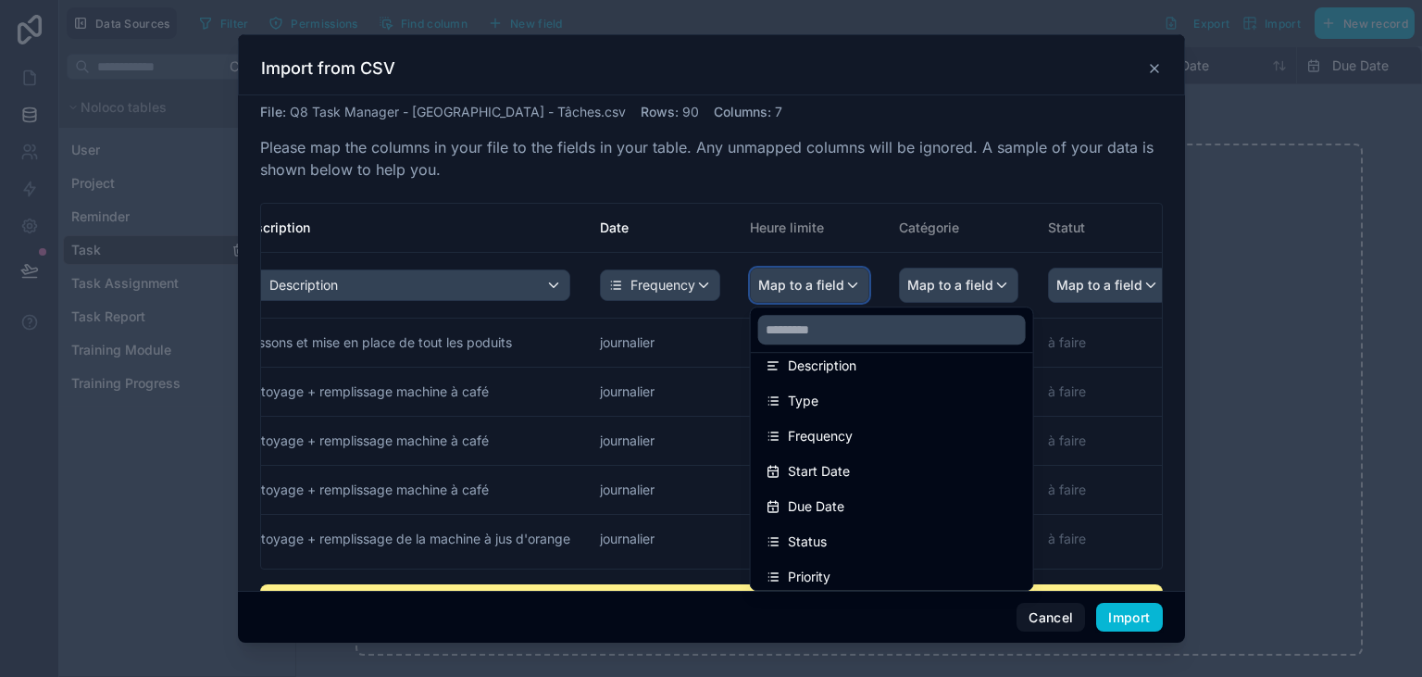
scroll to position [160, 0]
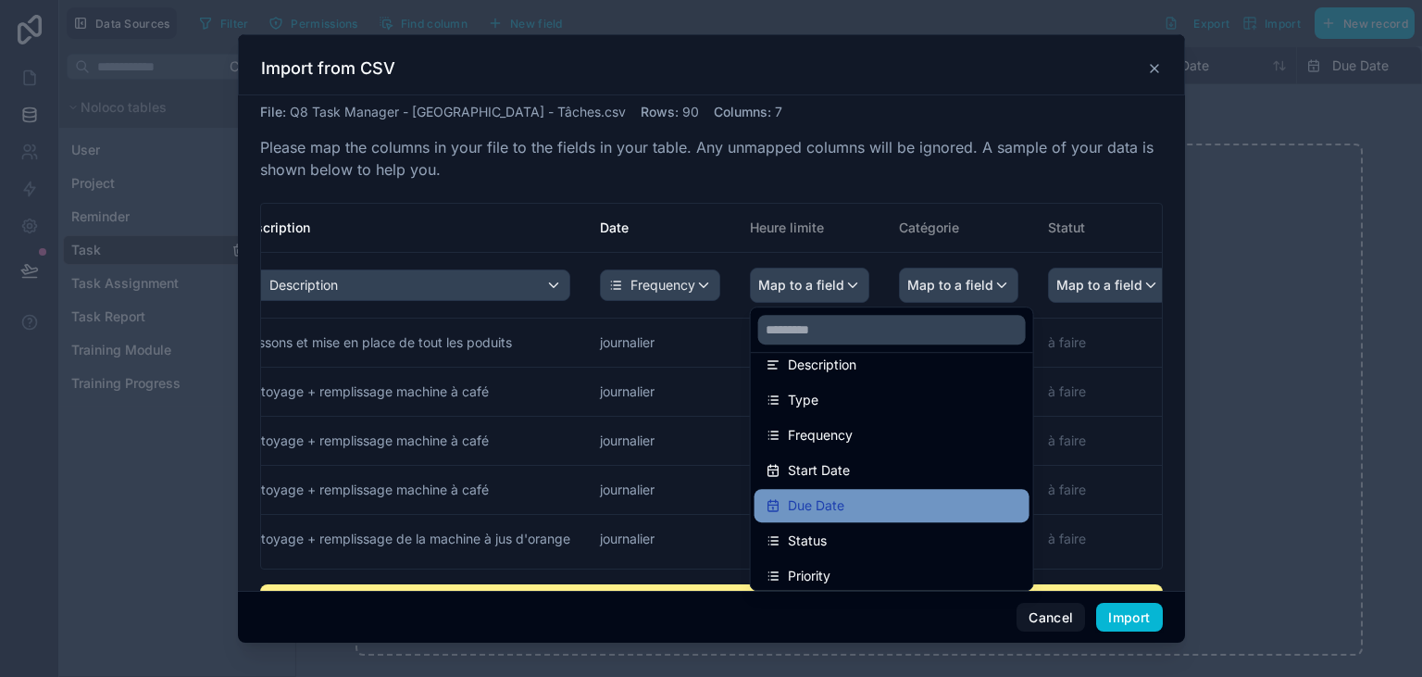
click at [874, 500] on div "Due Date" at bounding box center [892, 506] width 253 height 22
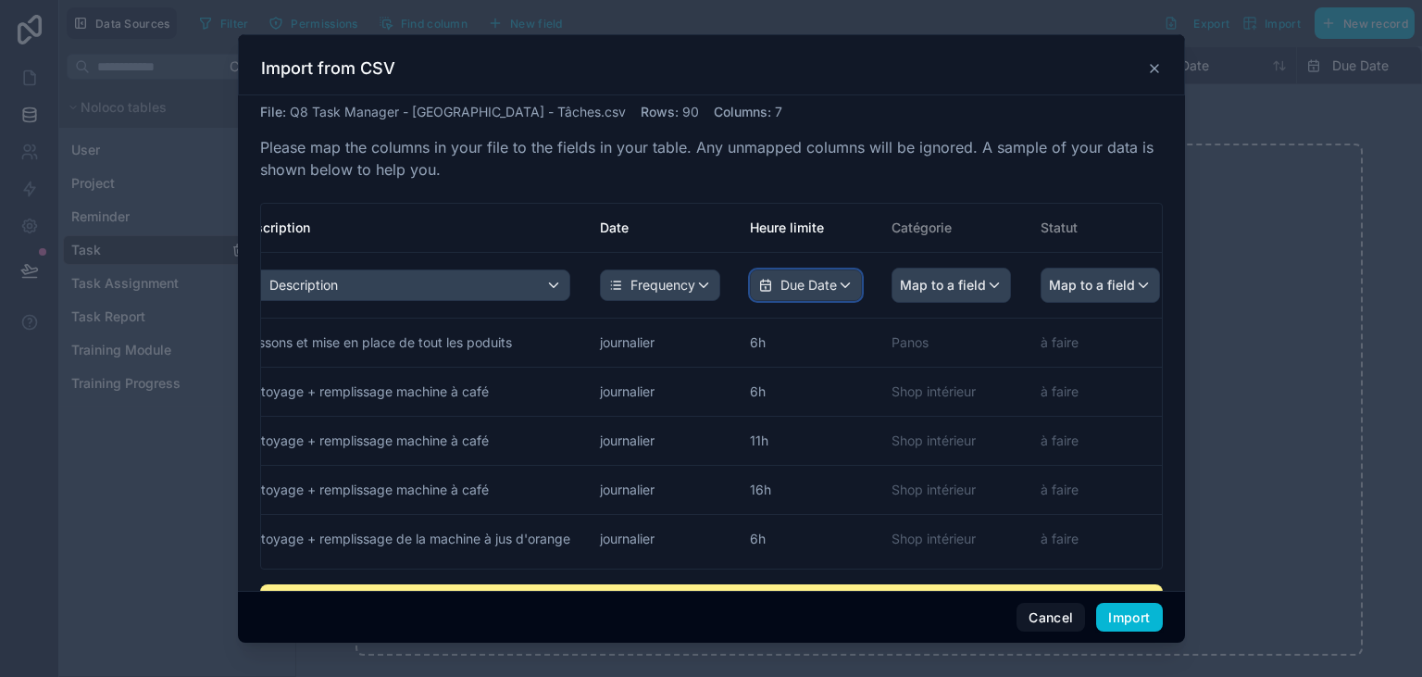
click at [843, 278] on div "Due Date" at bounding box center [806, 285] width 110 height 30
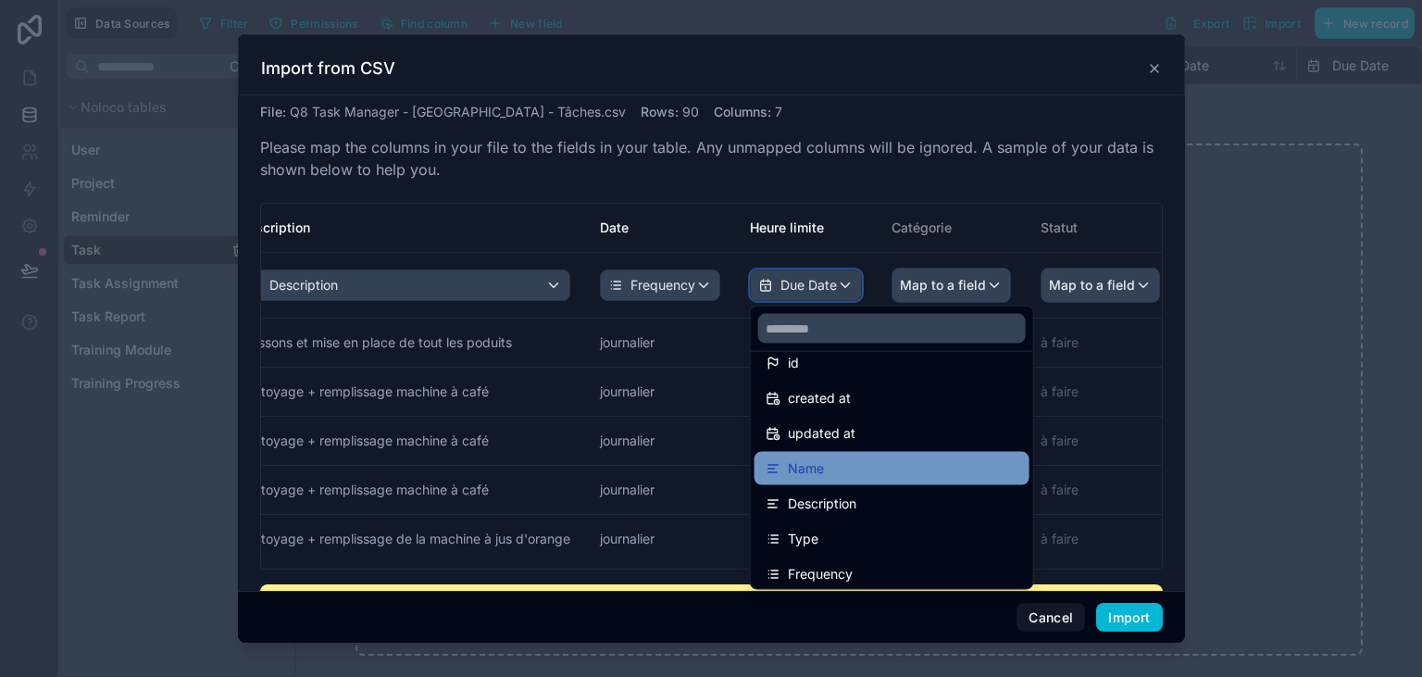
scroll to position [53, 0]
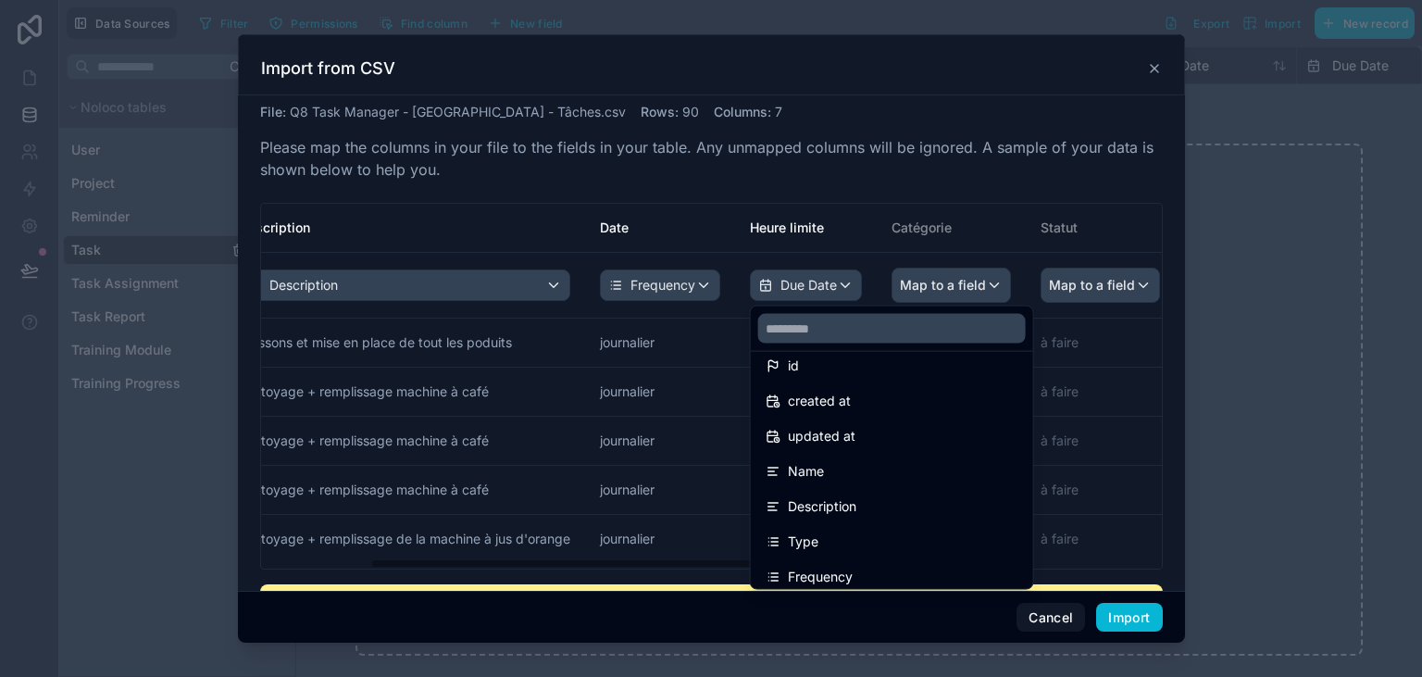
click at [951, 271] on div "scrollable content" at bounding box center [711, 338] width 947 height 609
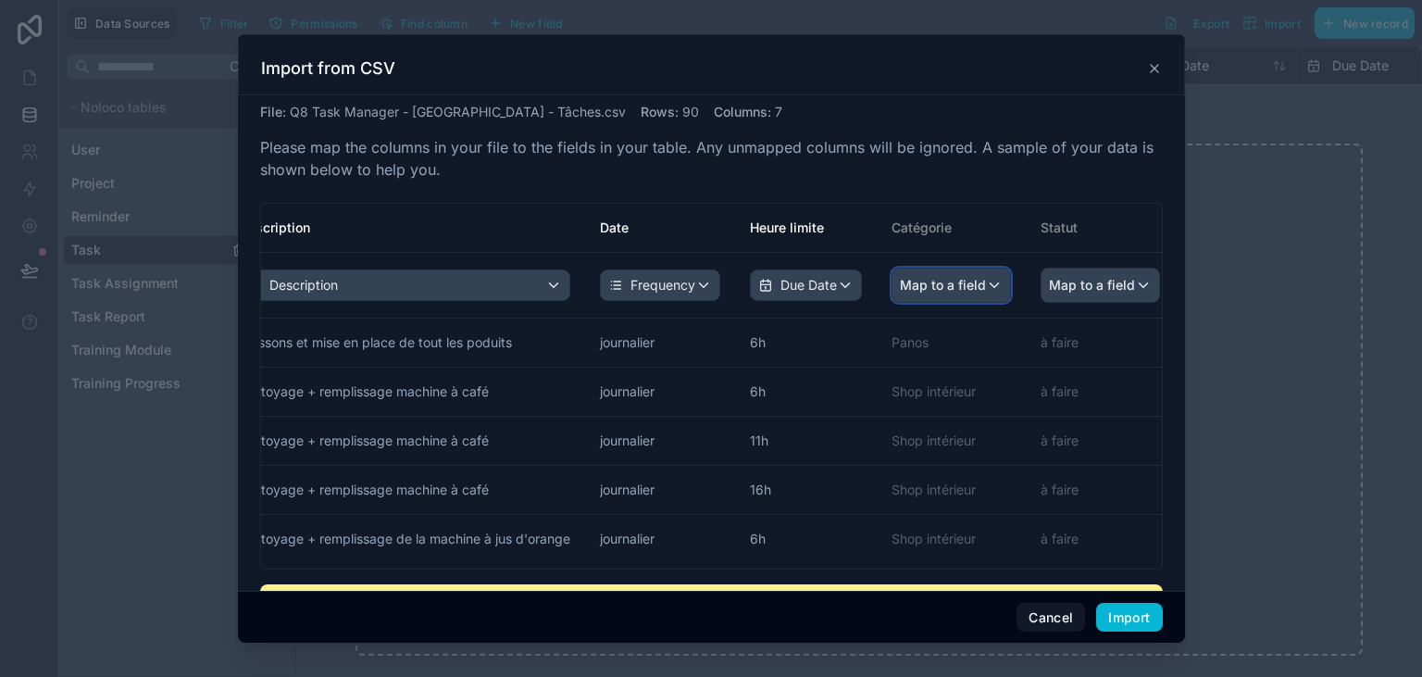
click at [958, 289] on span "Map to a field" at bounding box center [943, 285] width 86 height 33
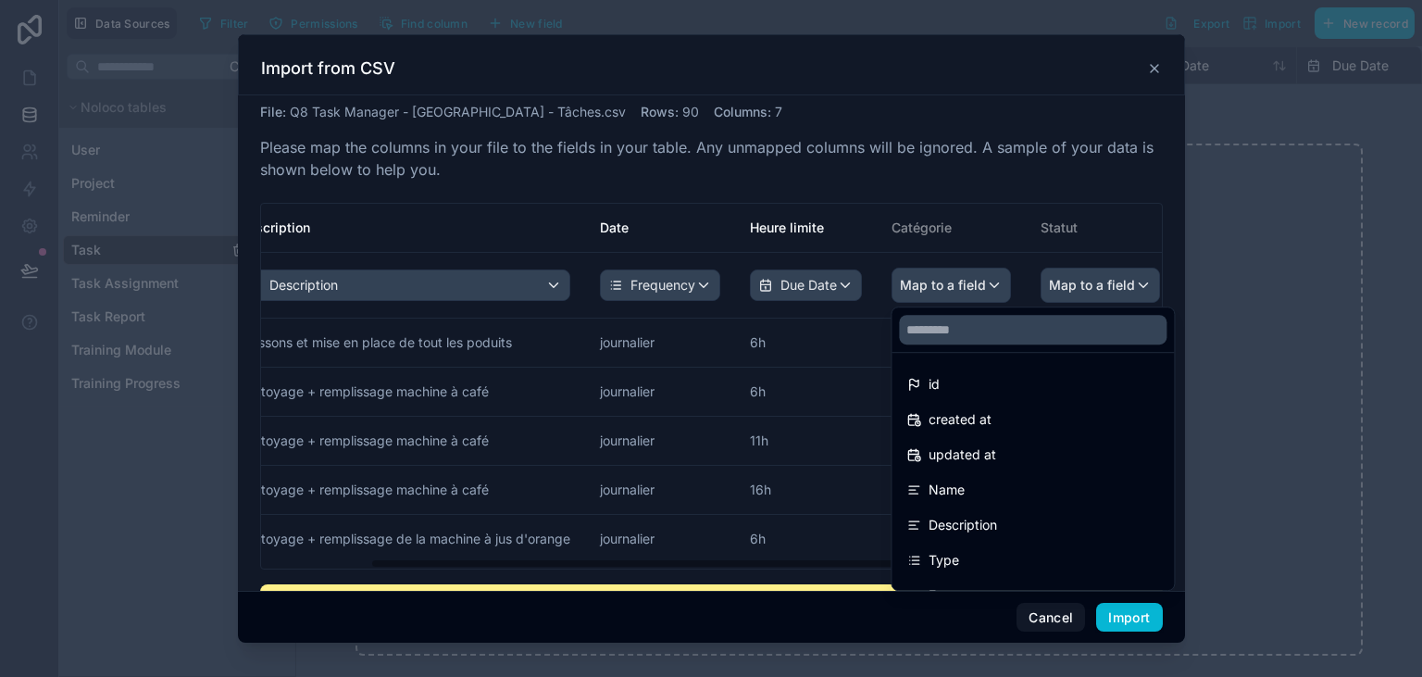
click at [976, 285] on div "scrollable content" at bounding box center [711, 338] width 947 height 609
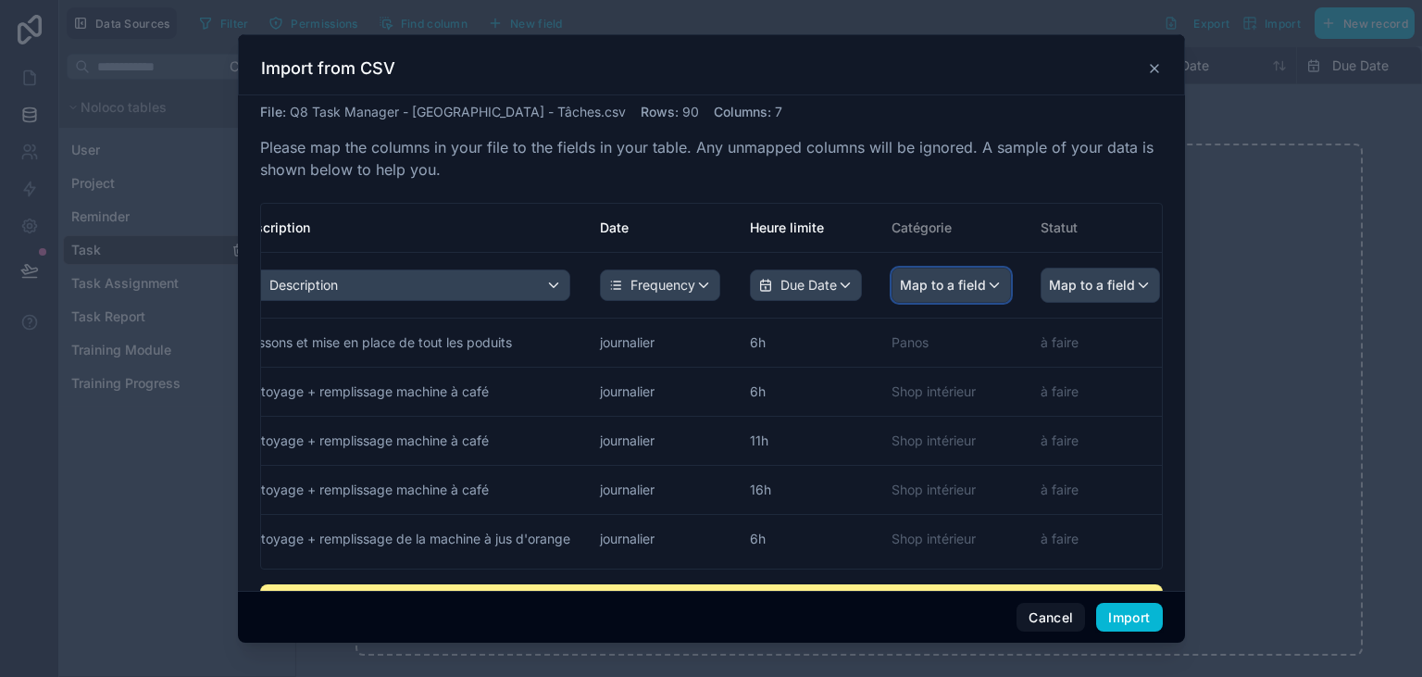
click at [976, 285] on span "Map to a field" at bounding box center [943, 285] width 86 height 33
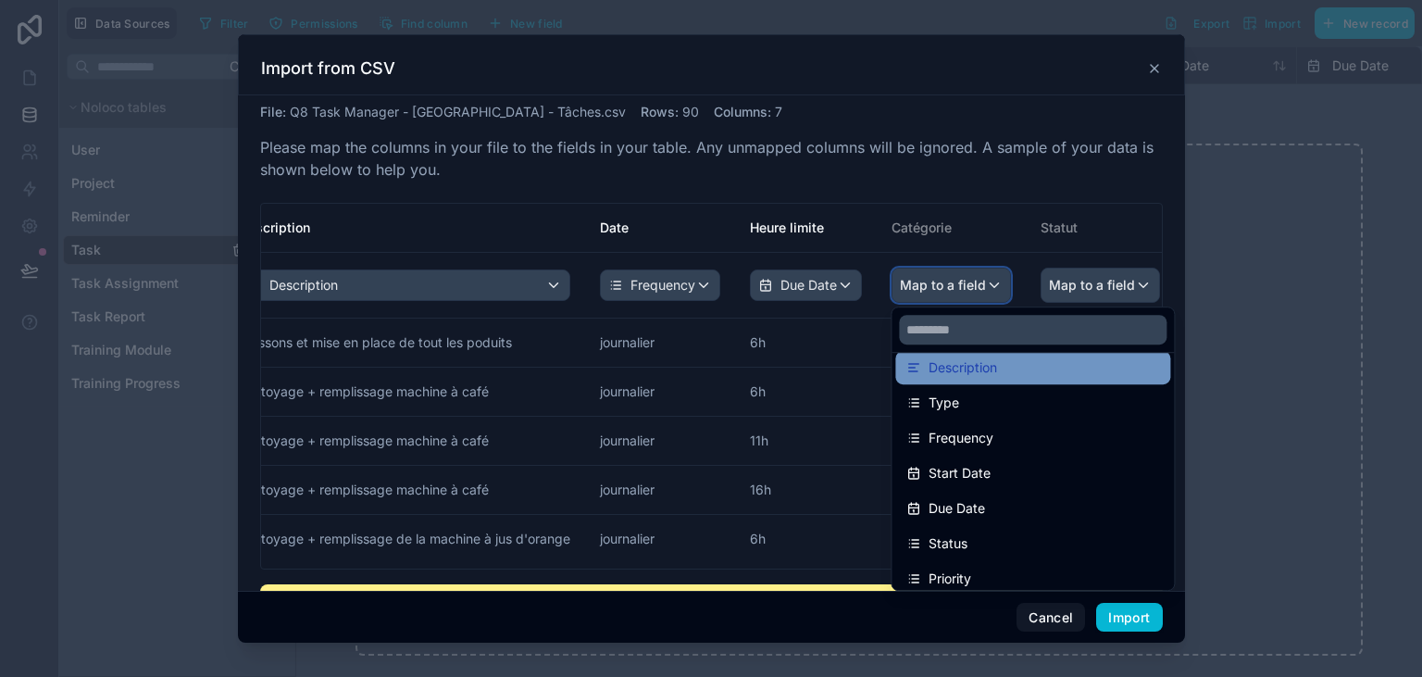
scroll to position [154, 0]
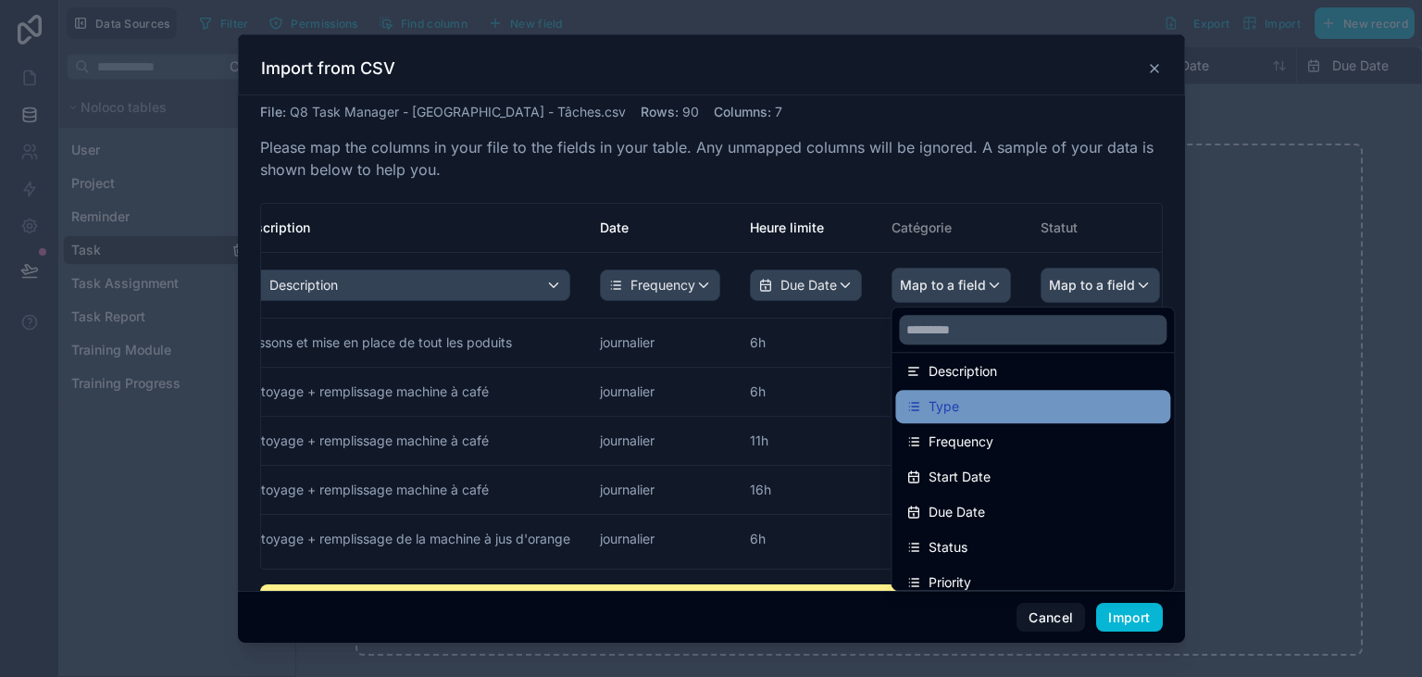
click at [1066, 408] on div "Type" at bounding box center [1033, 406] width 253 height 22
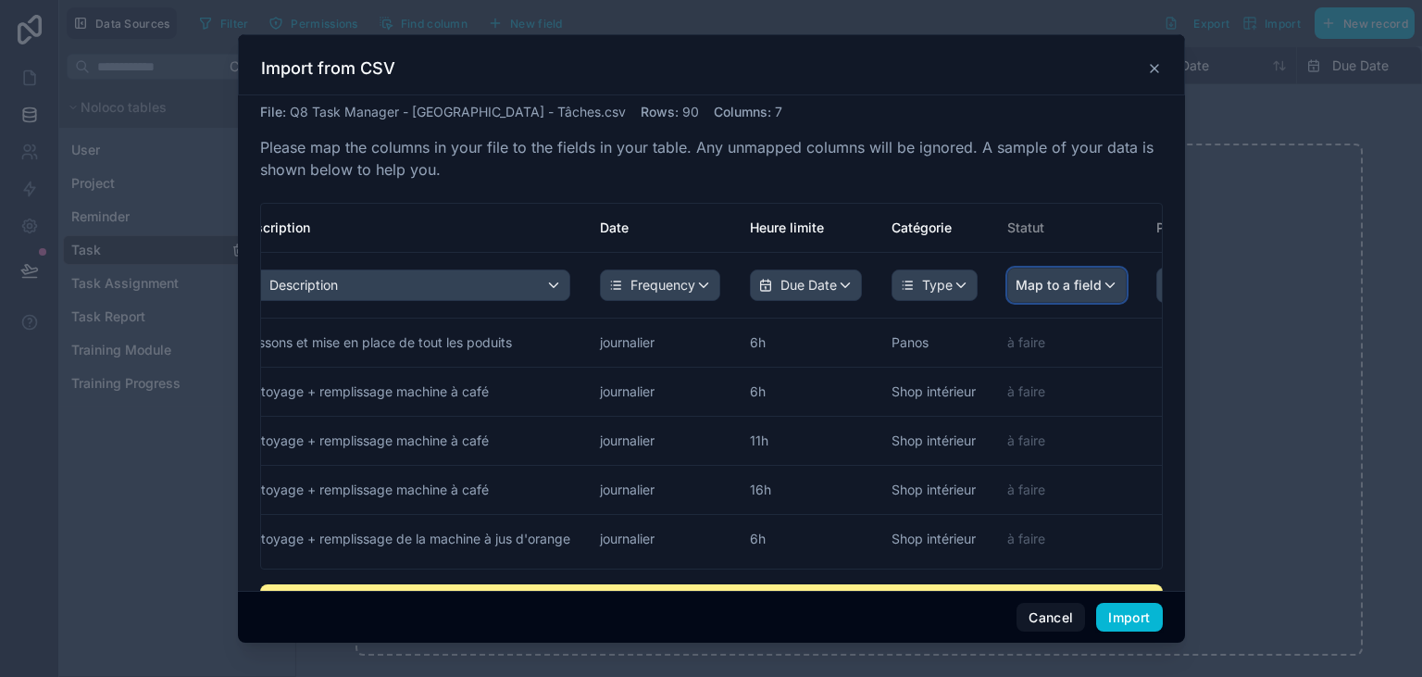
click at [1094, 278] on span "Map to a field" at bounding box center [1059, 285] width 86 height 33
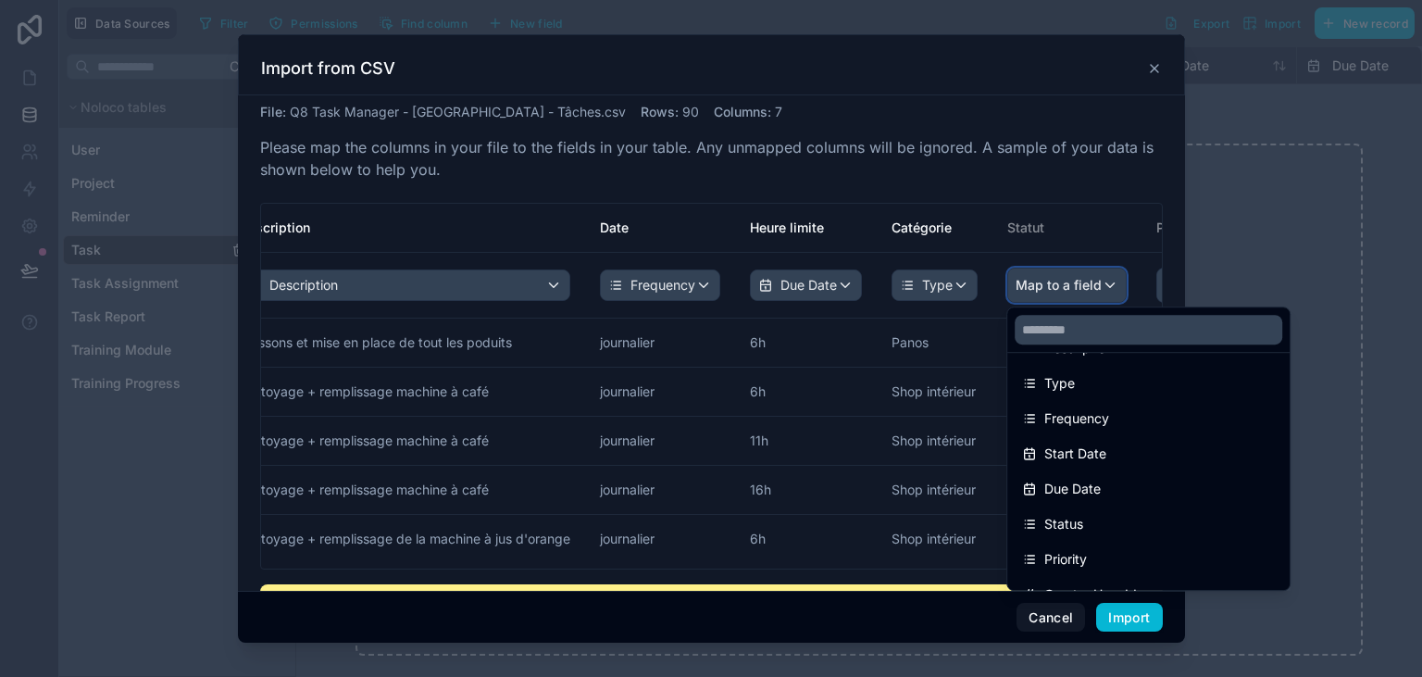
scroll to position [194, 0]
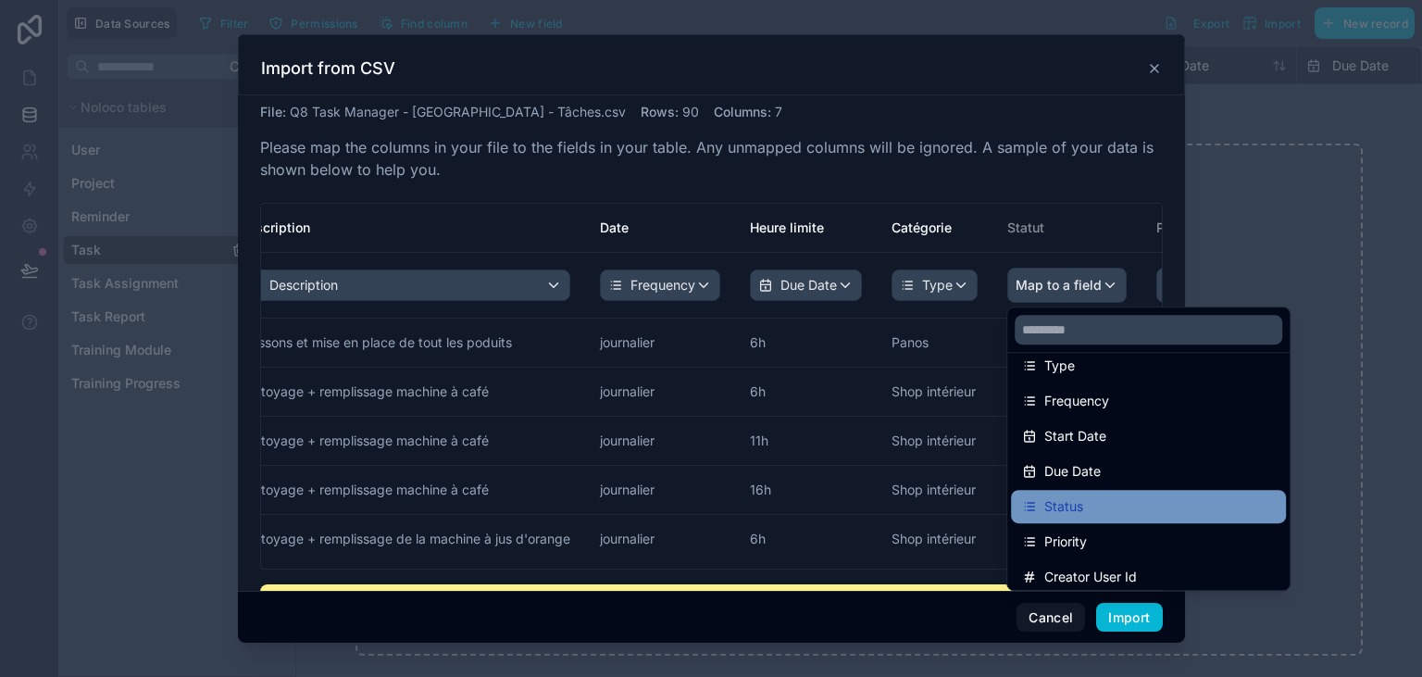
click at [1117, 500] on div "Status" at bounding box center [1148, 506] width 253 height 22
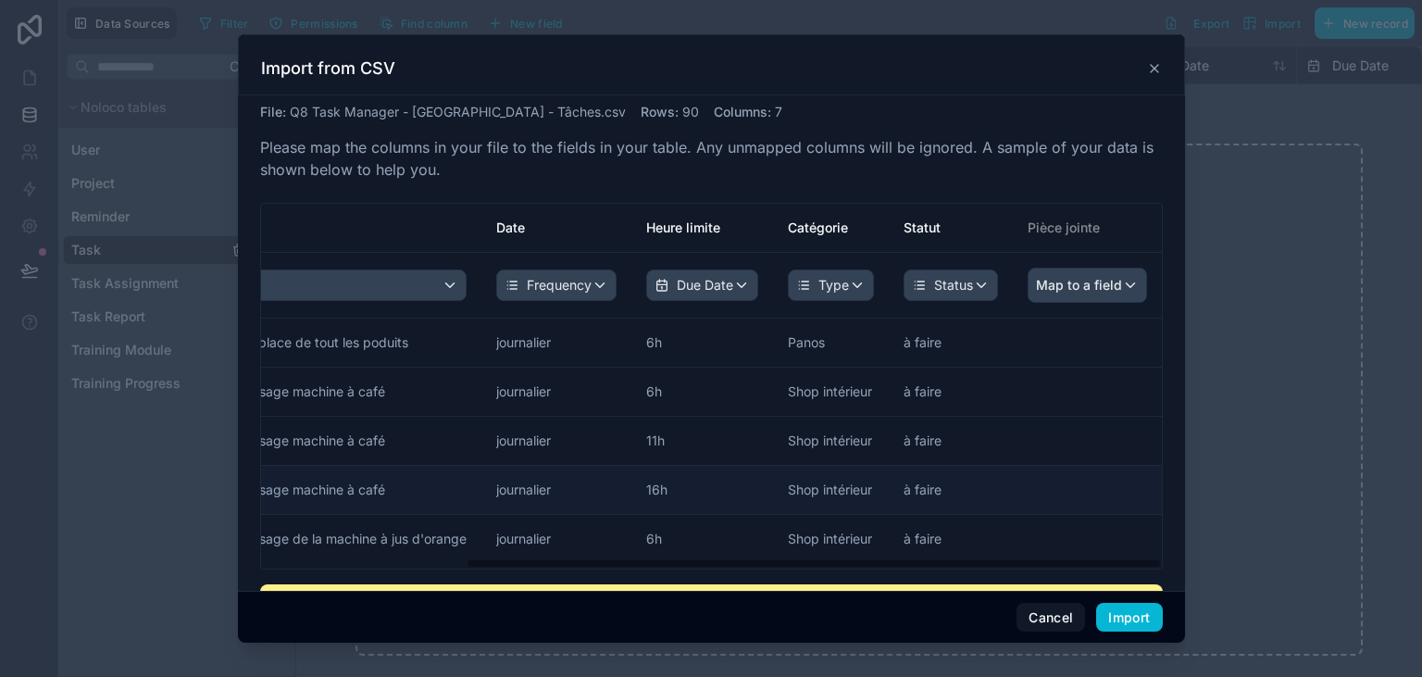
scroll to position [0, 263]
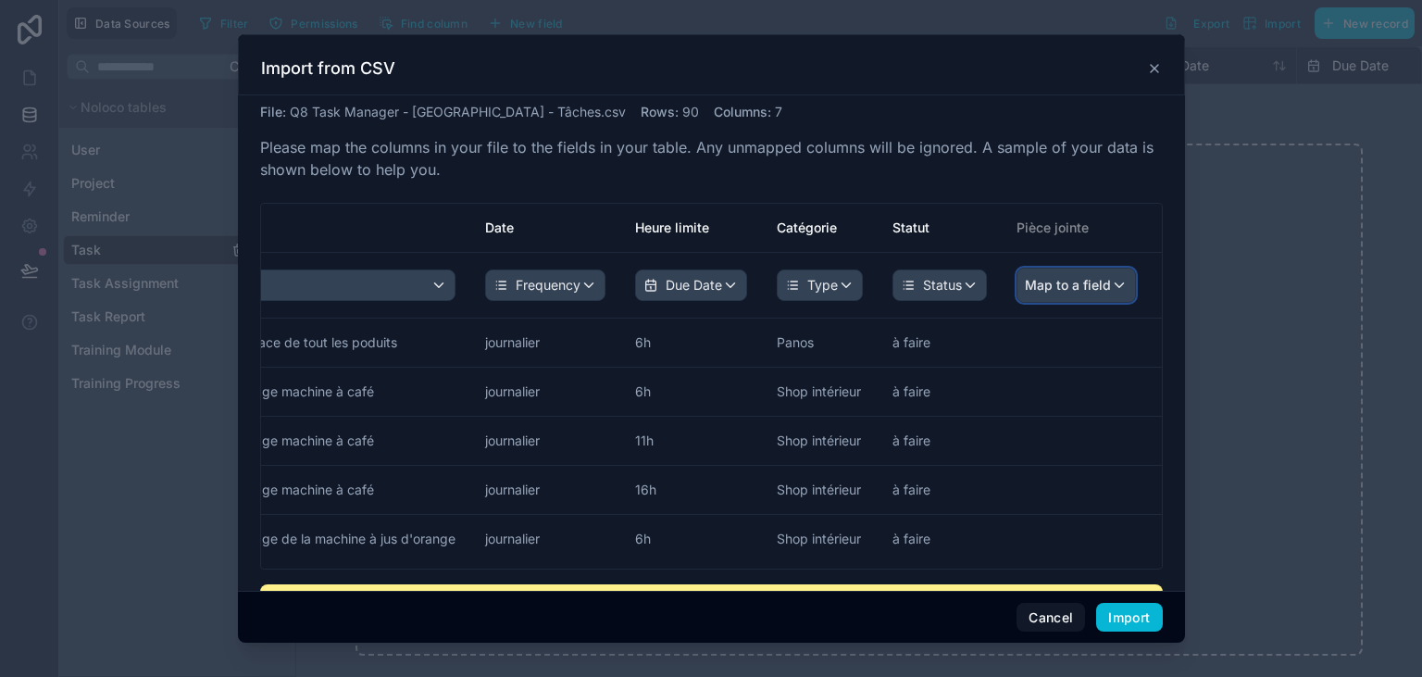
click at [1111, 282] on div "Map to a field" at bounding box center [1077, 285] width 118 height 33
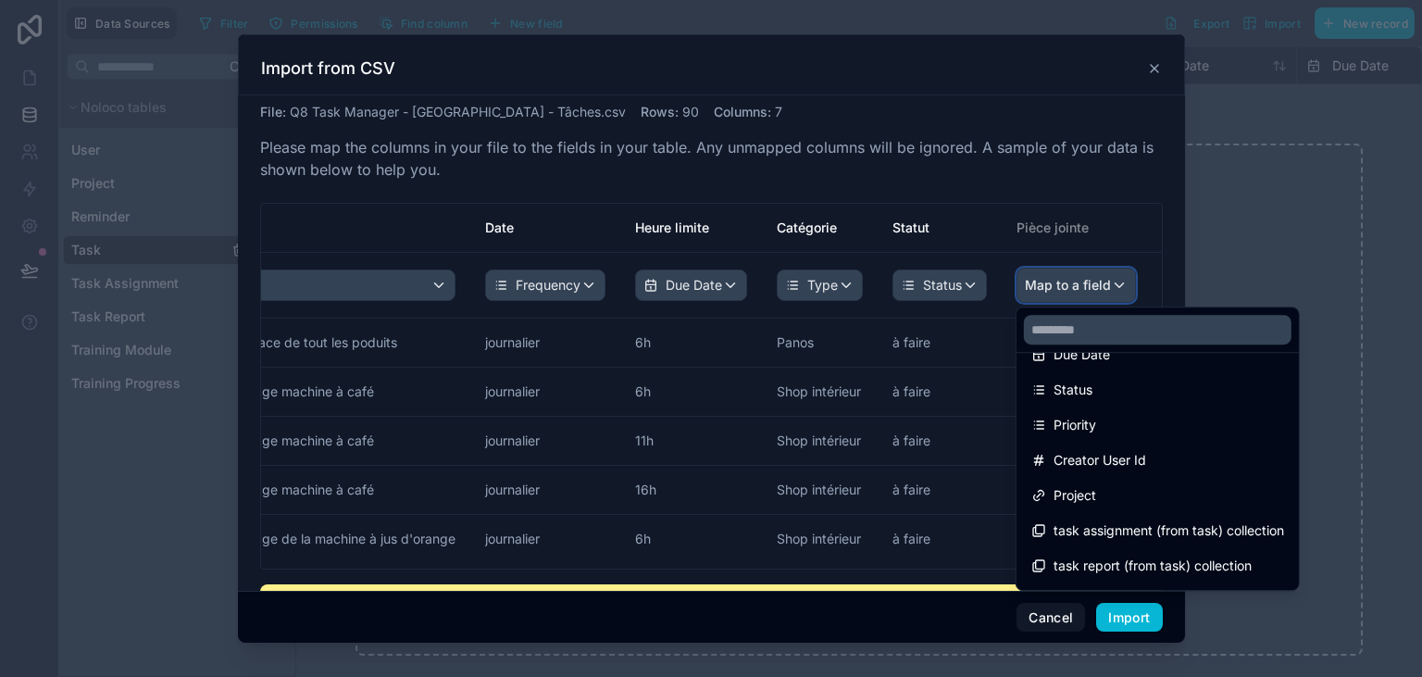
scroll to position [312, 0]
click at [1146, 324] on input "text" at bounding box center [1158, 330] width 268 height 30
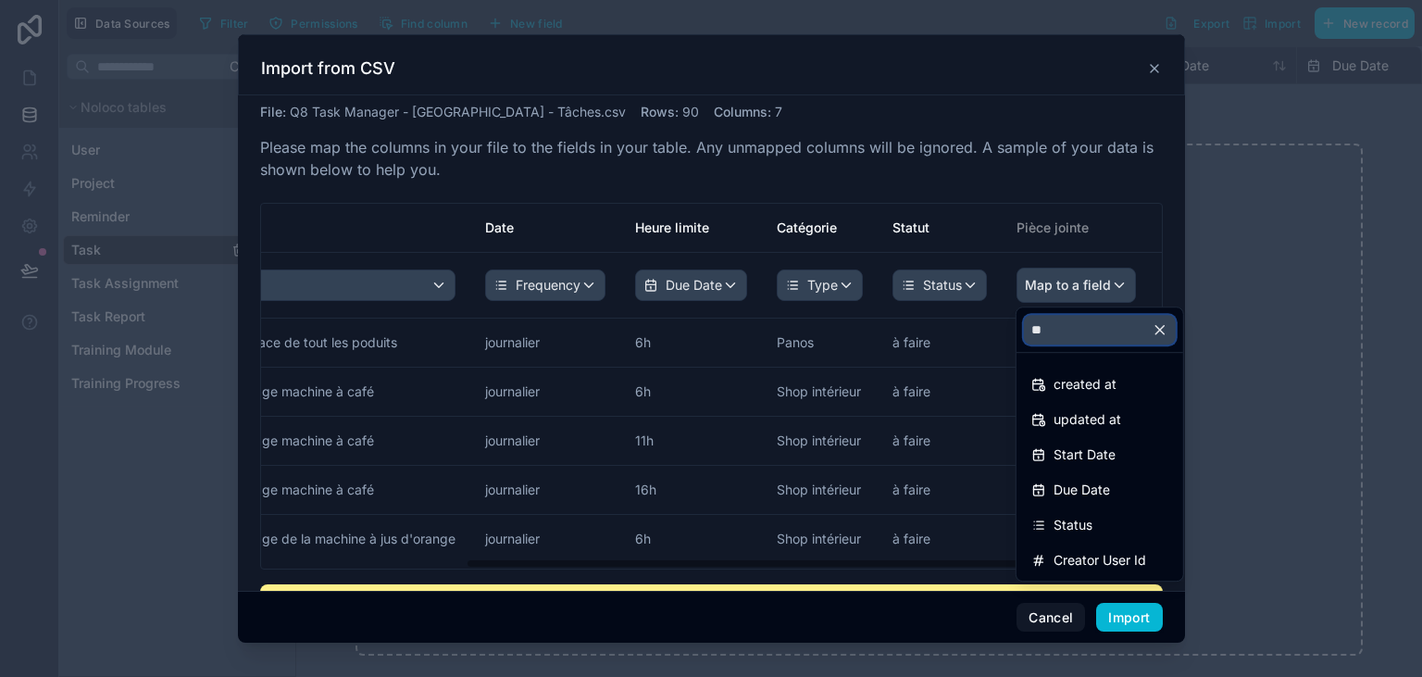
scroll to position [0, 0]
type input "*"
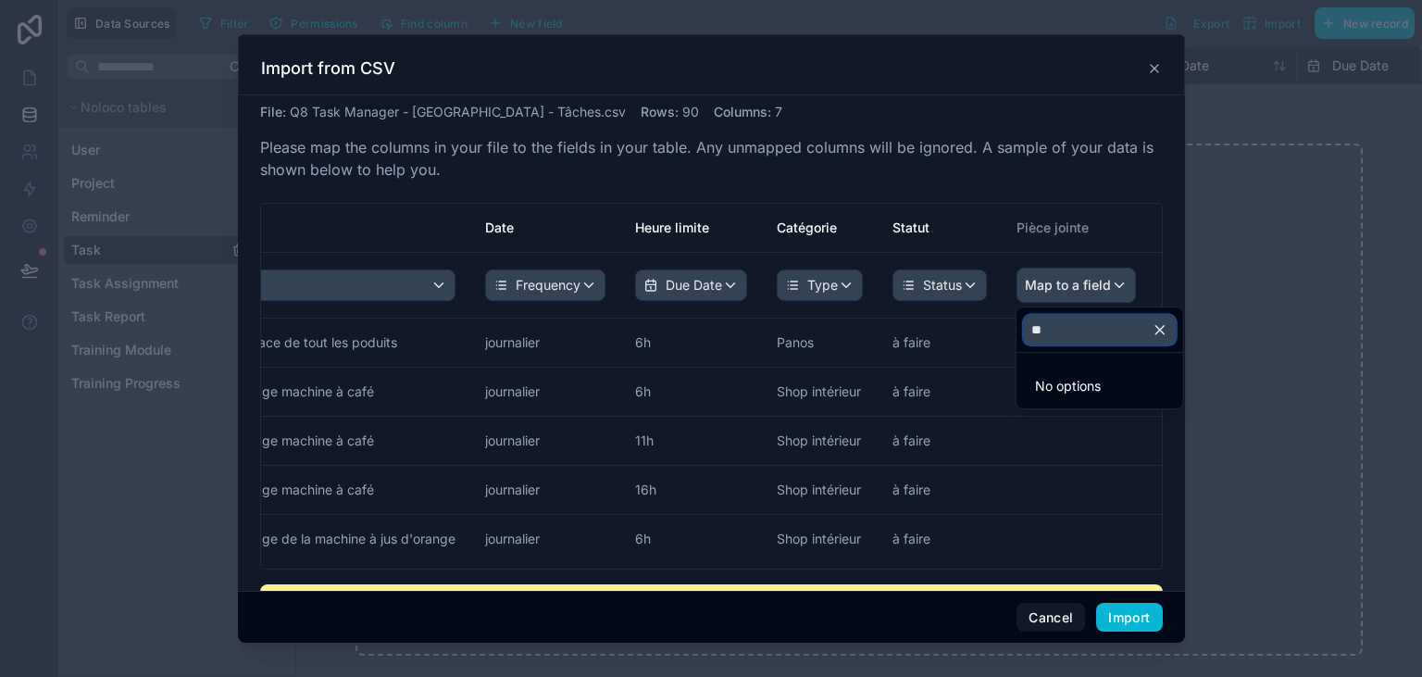
type input "*"
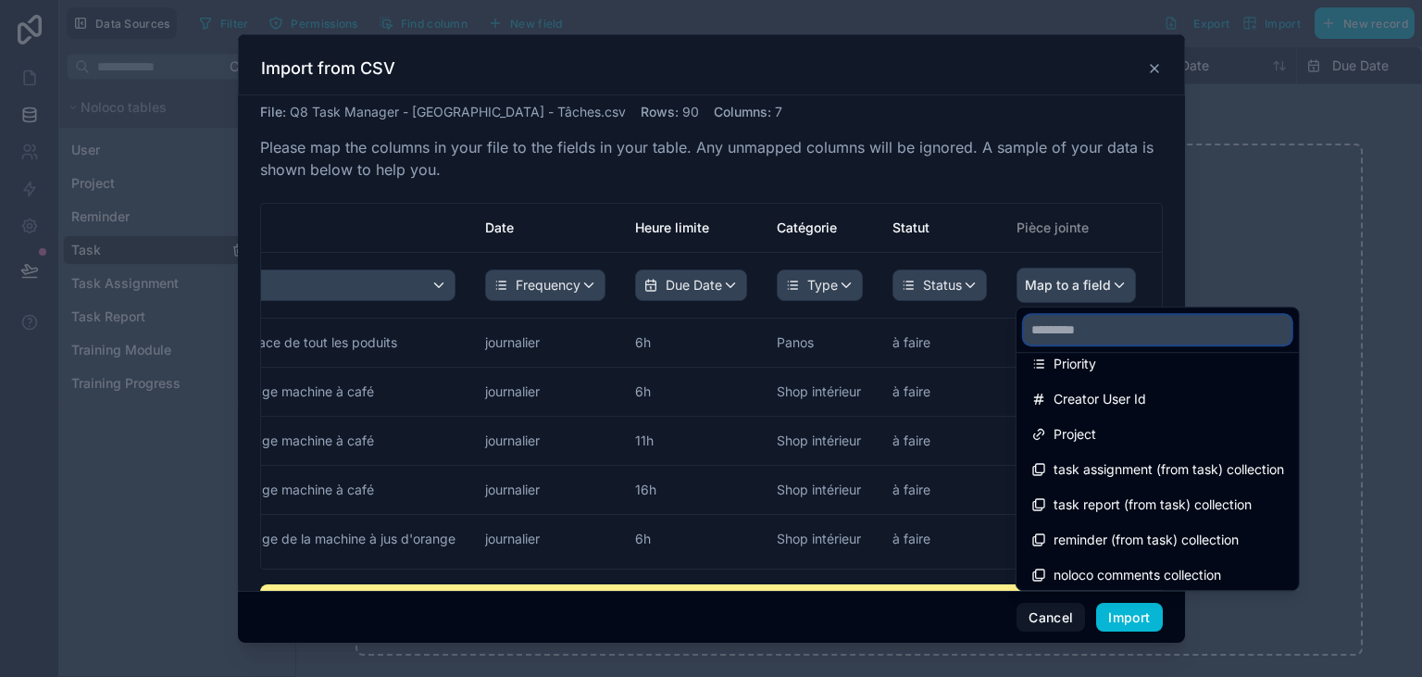
scroll to position [376, 0]
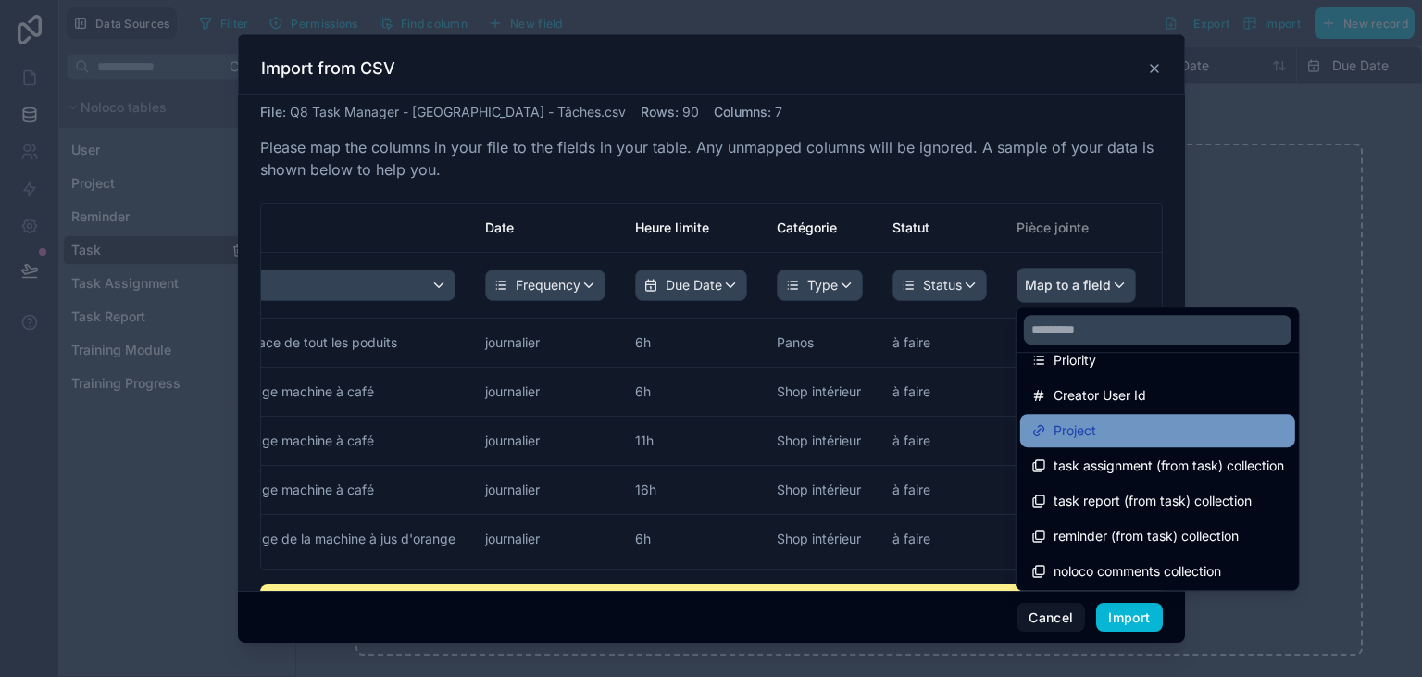
click at [1158, 436] on div "Project" at bounding box center [1158, 430] width 253 height 22
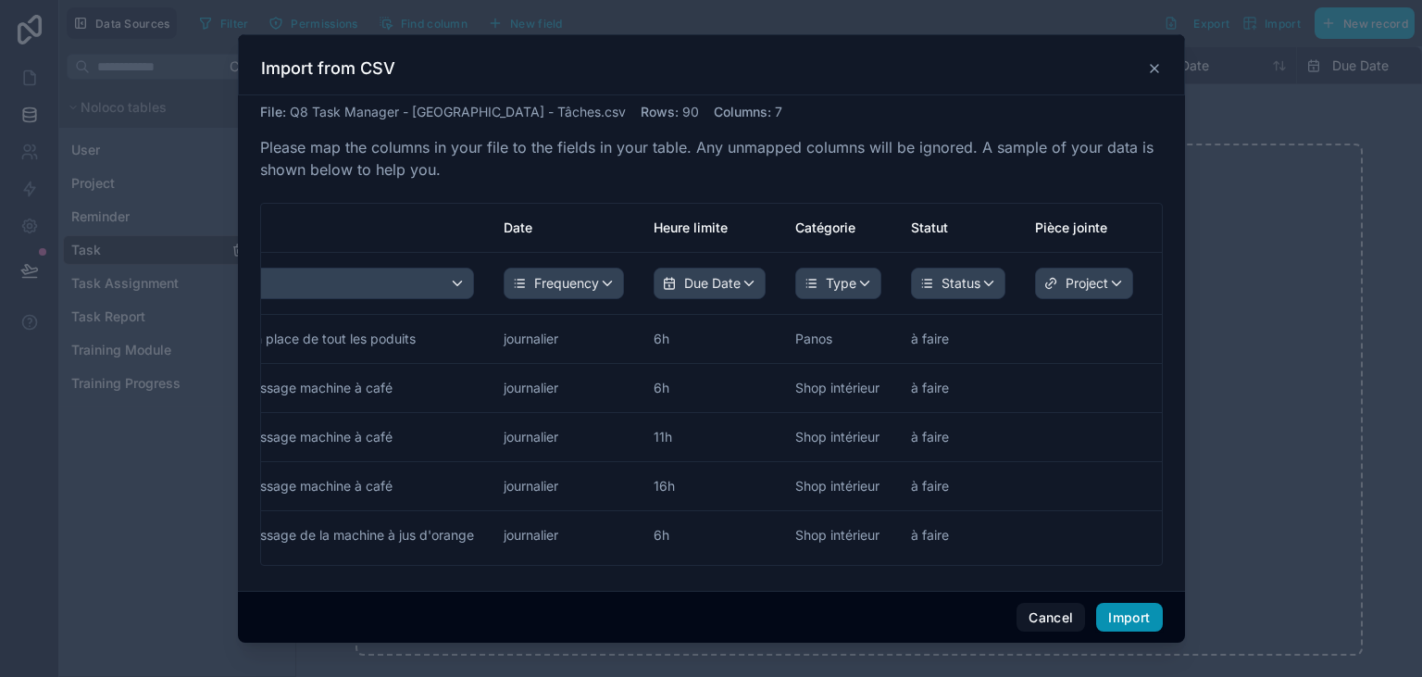
click at [1121, 624] on button "Import" at bounding box center [1129, 618] width 66 height 30
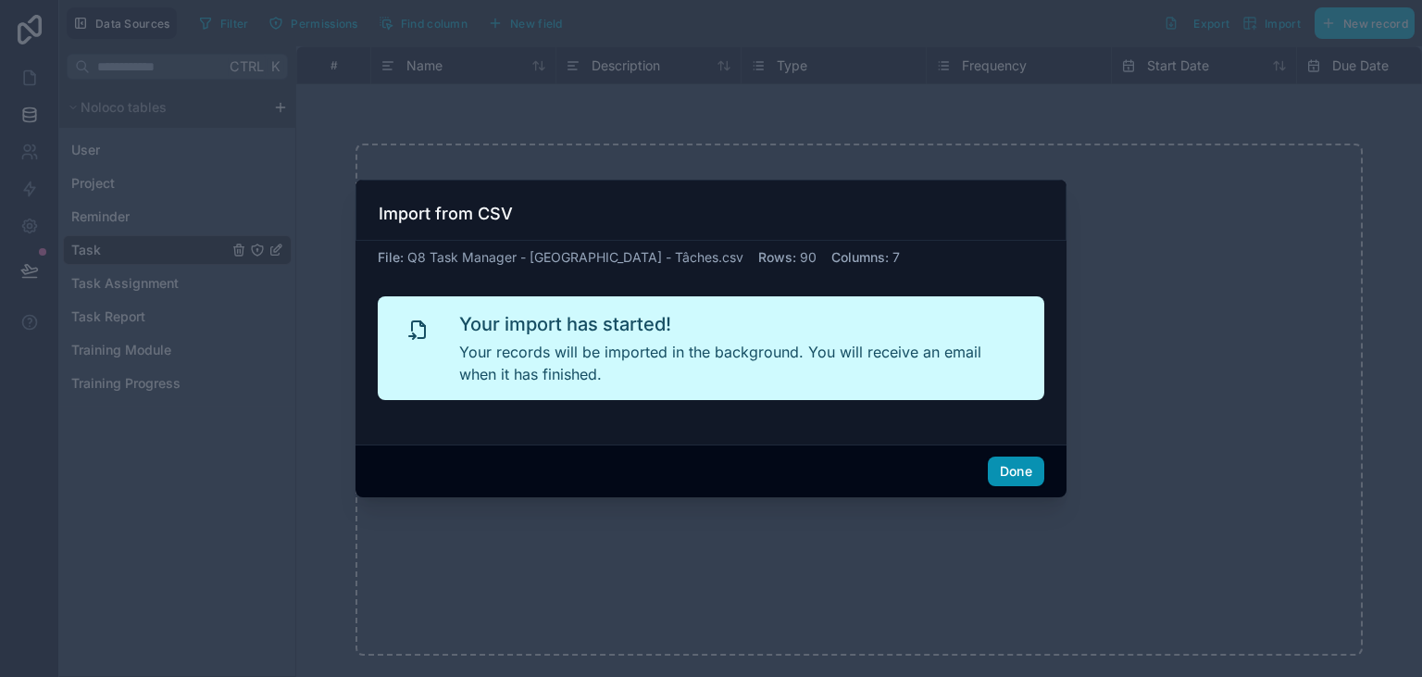
click at [1017, 470] on button "Done" at bounding box center [1016, 472] width 56 height 30
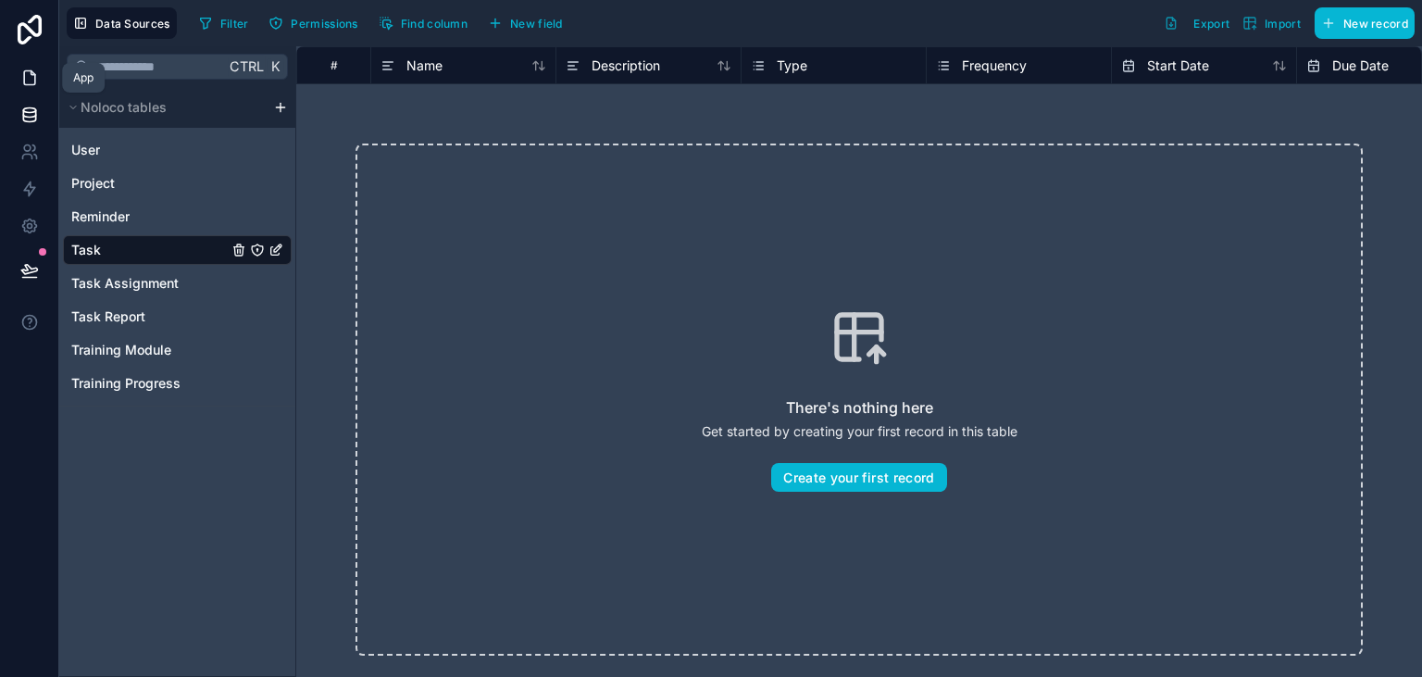
click at [26, 81] on icon at bounding box center [29, 78] width 19 height 19
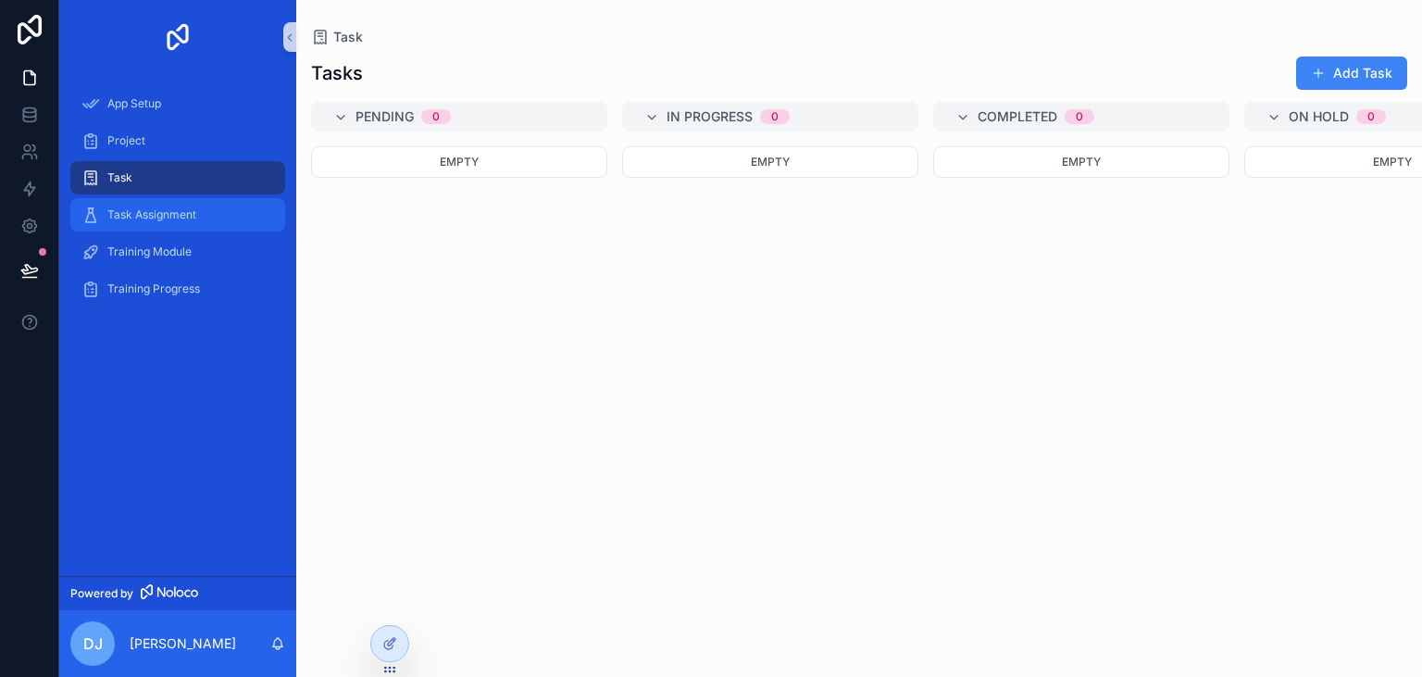
click at [131, 217] on span "Task Assignment" at bounding box center [151, 214] width 89 height 15
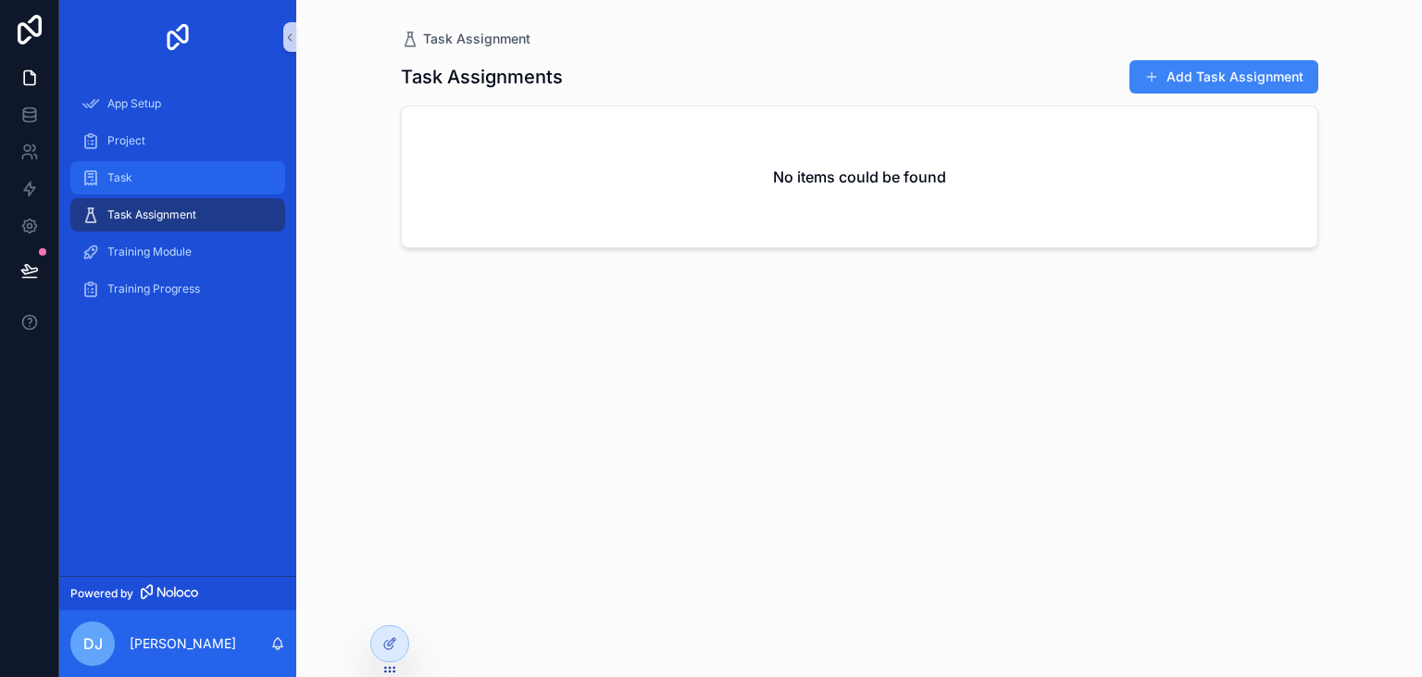
click at [114, 182] on span "Task" at bounding box center [119, 177] width 25 height 15
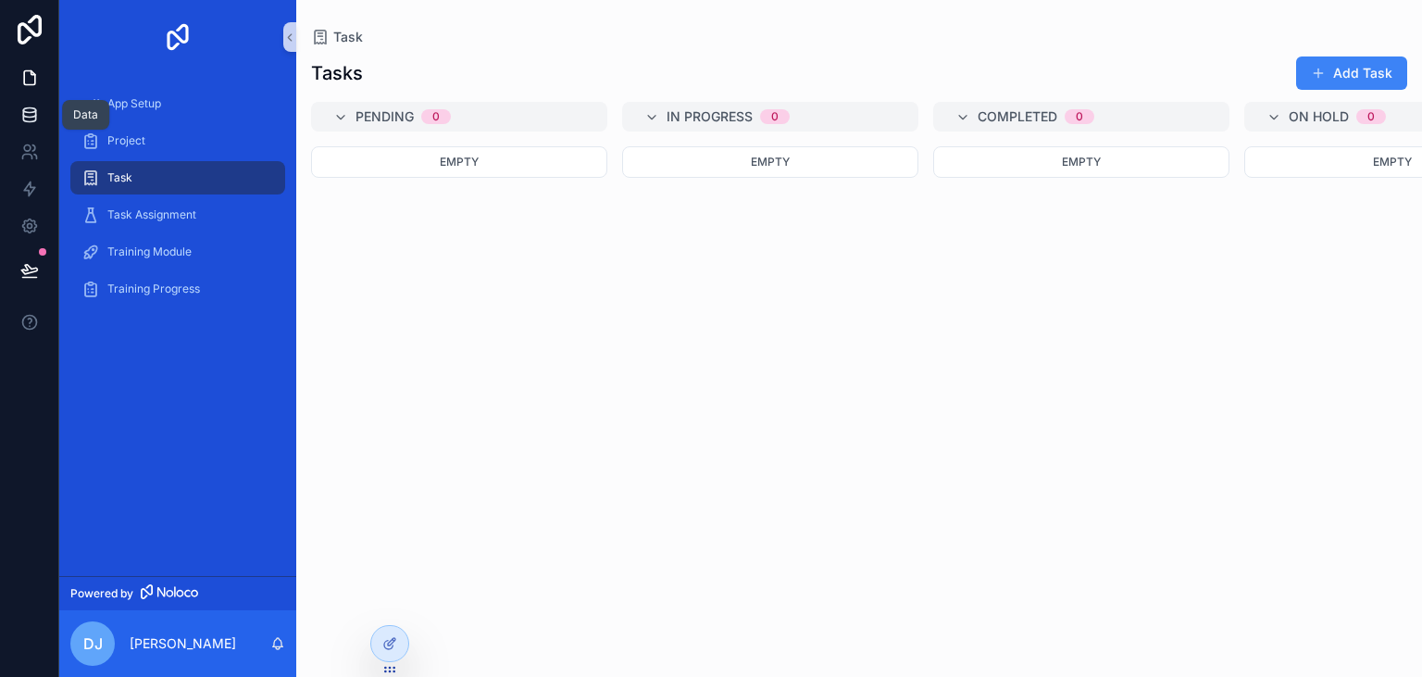
click at [28, 109] on icon at bounding box center [29, 115] width 19 height 19
